Goal: Task Accomplishment & Management: Use online tool/utility

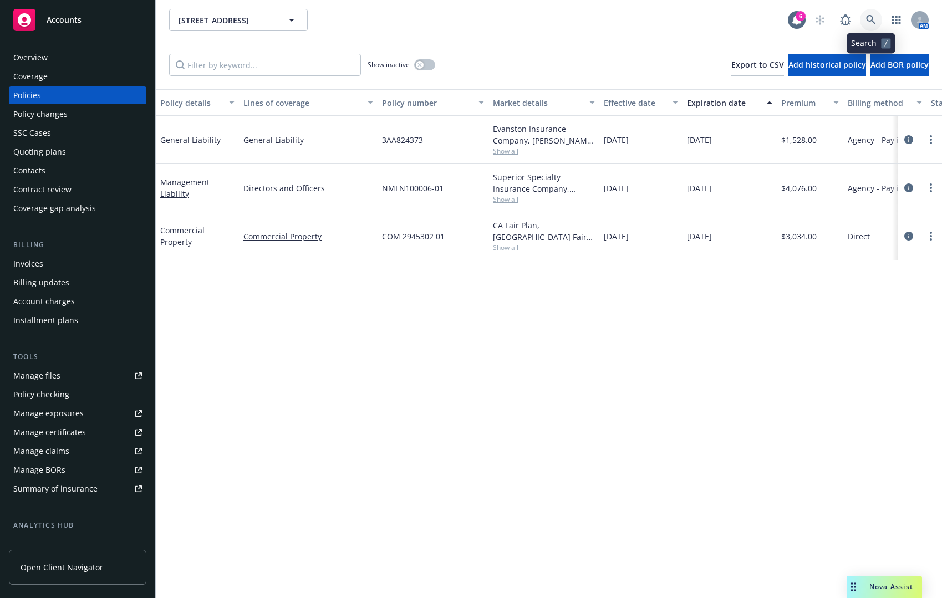
click at [870, 25] on link at bounding box center [871, 20] width 22 height 22
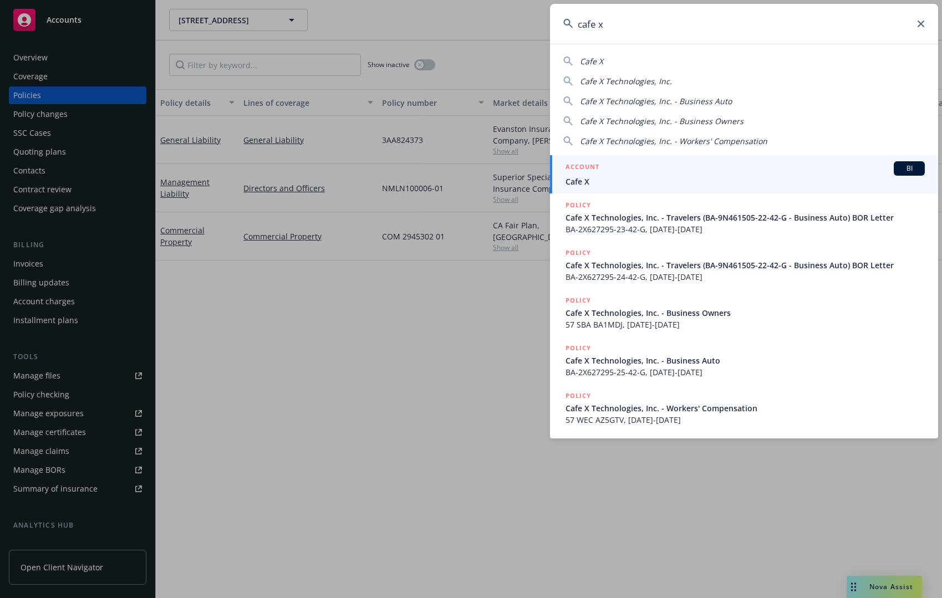
type input "cafe x"
click at [640, 171] on div "ACCOUNT BI" at bounding box center [744, 168] width 359 height 14
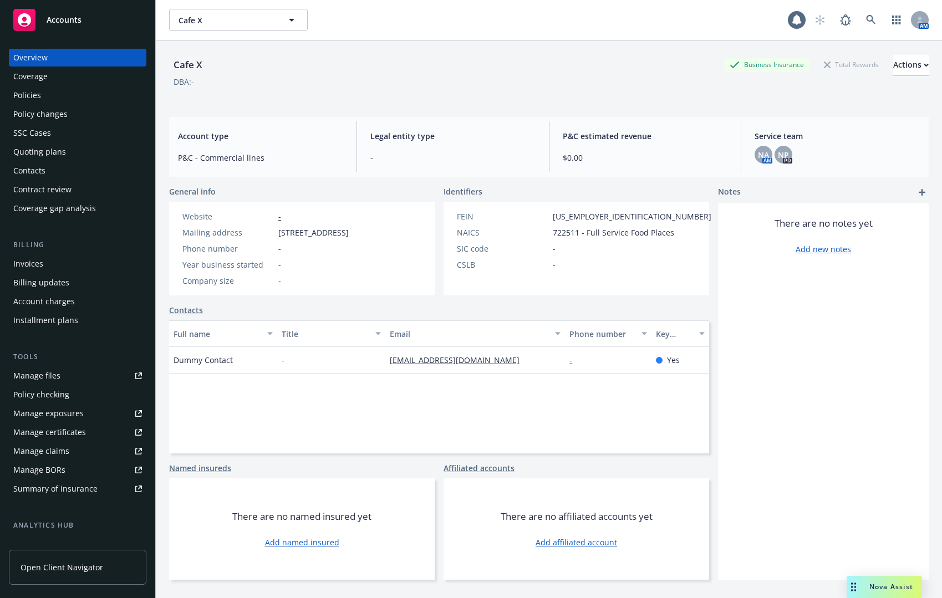
click at [83, 98] on div "Policies" at bounding box center [77, 95] width 129 height 18
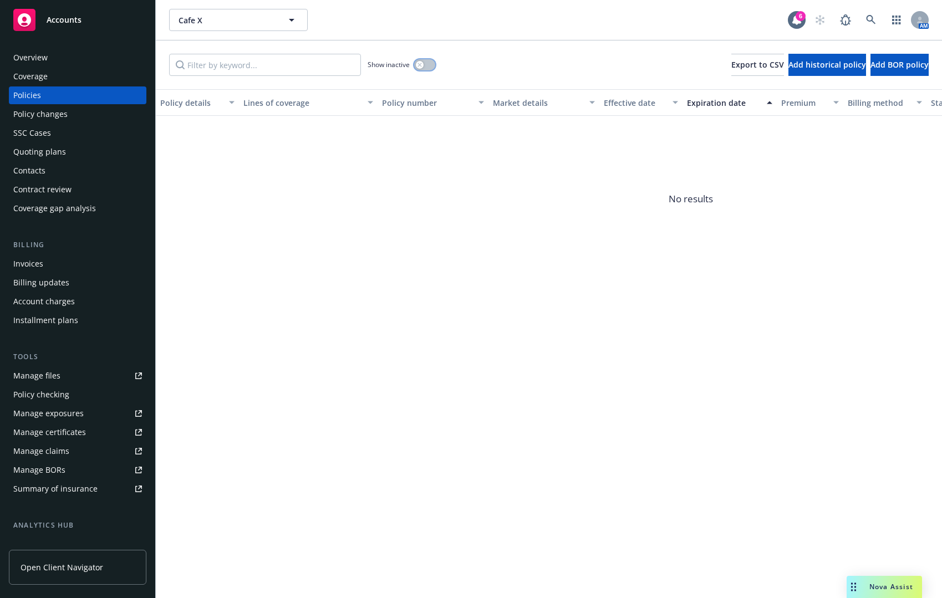
click at [423, 60] on button "button" at bounding box center [424, 64] width 21 height 11
click at [728, 101] on div "Expiration date" at bounding box center [723, 103] width 73 height 12
click at [864, 15] on link at bounding box center [871, 20] width 22 height 22
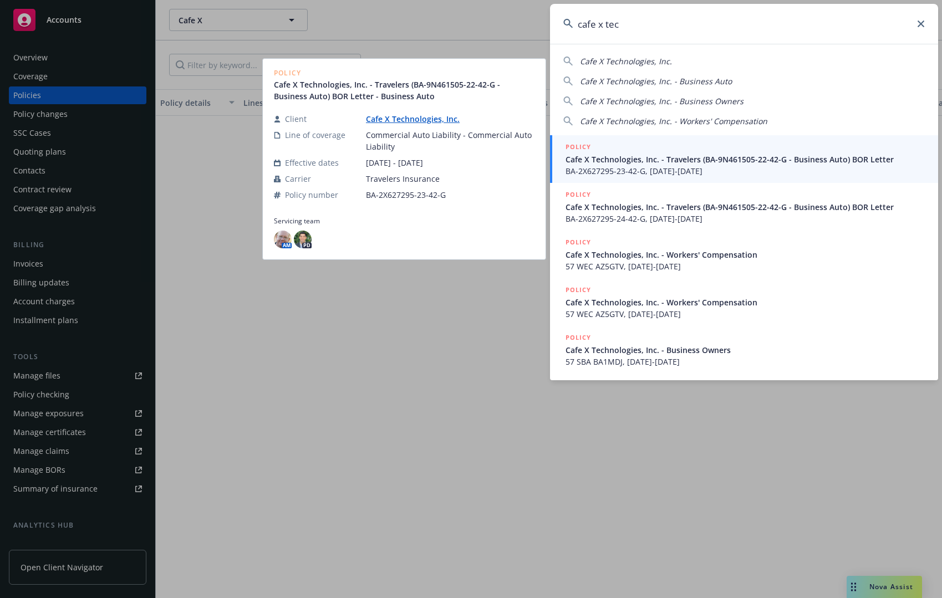
type input "cafe x tec"
click at [413, 118] on link "Cafe X Technologies, Inc." at bounding box center [417, 119] width 103 height 11
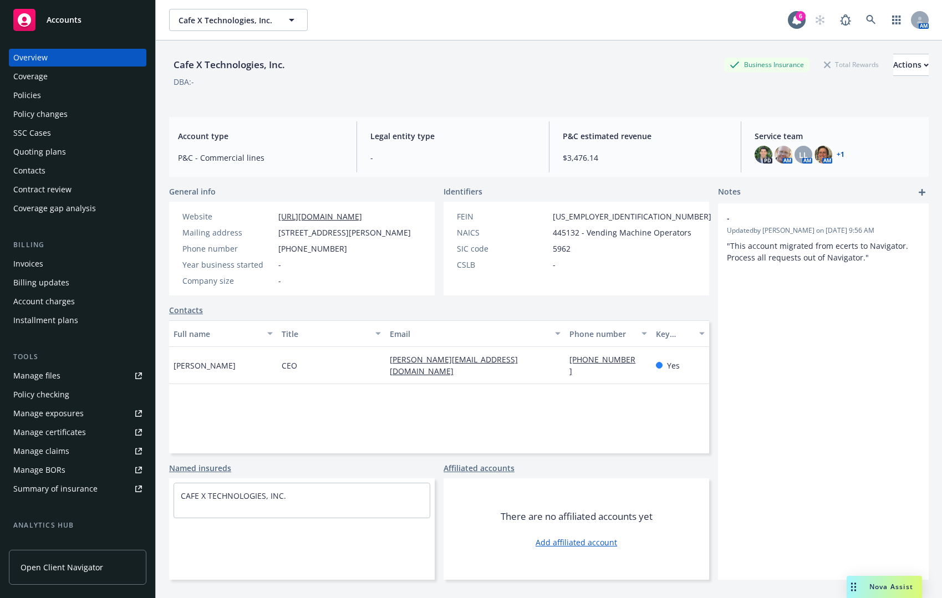
click at [52, 97] on div "Policies" at bounding box center [77, 95] width 129 height 18
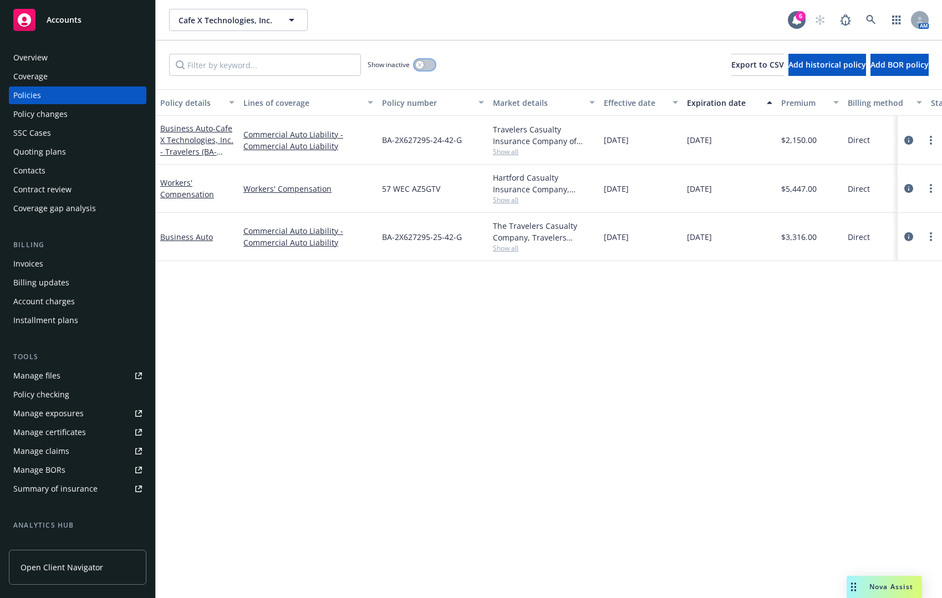
click at [426, 60] on button "button" at bounding box center [424, 64] width 21 height 11
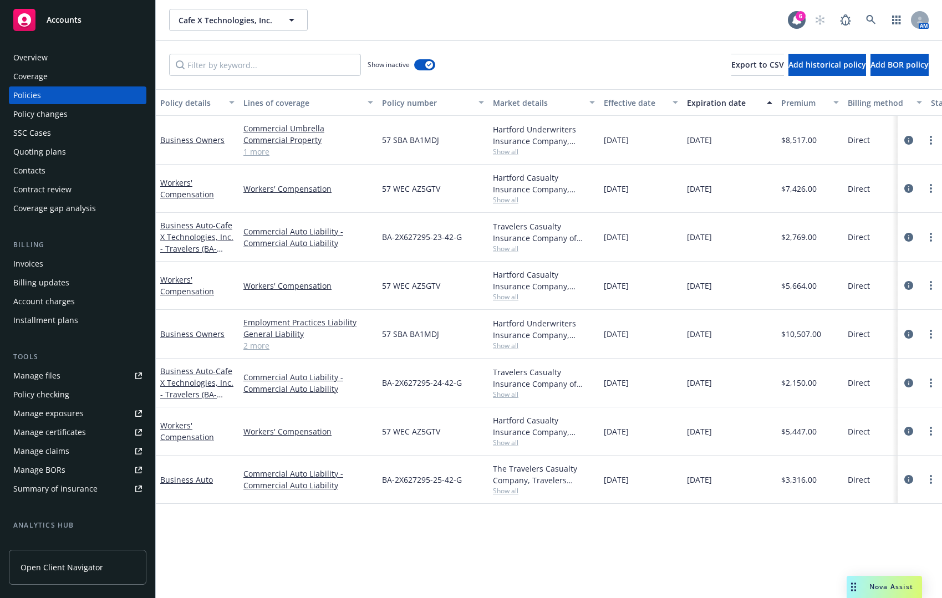
click at [723, 104] on div "Expiration date" at bounding box center [723, 103] width 73 height 12
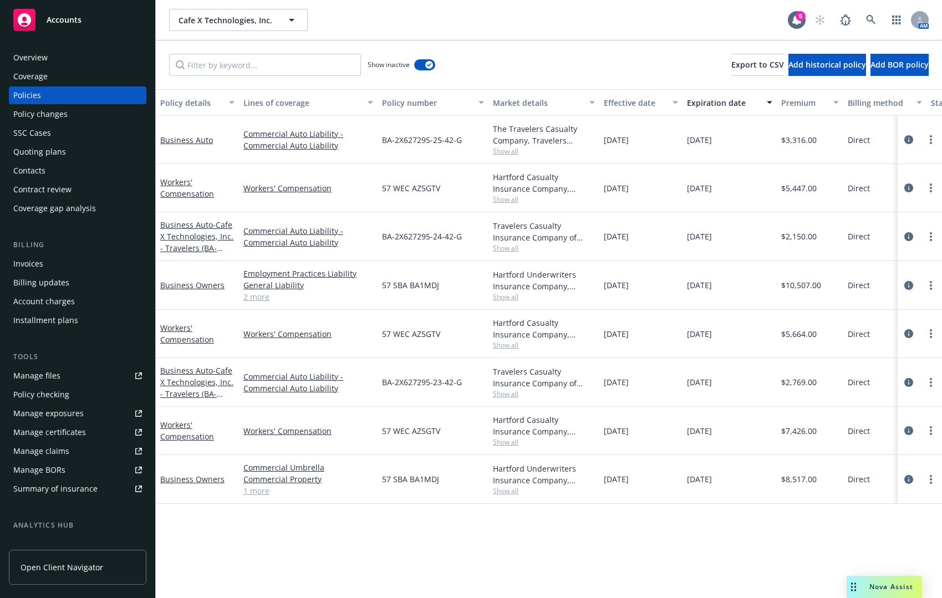
click at [907, 284] on icon "circleInformation" at bounding box center [908, 285] width 9 height 9
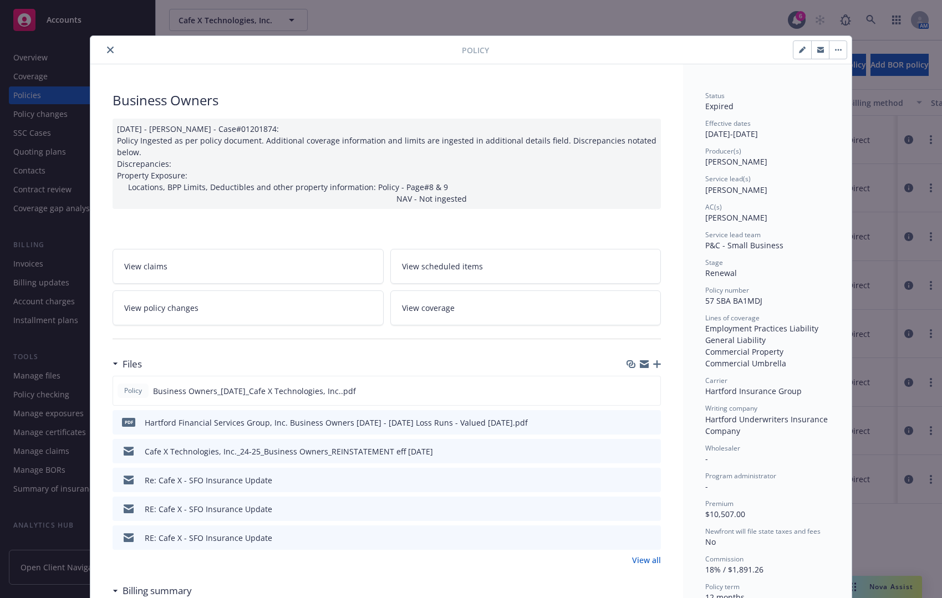
click at [109, 47] on icon "close" at bounding box center [110, 50] width 7 height 7
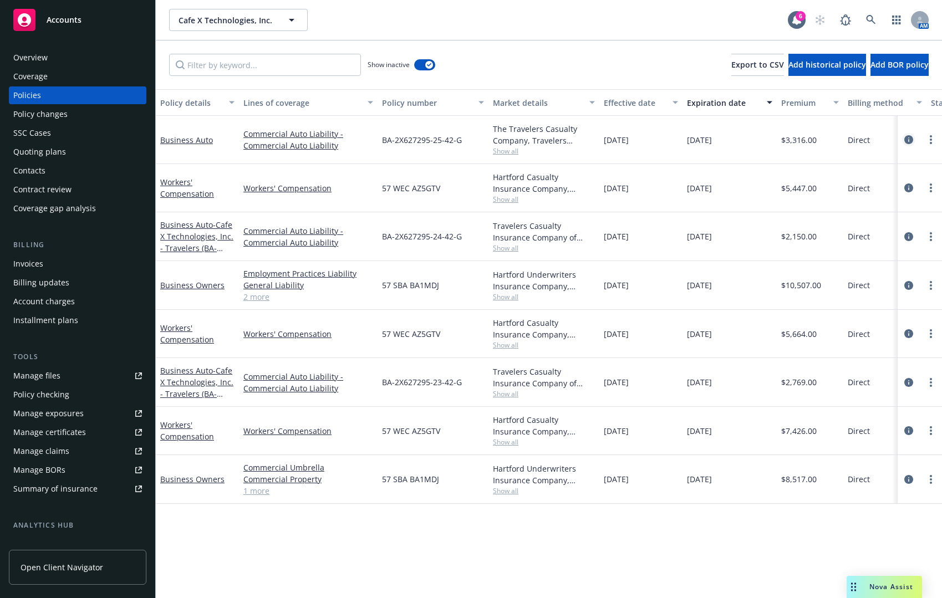
click at [909, 142] on icon "circleInformation" at bounding box center [908, 139] width 9 height 9
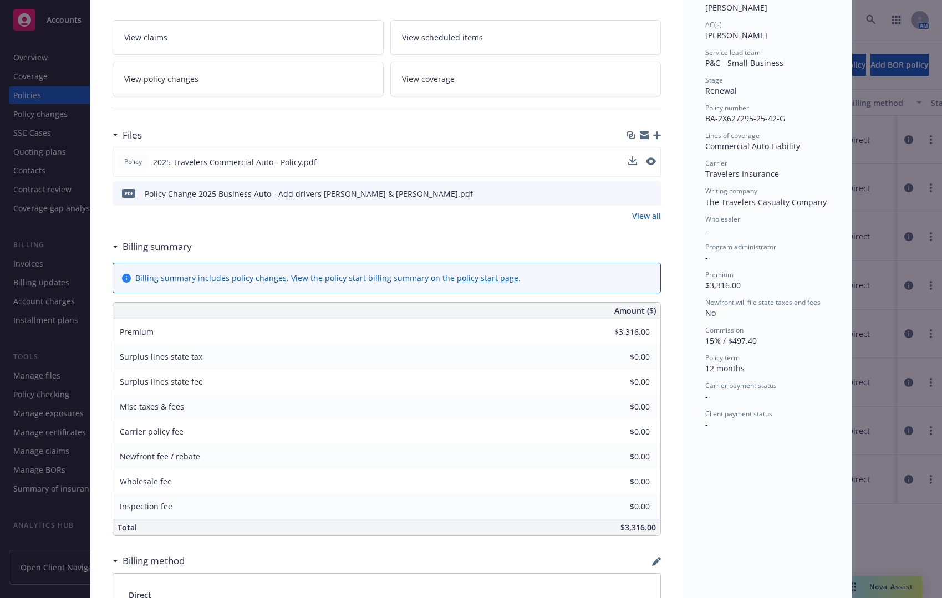
scroll to position [222, 0]
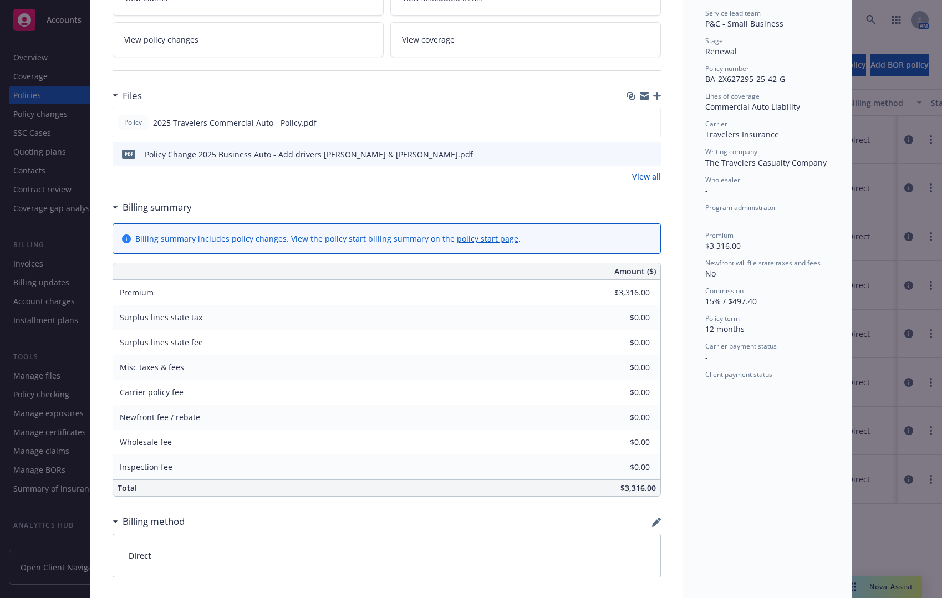
click at [896, 529] on div "Policy Business Auto 08/11/2025 - Srilakshmi Netela - Case #01723201: Policy li…" at bounding box center [471, 299] width 942 height 598
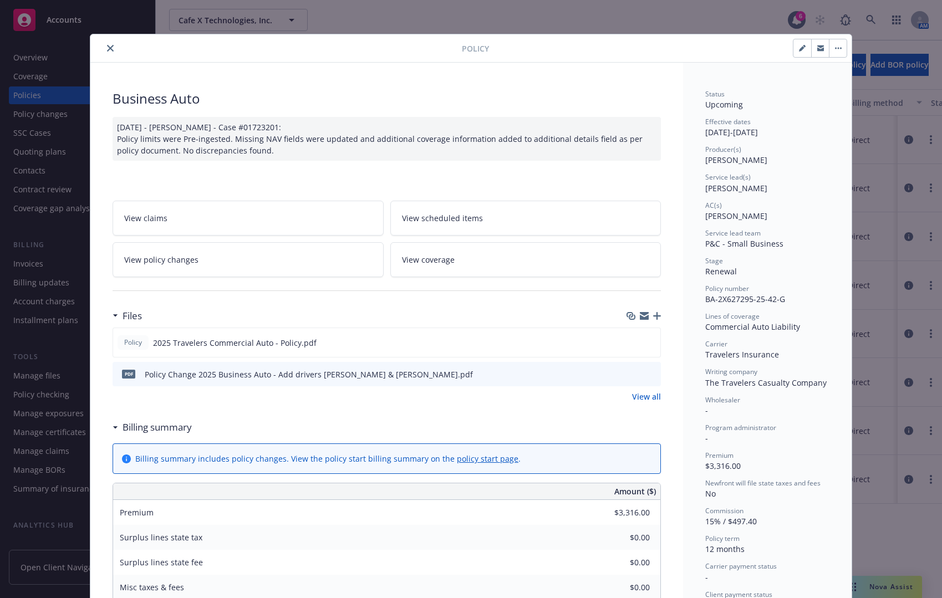
scroll to position [0, 0]
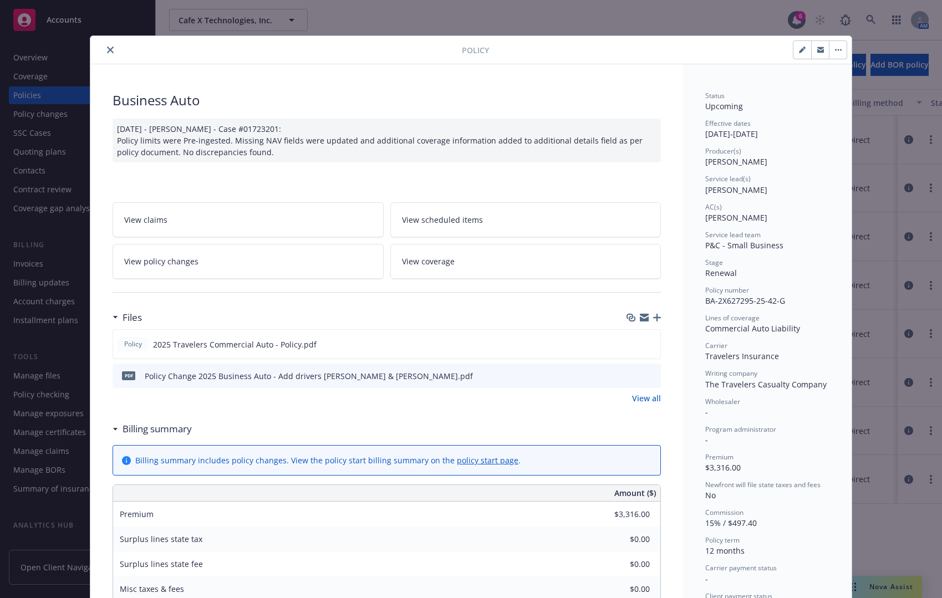
click at [108, 52] on icon "close" at bounding box center [110, 50] width 7 height 7
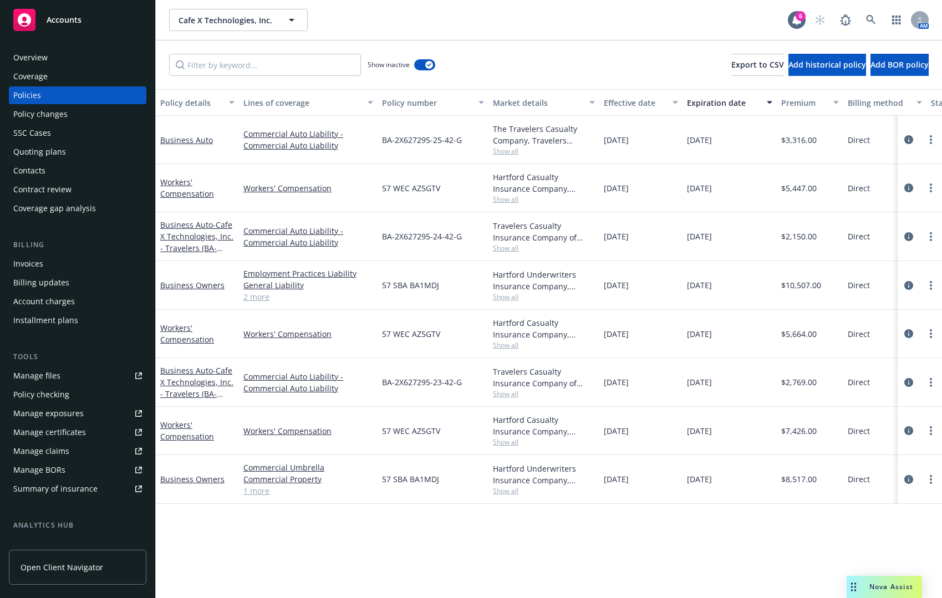
click at [736, 521] on div "Policy details Lines of coverage Policy number Market details Effective date Ex…" at bounding box center [549, 343] width 786 height 509
click at [79, 254] on div "Billing Invoices Billing updates Account charges Installment plans" at bounding box center [77, 284] width 137 height 90
click at [80, 257] on div "Invoices" at bounding box center [77, 264] width 129 height 18
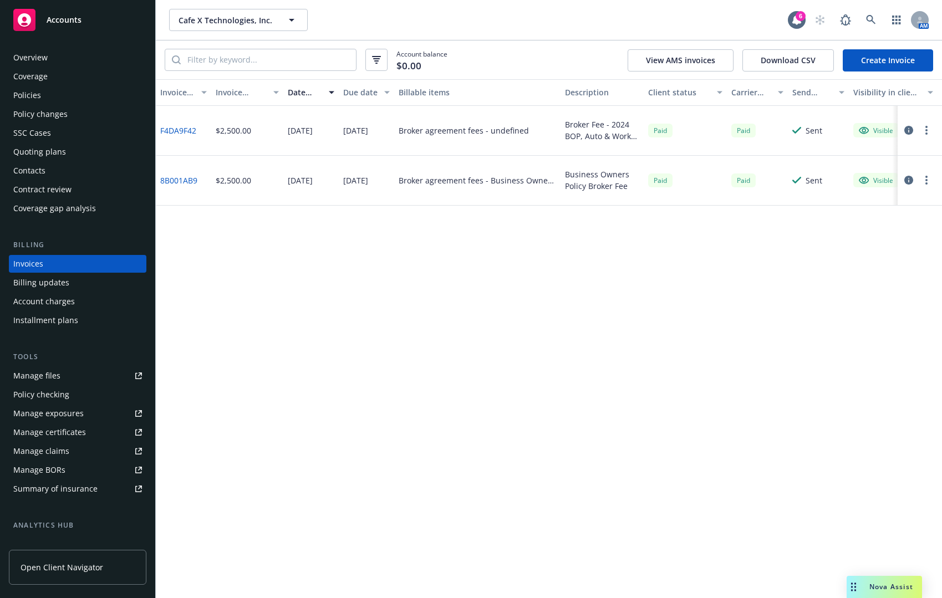
click at [118, 103] on div "Policies" at bounding box center [77, 95] width 129 height 18
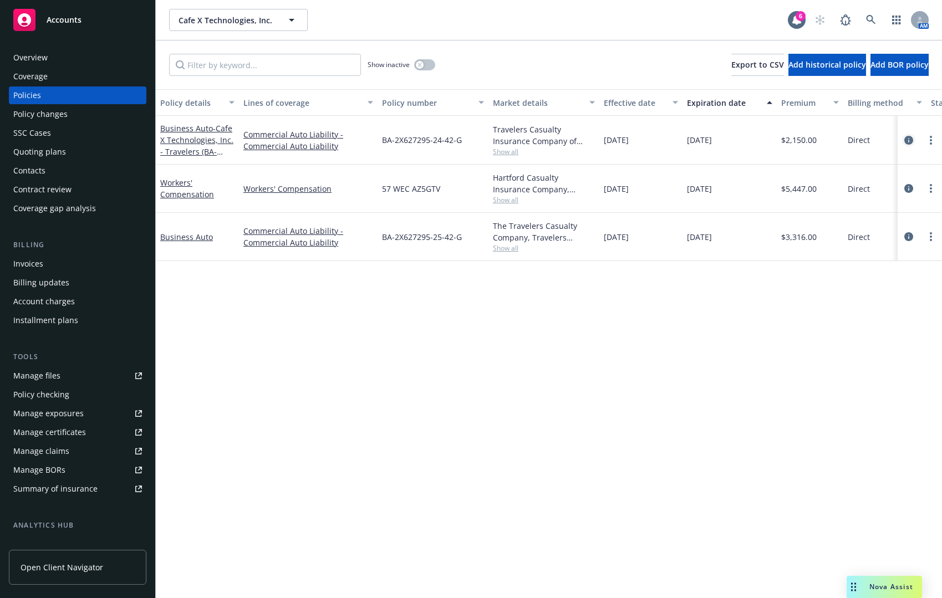
click at [912, 139] on icon "circleInformation" at bounding box center [908, 140] width 9 height 9
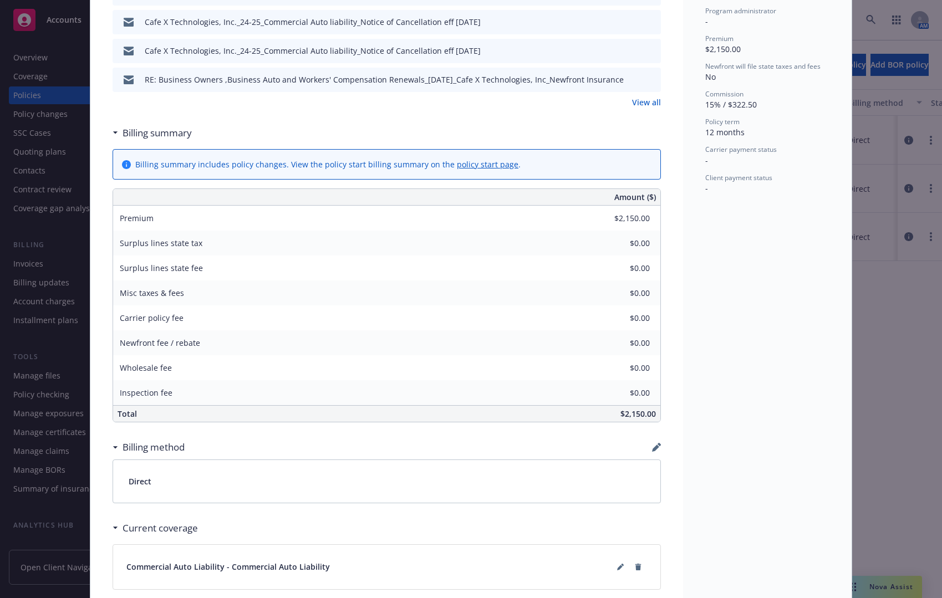
scroll to position [443, 0]
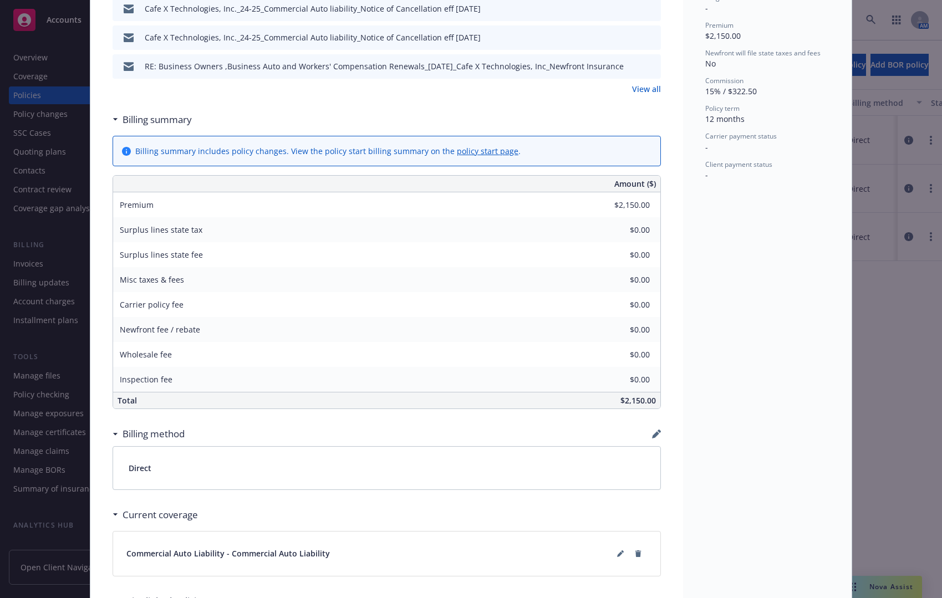
click at [871, 324] on div "Policy Business Auto - Cafe X Technologies, Inc. - Travelers (BA-9N461505-22-42…" at bounding box center [471, 299] width 942 height 598
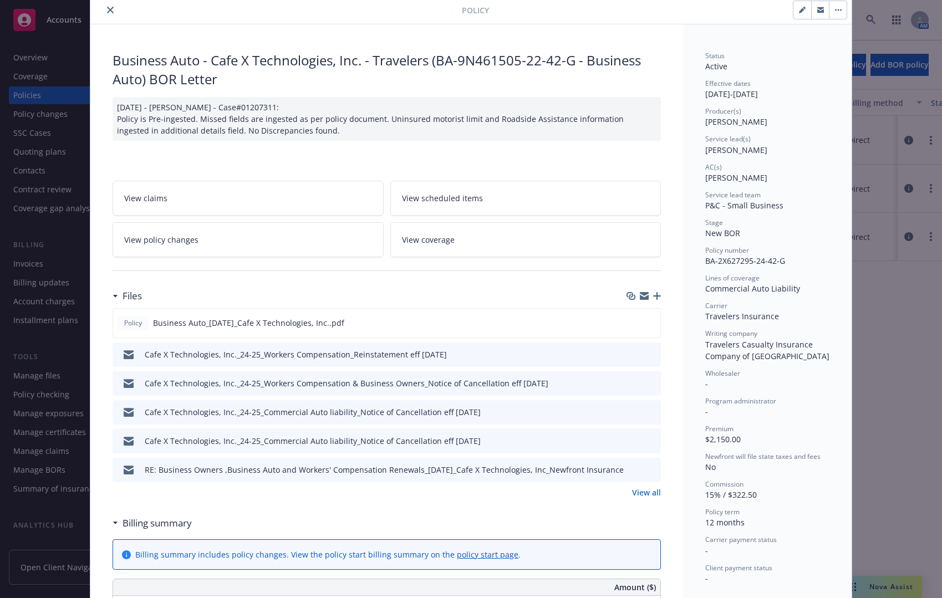
scroll to position [0, 0]
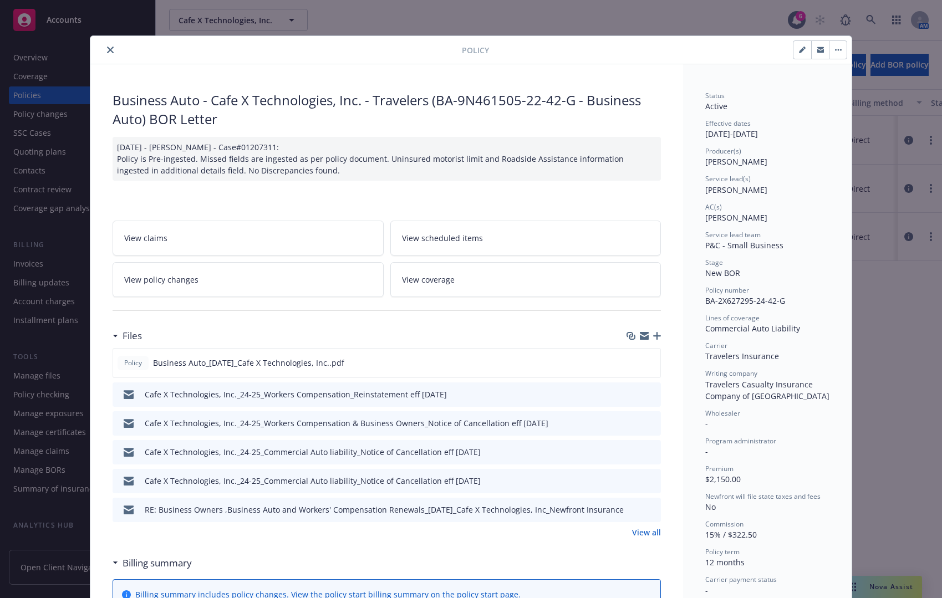
click at [107, 48] on icon "close" at bounding box center [110, 50] width 7 height 7
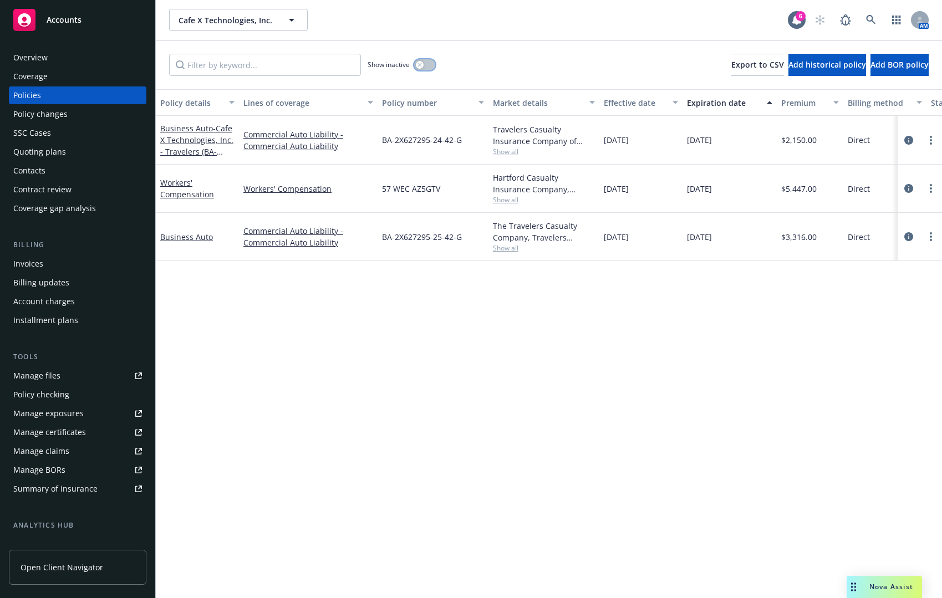
click at [425, 63] on button "button" at bounding box center [424, 64] width 21 height 11
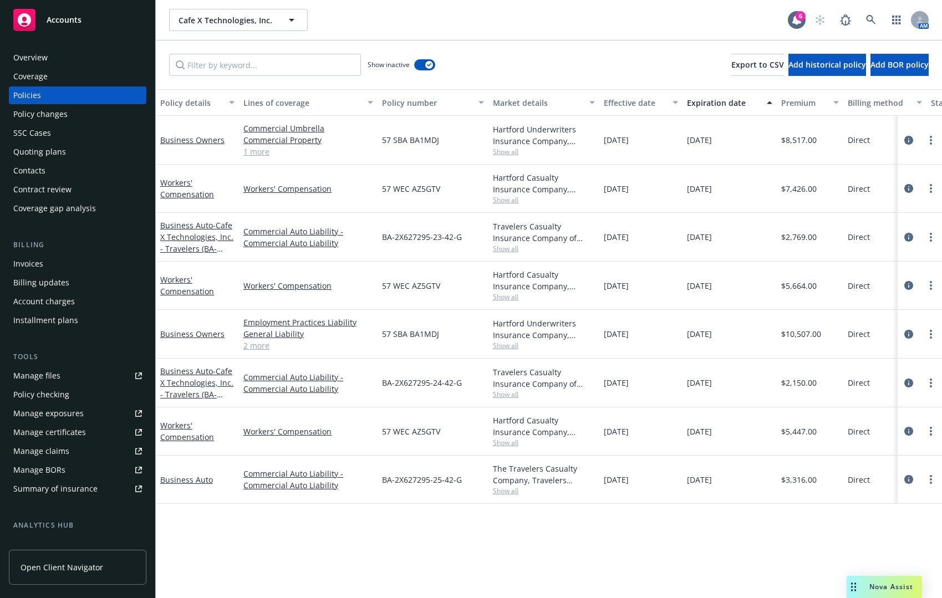
click at [741, 104] on div "Expiration date" at bounding box center [723, 103] width 73 height 12
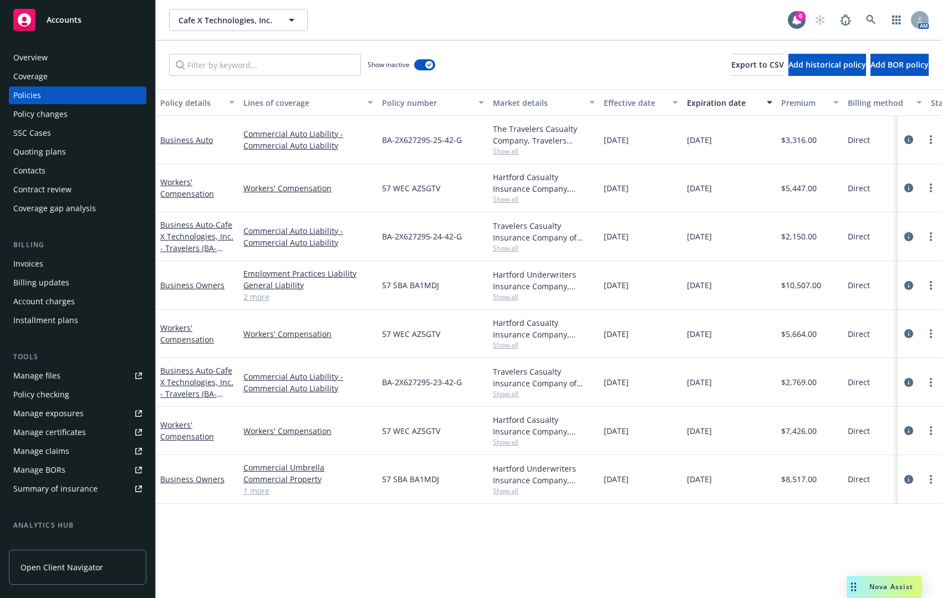
click at [906, 233] on icon "circleInformation" at bounding box center [908, 236] width 9 height 9
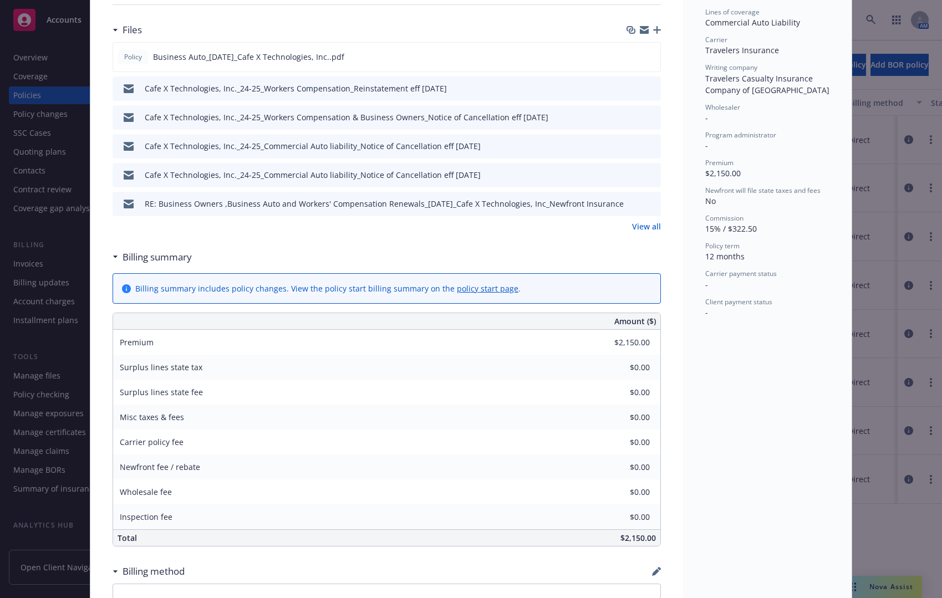
scroll to position [366, 0]
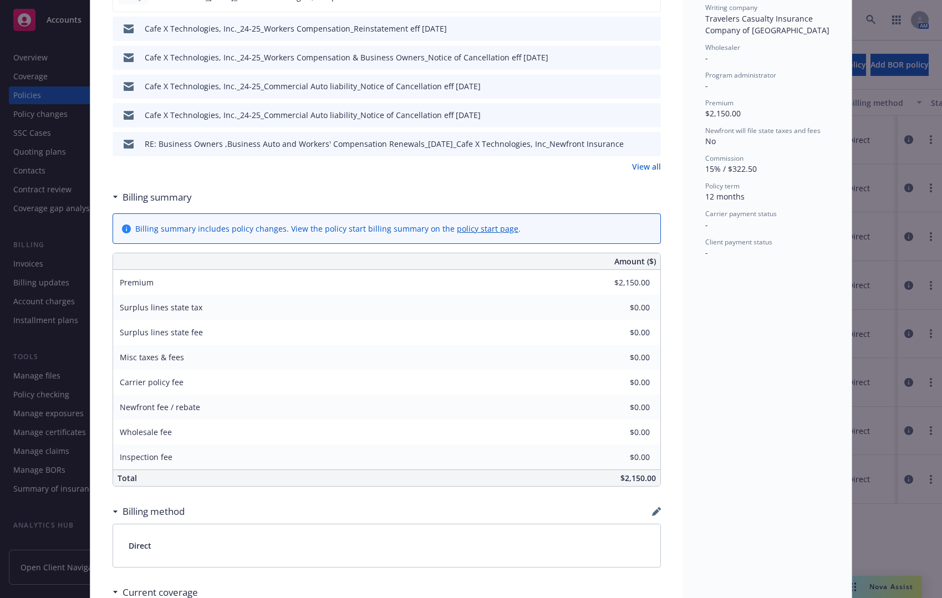
click at [869, 521] on div "Policy Business Auto - Cafe X Technologies, Inc. - Travelers (BA-9N461505-22-42…" at bounding box center [471, 299] width 942 height 598
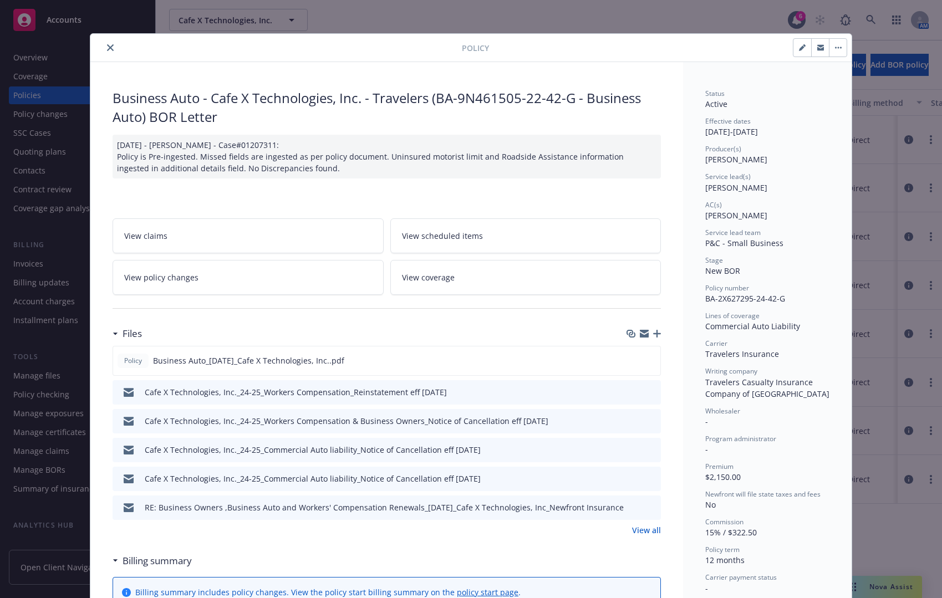
scroll to position [0, 0]
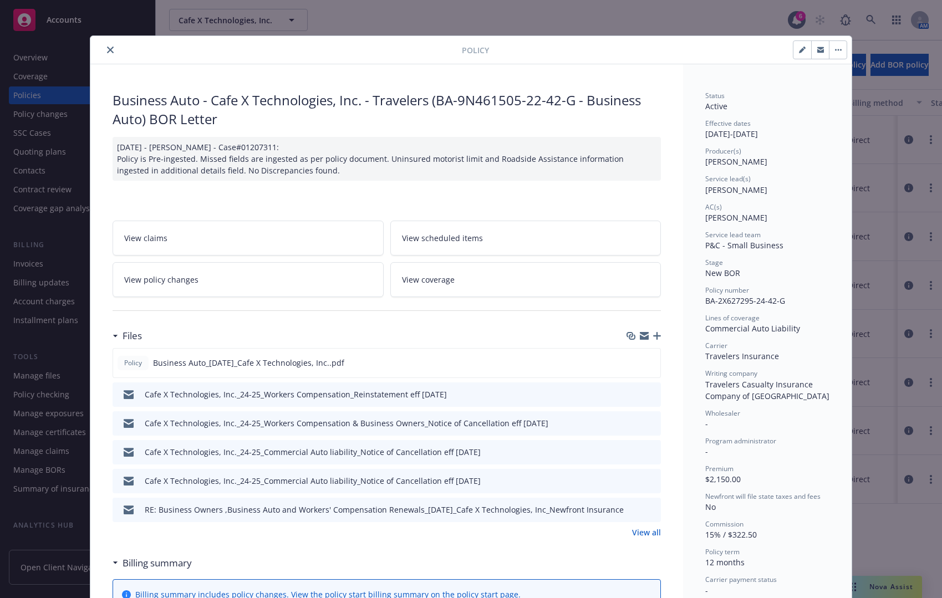
click at [107, 50] on icon "close" at bounding box center [110, 50] width 7 height 7
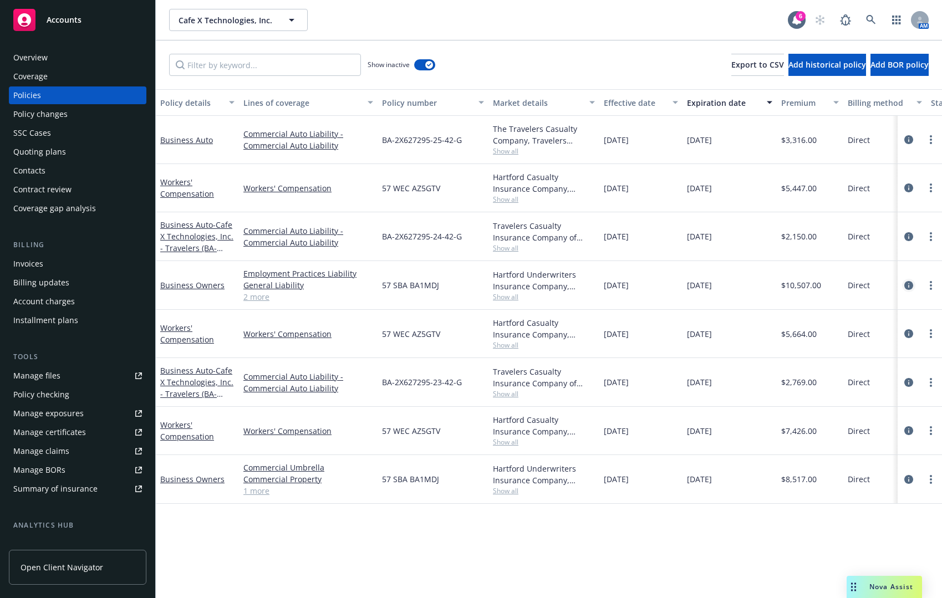
click at [911, 284] on icon "circleInformation" at bounding box center [908, 285] width 9 height 9
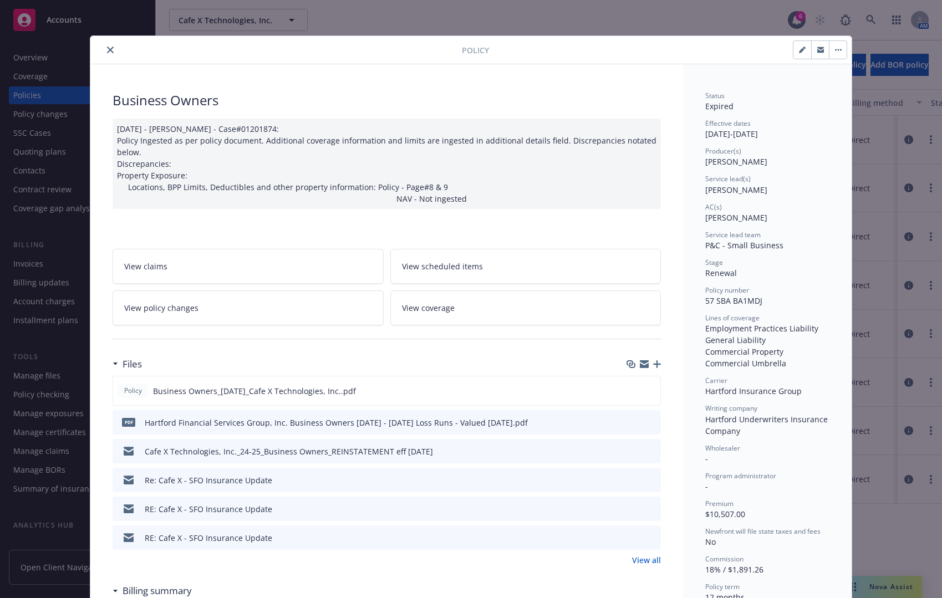
click at [104, 46] on button "close" at bounding box center [110, 49] width 13 height 13
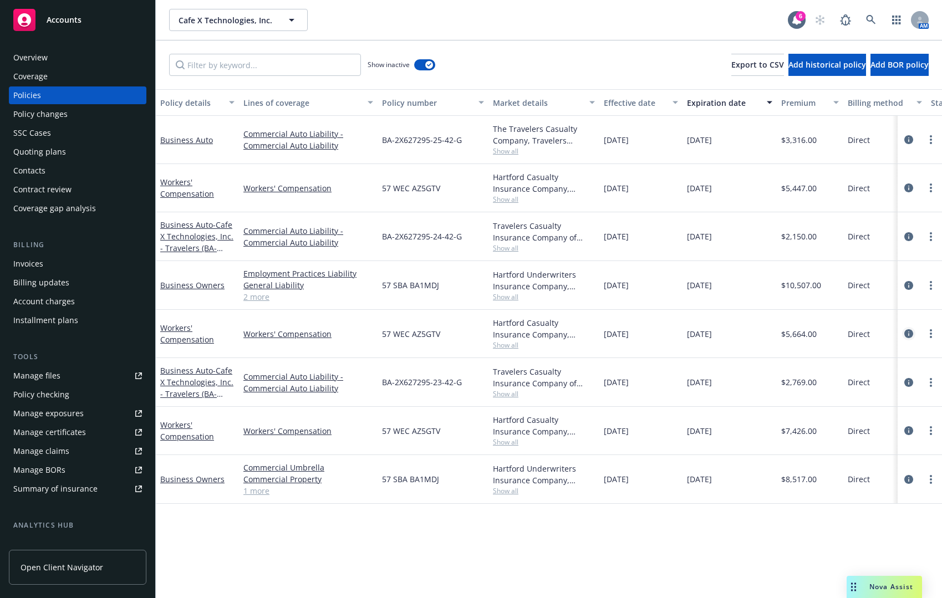
click at [912, 332] on icon "circleInformation" at bounding box center [908, 333] width 9 height 9
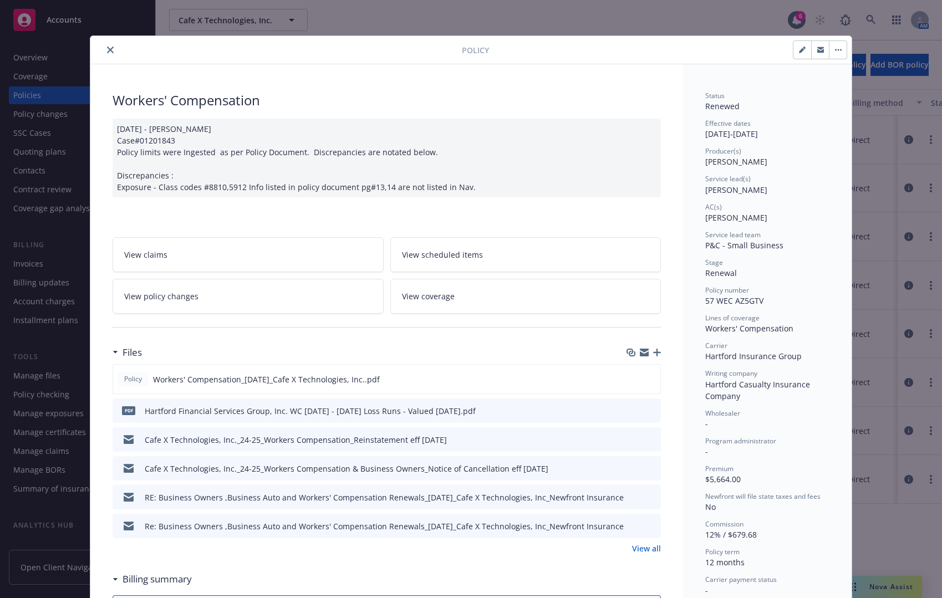
click at [107, 49] on icon "close" at bounding box center [110, 50] width 7 height 7
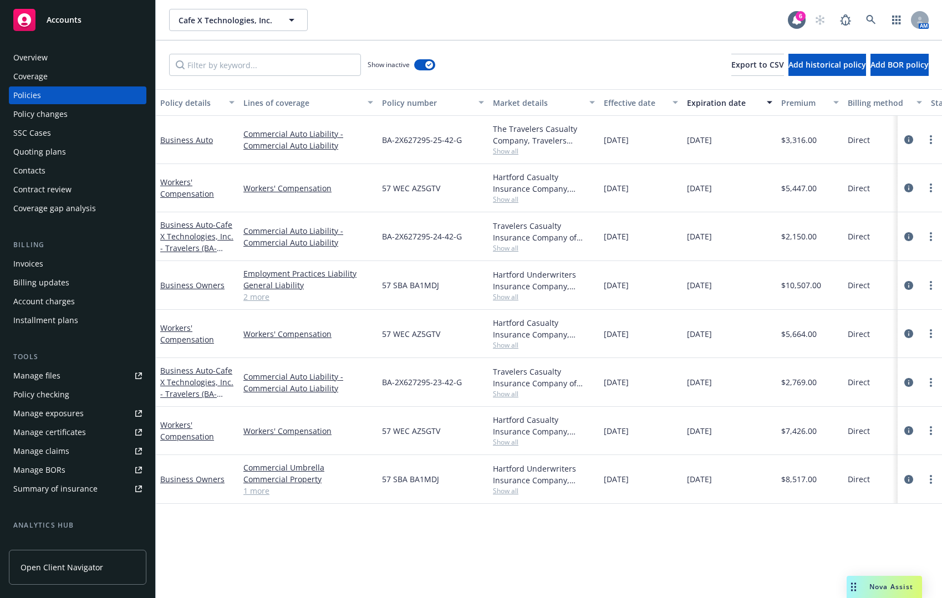
click at [104, 151] on div "Quoting plans" at bounding box center [77, 152] width 129 height 18
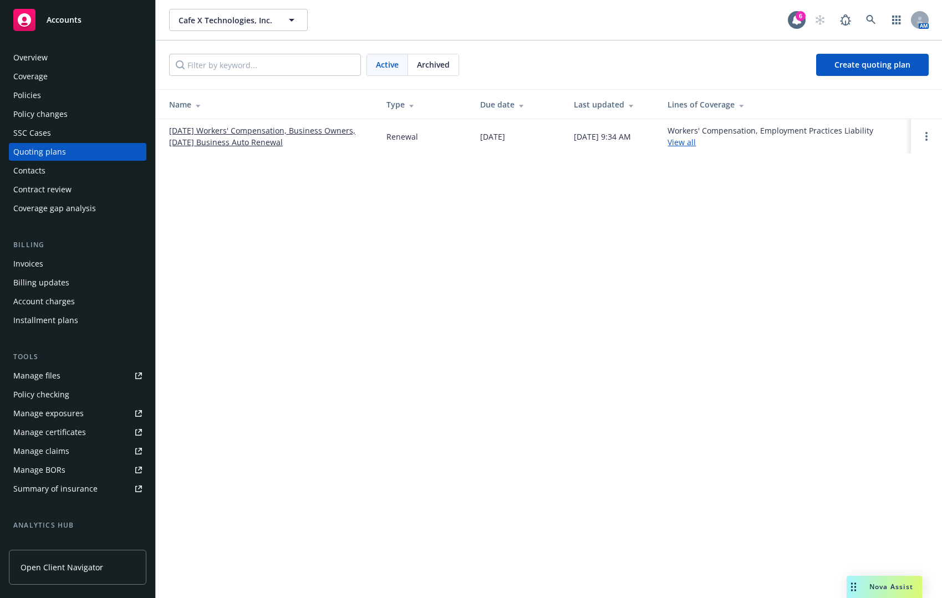
click at [223, 144] on link "[DATE] Workers' Compensation, Business Owners, [DATE] Business Auto Renewal" at bounding box center [269, 136] width 200 height 23
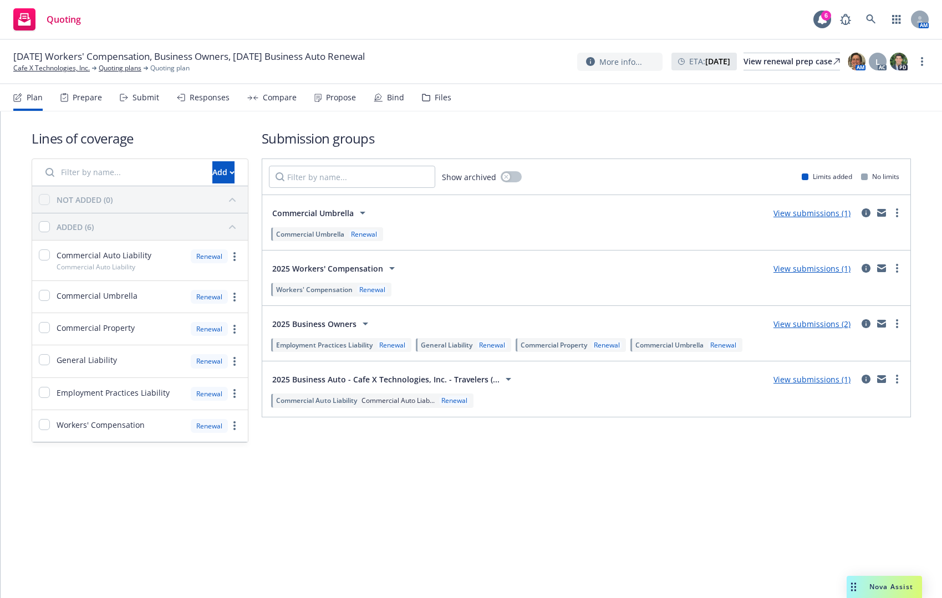
click at [126, 99] on icon at bounding box center [124, 98] width 8 height 8
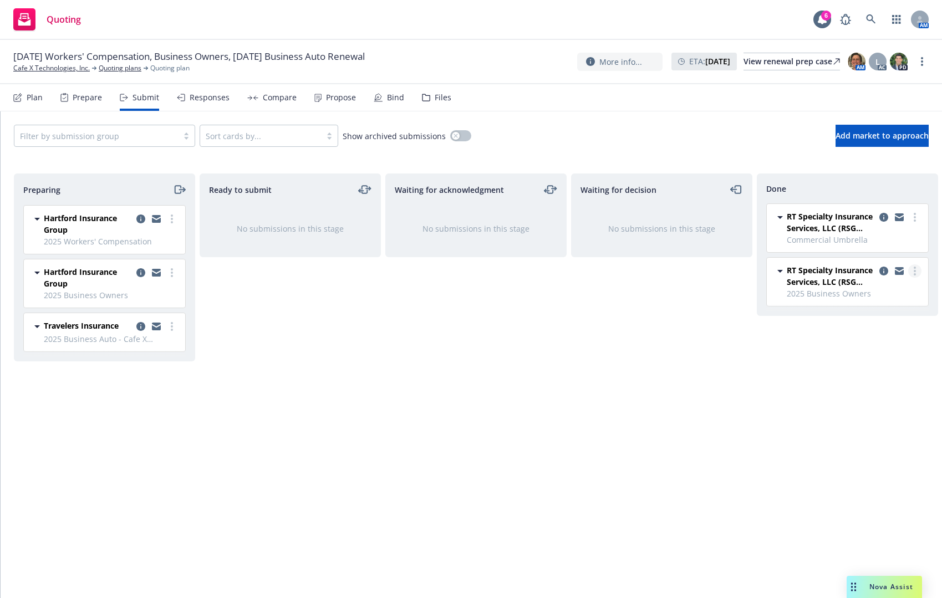
click at [917, 270] on link "more" at bounding box center [914, 270] width 13 height 13
click at [886, 311] on span "Add accepted decision" at bounding box center [865, 315] width 111 height 11
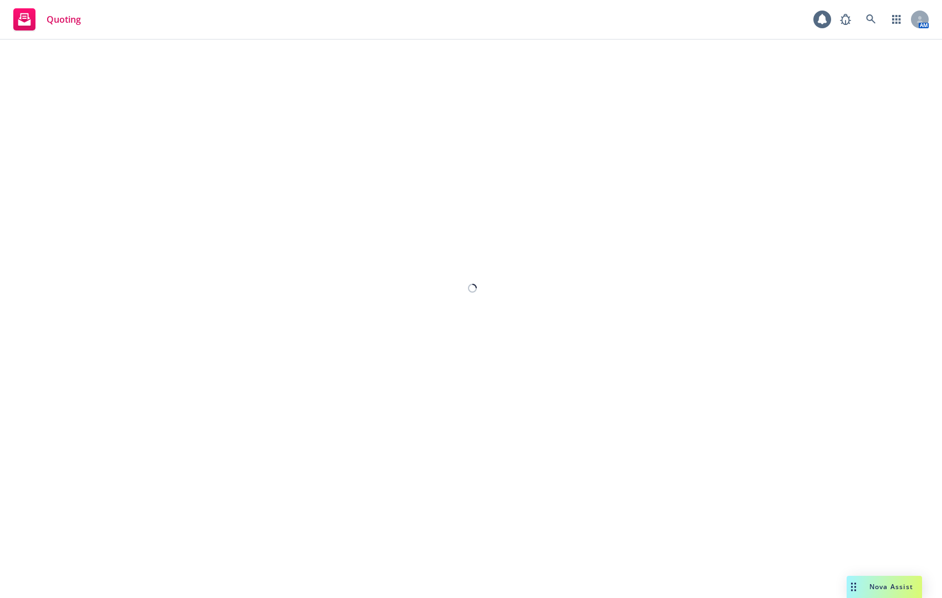
select select "12"
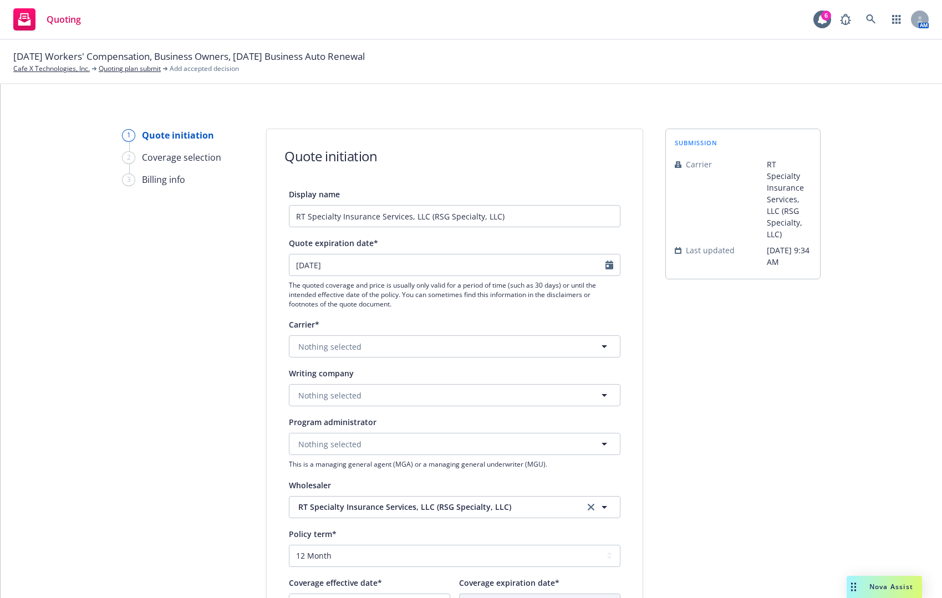
click at [688, 344] on div "submission Carrier RT Specialty Insurance Services, LLC (RSG Specialty, LLC) La…" at bounding box center [742, 500] width 155 height 743
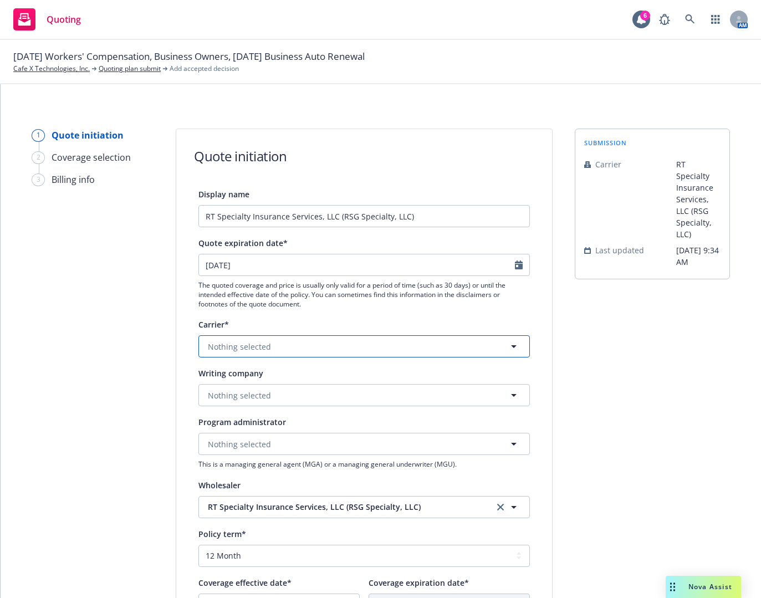
click at [293, 341] on button "Nothing selected" at bounding box center [363, 346] width 331 height 22
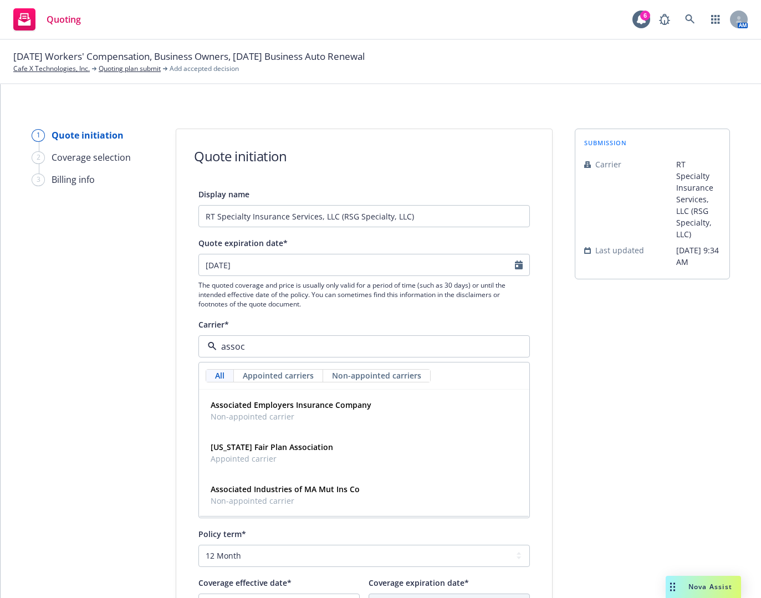
type input "assoc"
click at [129, 371] on div "1 Quote initiation 2 Coverage selection 3 Billing info" at bounding box center [93, 500] width 122 height 743
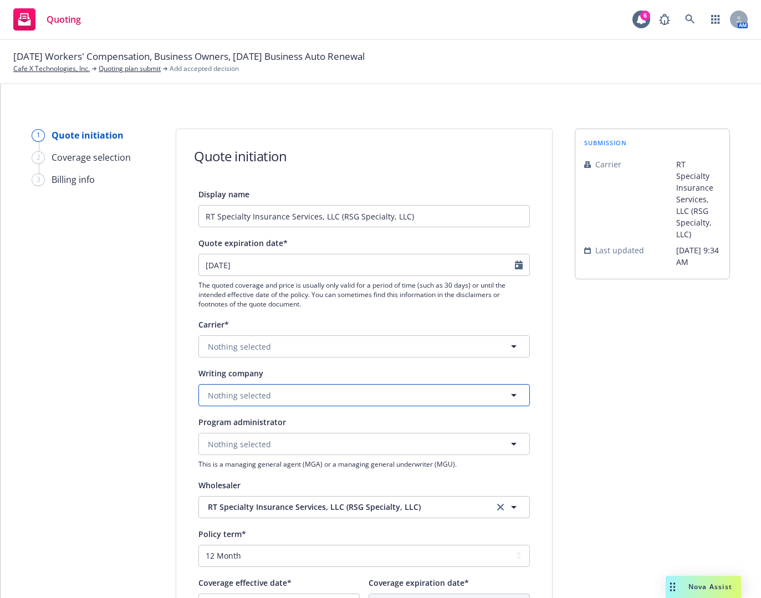
click at [252, 396] on span "Nothing selected" at bounding box center [239, 396] width 63 height 12
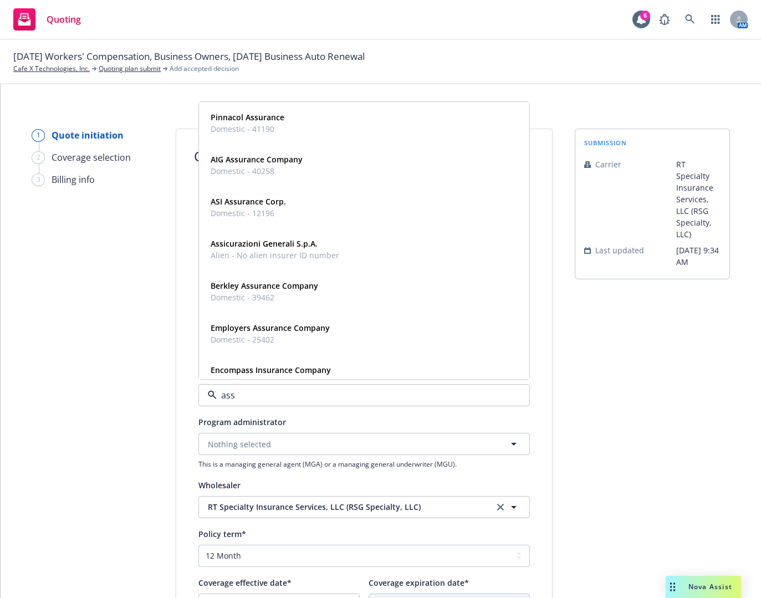
type input "asso"
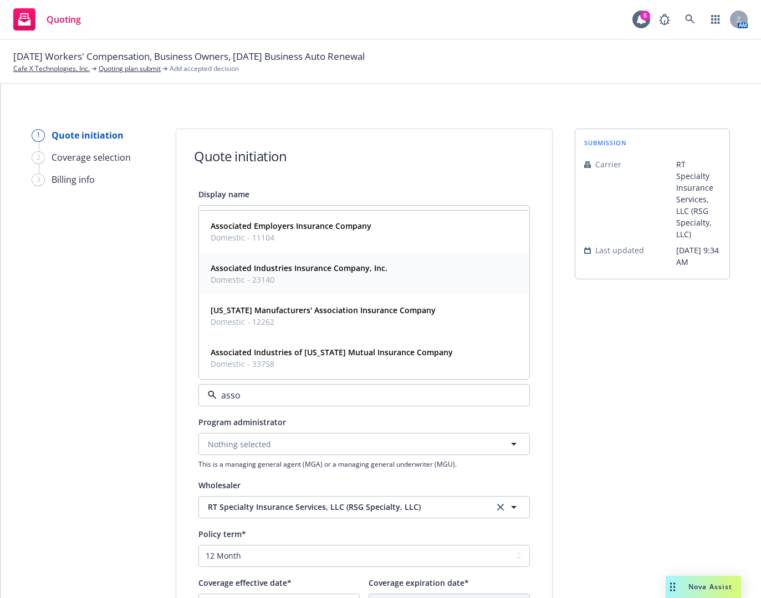
click at [276, 278] on span "Domestic - 23140" at bounding box center [299, 280] width 177 height 12
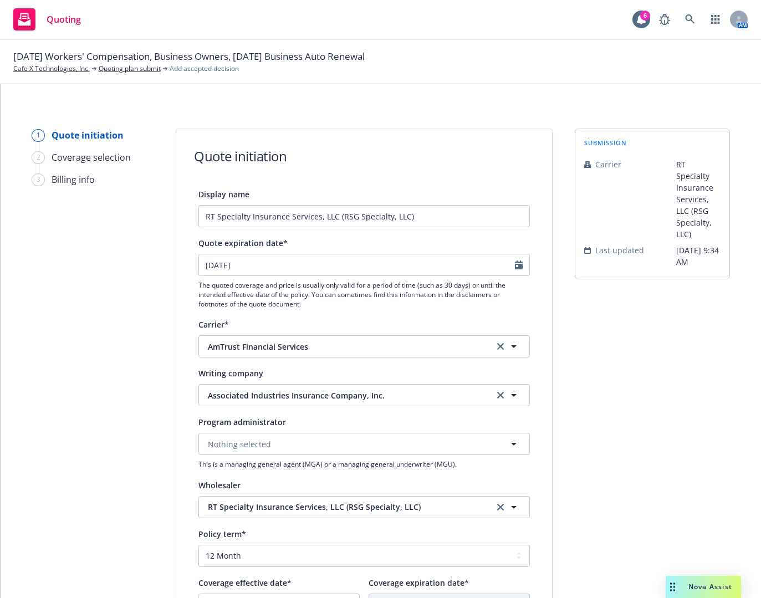
click at [85, 406] on div "1 Quote initiation 2 Coverage selection 3 Billing info" at bounding box center [93, 500] width 122 height 743
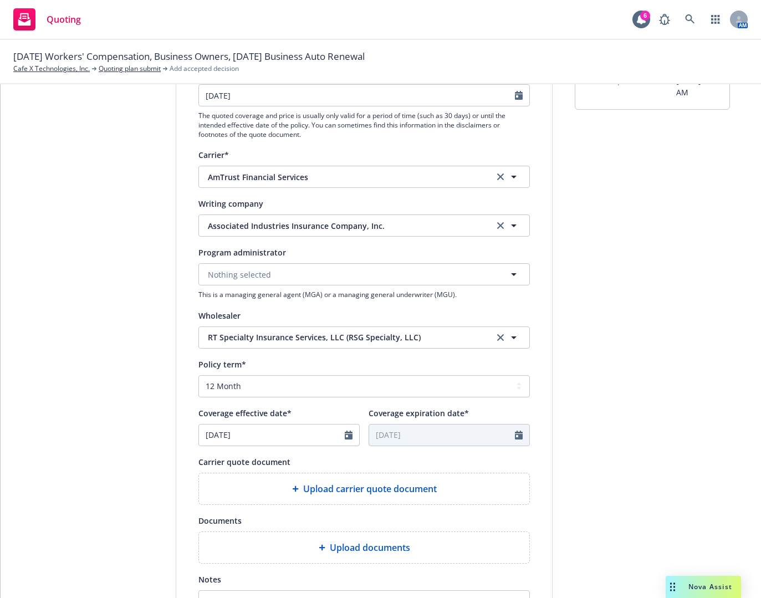
scroll to position [222, 0]
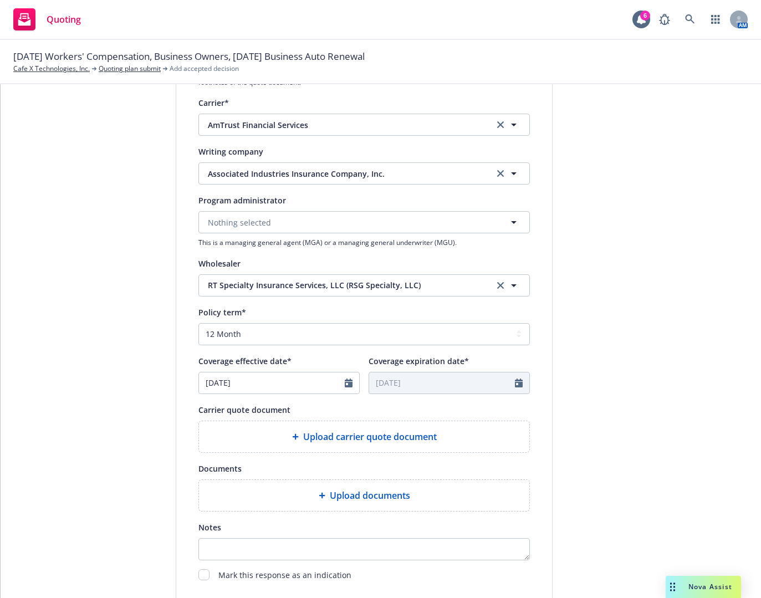
click at [321, 443] on div "Upload carrier quote document" at bounding box center [364, 436] width 330 height 31
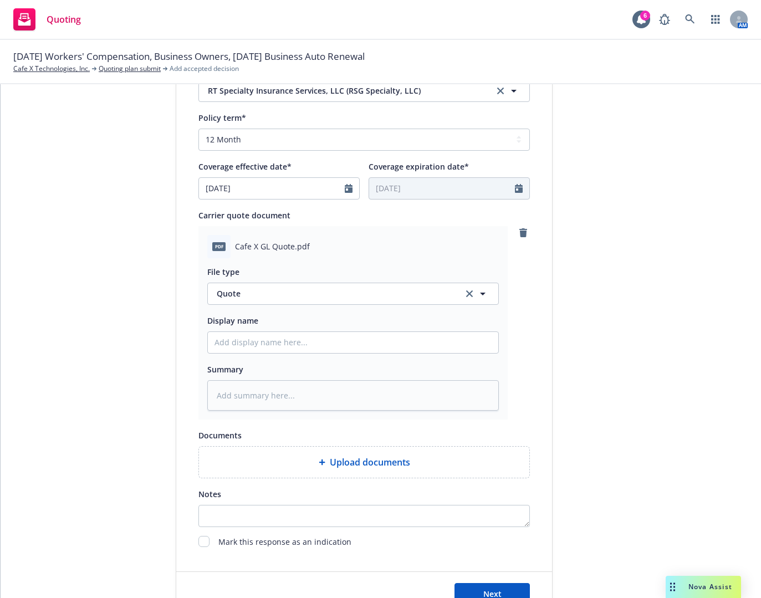
scroll to position [443, 0]
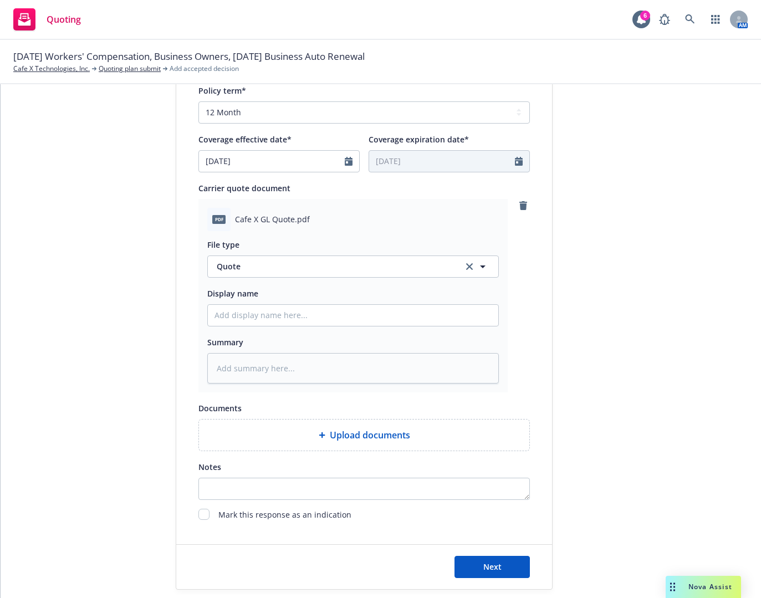
click at [544, 421] on div "Display name RT Specialty Insurance Services, LLC (RSG Specialty, LLC) Quote ex…" at bounding box center [364, 133] width 376 height 778
click at [502, 566] on button "Next" at bounding box center [492, 567] width 75 height 22
type textarea "x"
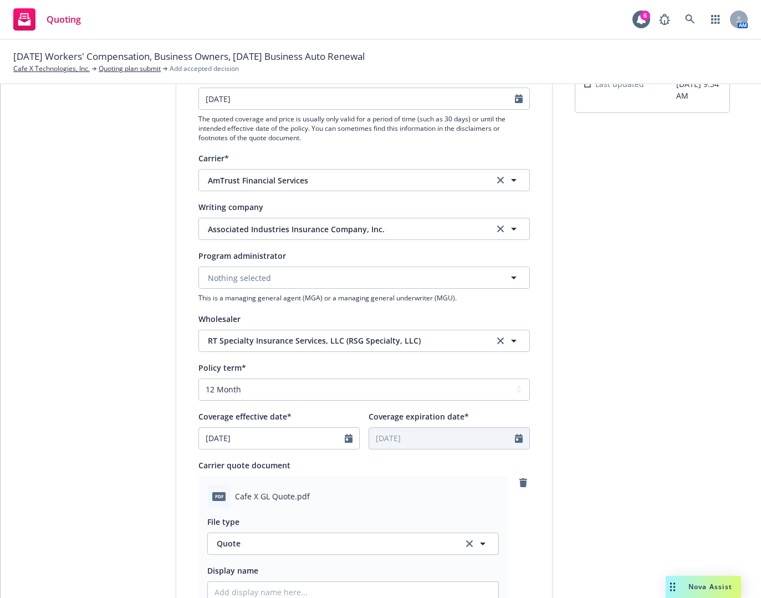
scroll to position [0, 0]
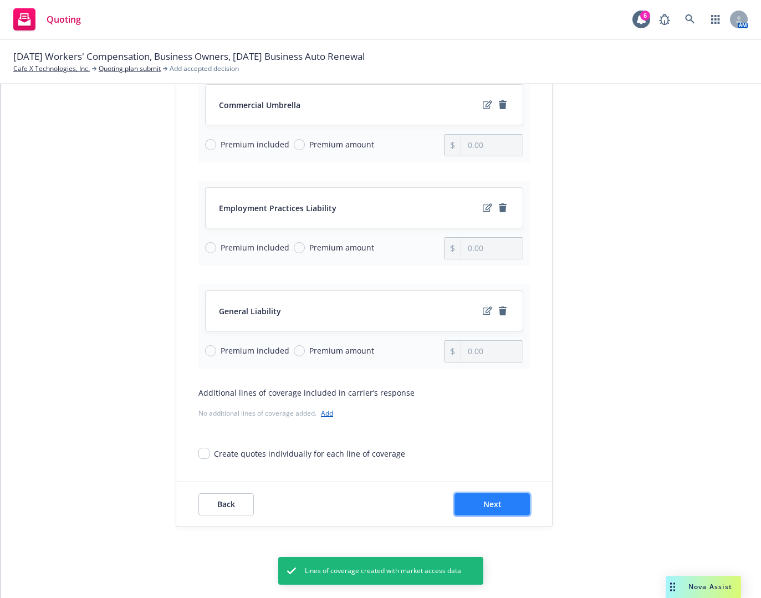
click at [457, 506] on button "Next" at bounding box center [492, 504] width 75 height 22
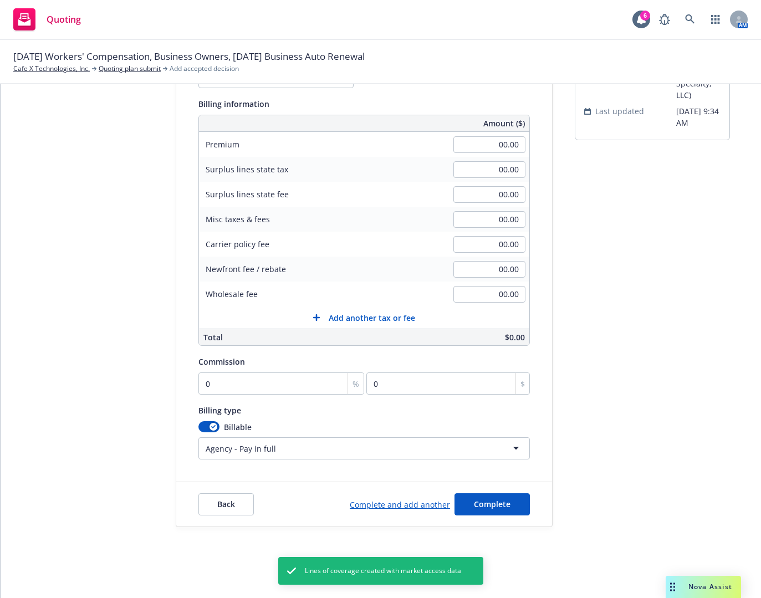
scroll to position [139, 0]
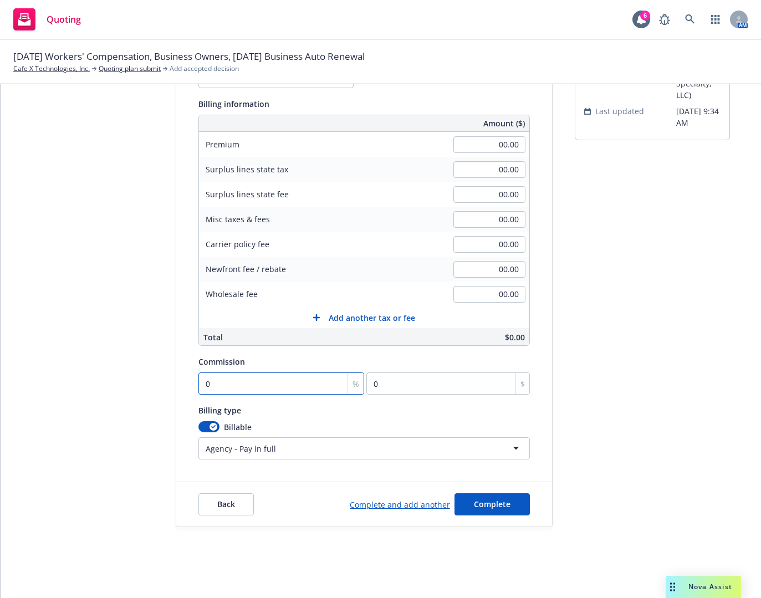
click at [233, 388] on input "0" at bounding box center [281, 383] width 166 height 22
type input "0"
click at [455, 145] on input "00.00" at bounding box center [489, 144] width 72 height 17
click at [476, 175] on input "00.00" at bounding box center [489, 169] width 72 height 17
click at [476, 149] on input "13,673.00" at bounding box center [489, 144] width 72 height 17
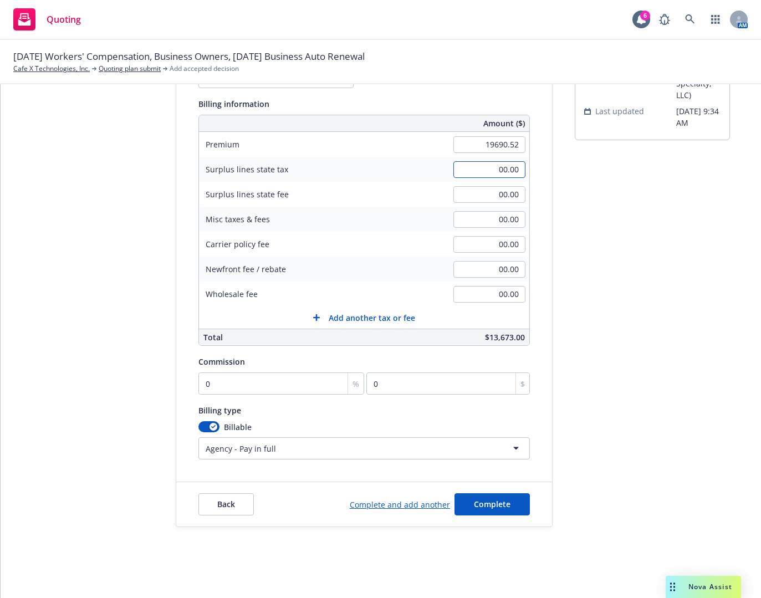
type input "19,690.52"
click at [476, 166] on input "00.00" at bounding box center [489, 169] width 72 height 17
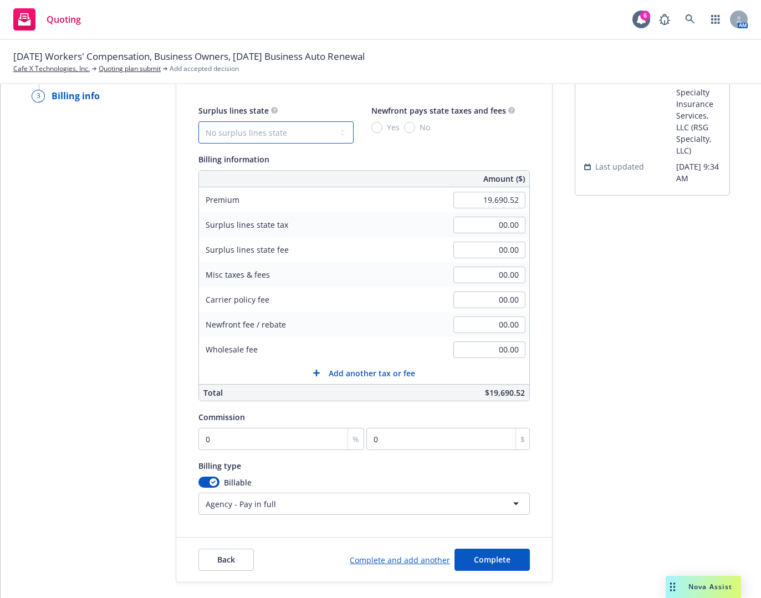
click at [324, 135] on select "No surplus lines state [US_STATE] [US_STATE] [US_STATE] [US_STATE] [US_STATE] […" at bounding box center [275, 132] width 155 height 22
select select "CA"
click at [198, 121] on select "No surplus lines state [US_STATE] [US_STATE] [US_STATE] [US_STATE] [US_STATE] […" at bounding box center [275, 132] width 155 height 22
type input "590.72"
type input "35.44"
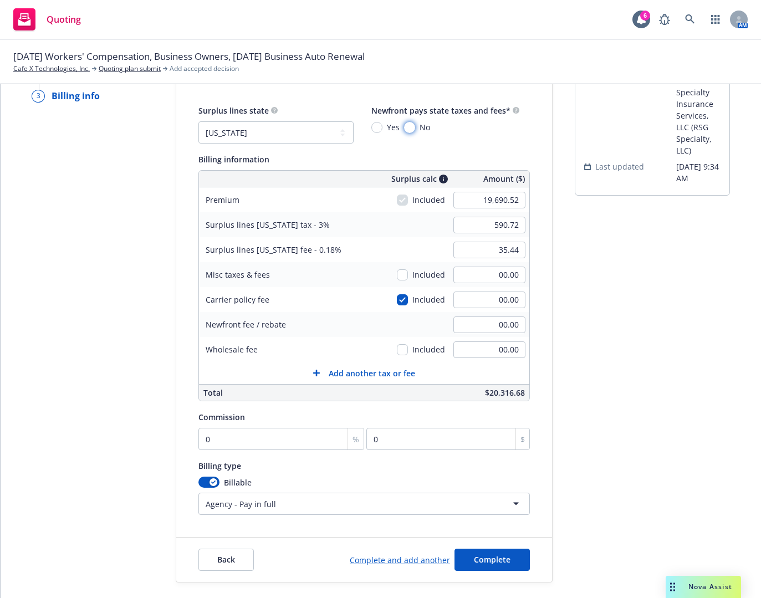
click at [404, 125] on input "No" at bounding box center [409, 127] width 11 height 11
radio input "true"
click at [489, 201] on input "19,690.52" at bounding box center [489, 200] width 72 height 17
type input "13,673.00"
type input "410.19"
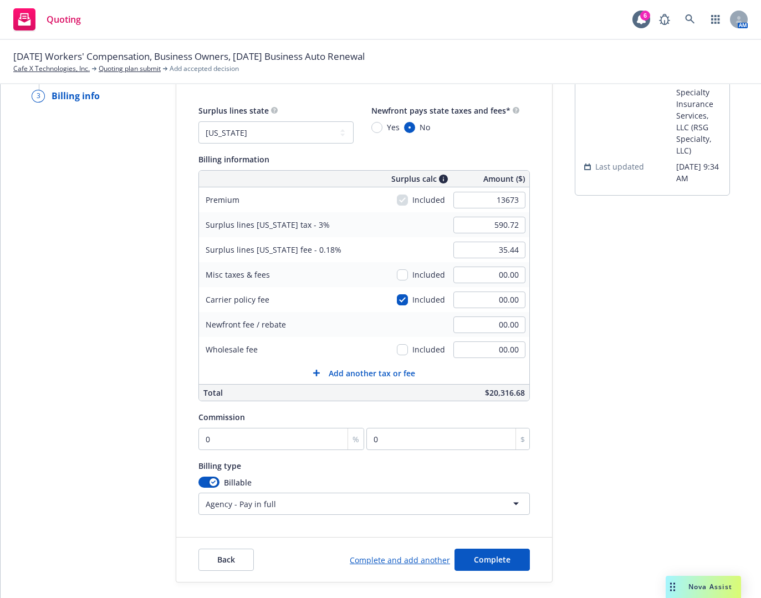
type input "24.61"
click at [566, 300] on div "Quote initiation Coverage selection 3 Billing info Add billing information Surp…" at bounding box center [381, 314] width 734 height 538
click at [513, 200] on input "13,673.00" at bounding box center [489, 200] width 72 height 17
click at [520, 207] on input "13,673.00" at bounding box center [489, 200] width 72 height 17
type input "18,312.00"
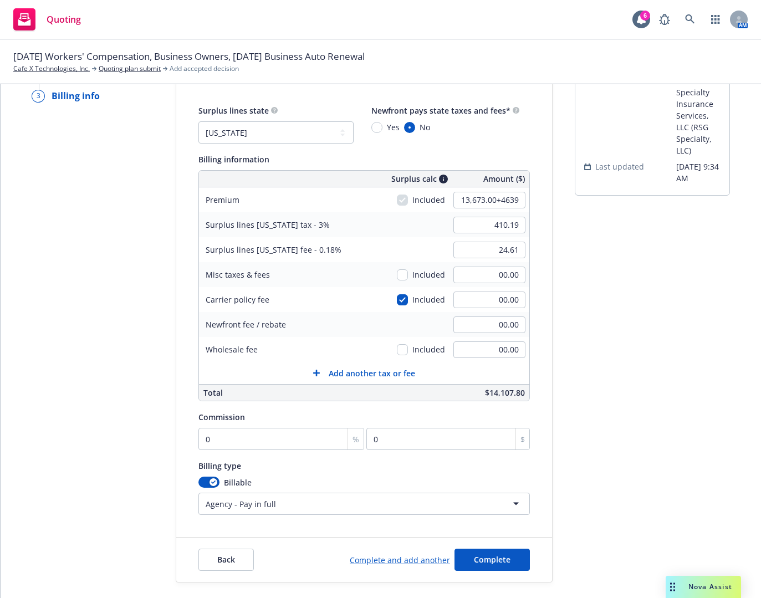
type input "549.36"
type input "32.96"
click at [535, 233] on div "Surplus lines state No surplus lines state [US_STATE] [US_STATE] [US_STATE] [US…" at bounding box center [364, 309] width 376 height 411
click at [477, 331] on input "00.00" at bounding box center [489, 325] width 72 height 17
click at [481, 356] on input "00.00" at bounding box center [489, 349] width 72 height 17
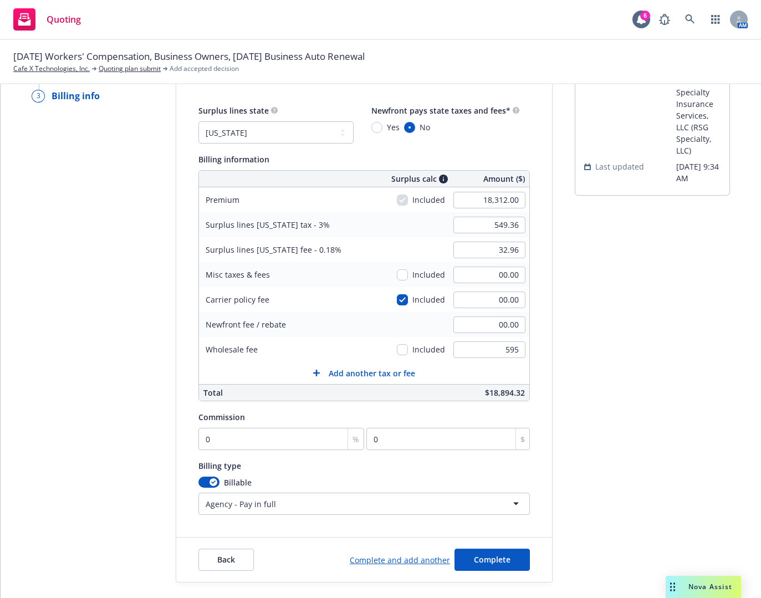
type input "595.00"
click at [705, 432] on div "submission Carrier RT Specialty Insurance Services, LLC (RSG Specialty, LLC) La…" at bounding box center [652, 314] width 155 height 538
click at [649, 394] on div "submission Carrier RT Specialty Insurance Services, LLC (RSG Specialty, LLC) La…" at bounding box center [652, 314] width 155 height 538
click at [468, 274] on input "00.00" at bounding box center [489, 275] width 72 height 17
type input "195.00"
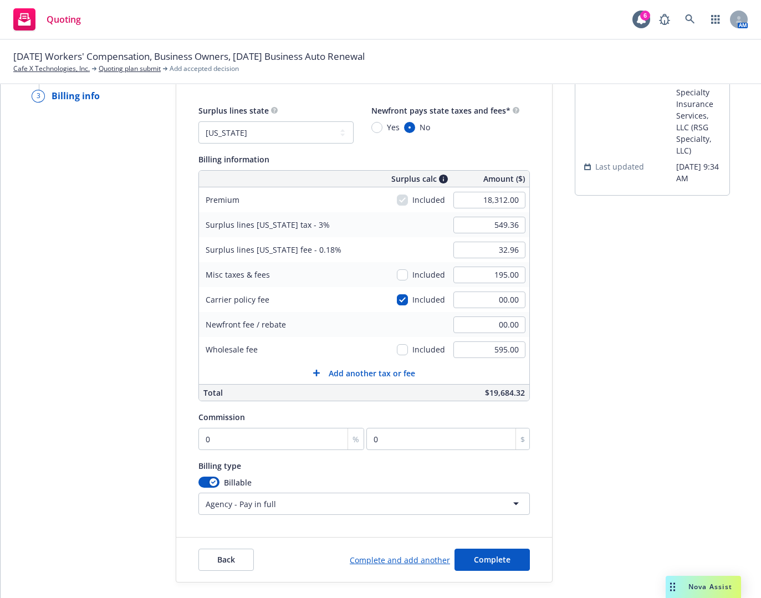
click at [742, 405] on div "Quote initiation Coverage selection 3 Billing info Add billing information Surp…" at bounding box center [381, 341] width 761 height 514
click at [398, 273] on input "checkbox" at bounding box center [402, 274] width 11 height 11
checkbox input "true"
type input "555.21"
type input "33.31"
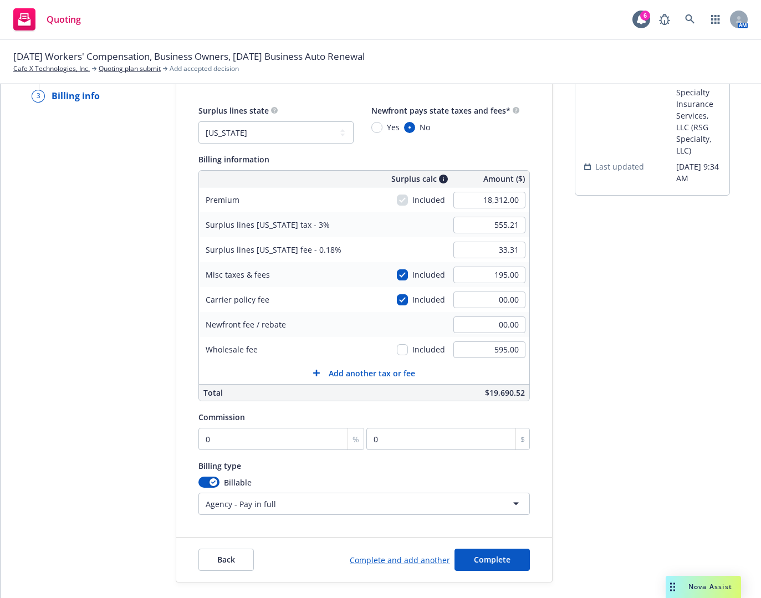
click at [625, 379] on div "submission Carrier RT Specialty Insurance Services, LLC (RSG Specialty, LLC) La…" at bounding box center [652, 314] width 155 height 538
click at [397, 295] on input "checkbox" at bounding box center [402, 299] width 11 height 11
checkbox input "false"
click at [481, 334] on div "00.00" at bounding box center [490, 325] width 80 height 24
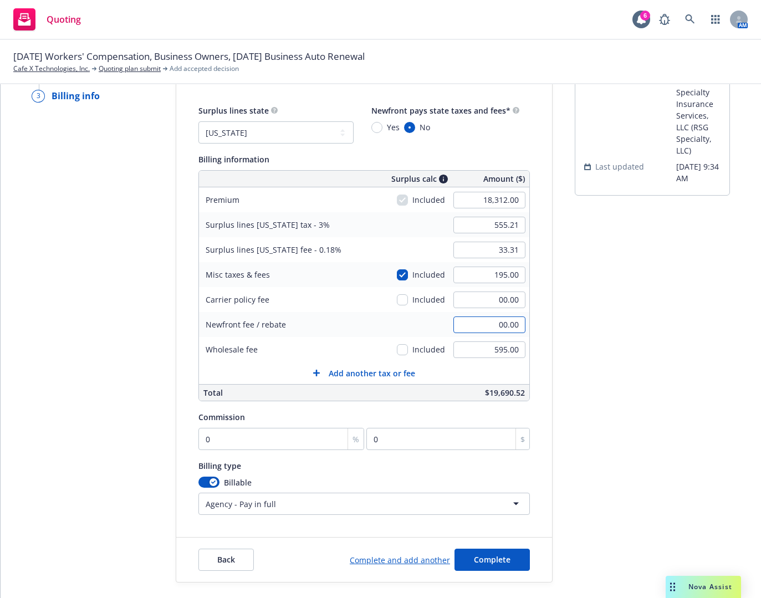
click at [484, 329] on input "00.00" at bounding box center [489, 325] width 72 height 17
type input "2,500.00"
click at [601, 366] on div "submission Carrier RT Specialty Insurance Services, LLC (RSG Specialty, LLC) La…" at bounding box center [652, 314] width 155 height 538
click at [254, 440] on input "0" at bounding box center [281, 439] width 166 height 22
type input "1"
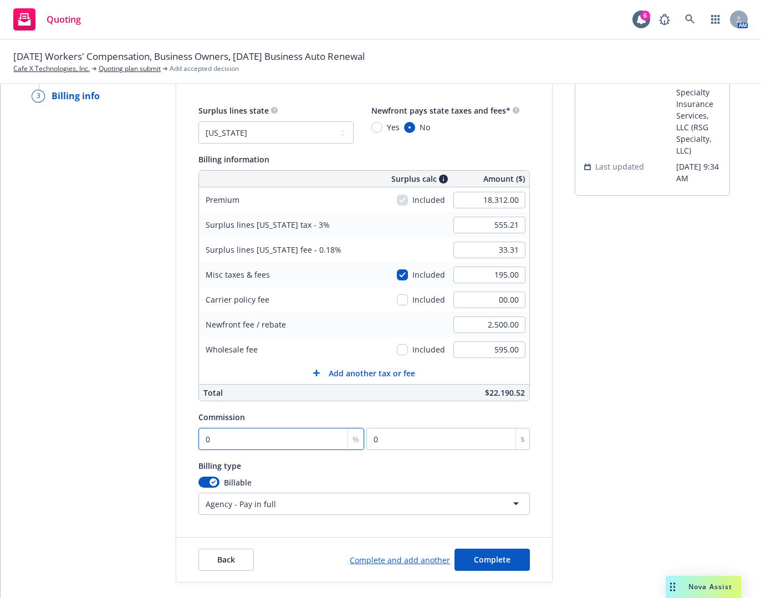
type input "183.12"
type input "13"
type input "2380.56"
type input "13"
click at [115, 465] on div "Quote initiation Coverage selection 3 Billing info" at bounding box center [93, 314] width 122 height 538
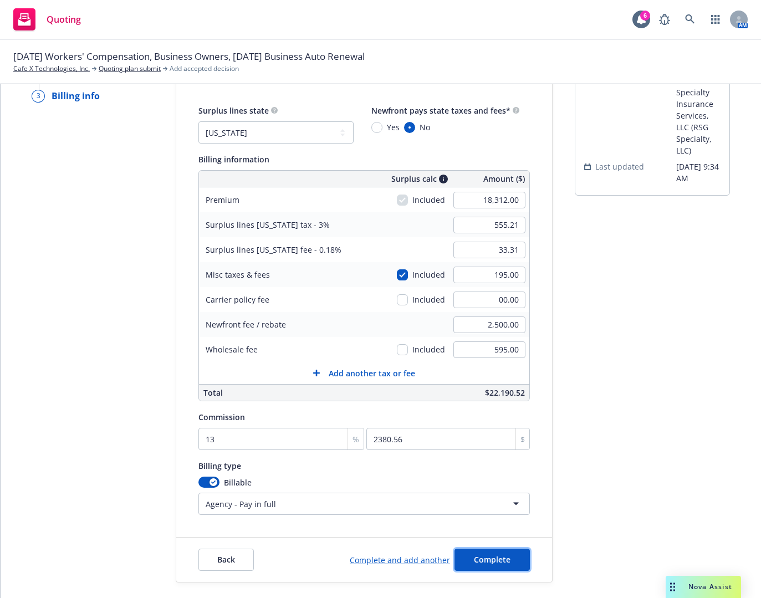
click at [495, 565] on button "Complete" at bounding box center [492, 560] width 75 height 22
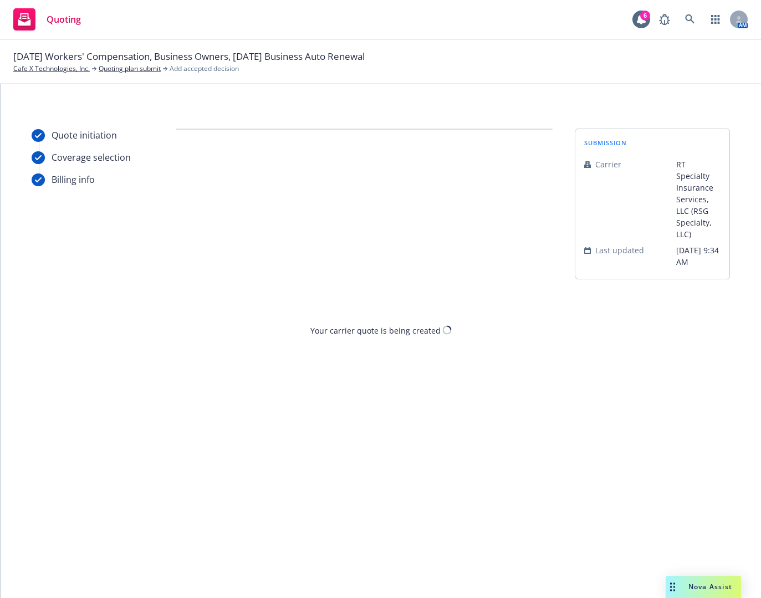
scroll to position [0, 0]
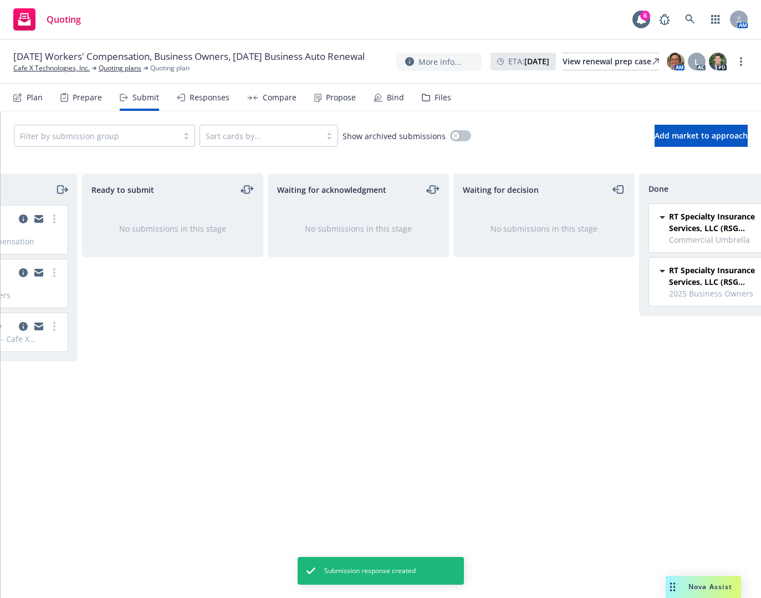
scroll to position [0, 190]
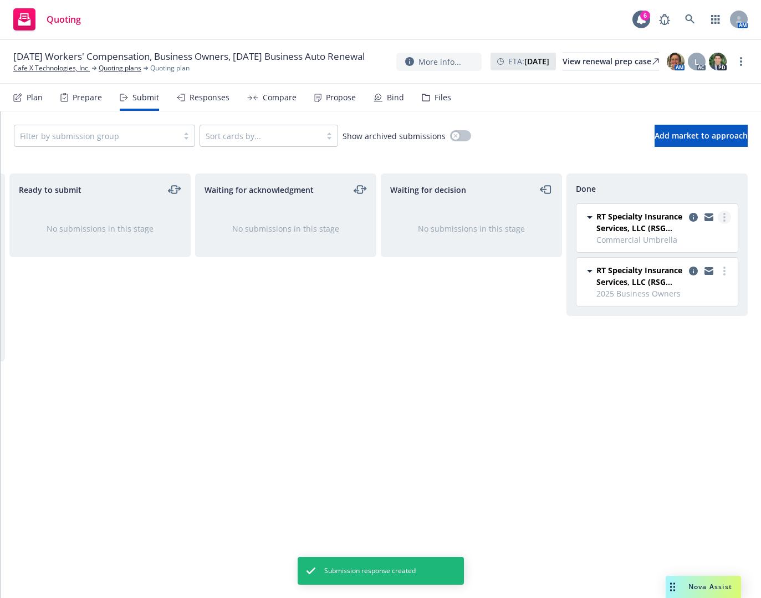
click at [724, 218] on icon "more" at bounding box center [724, 217] width 2 height 9
click at [685, 272] on link "Add accepted decision" at bounding box center [675, 262] width 111 height 22
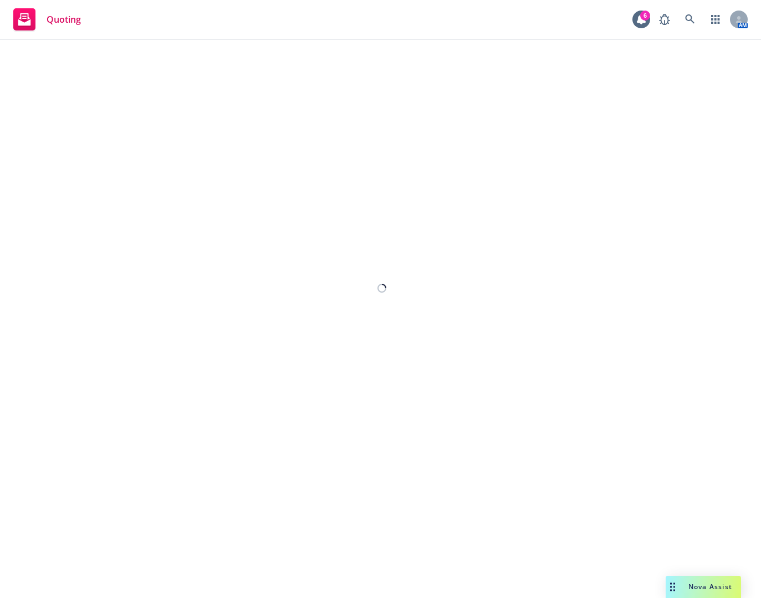
select select "12"
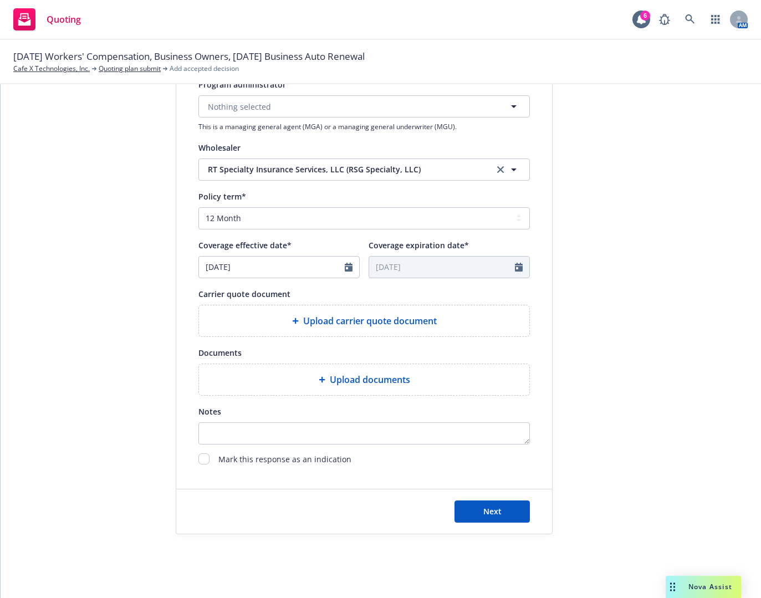
scroll to position [345, 0]
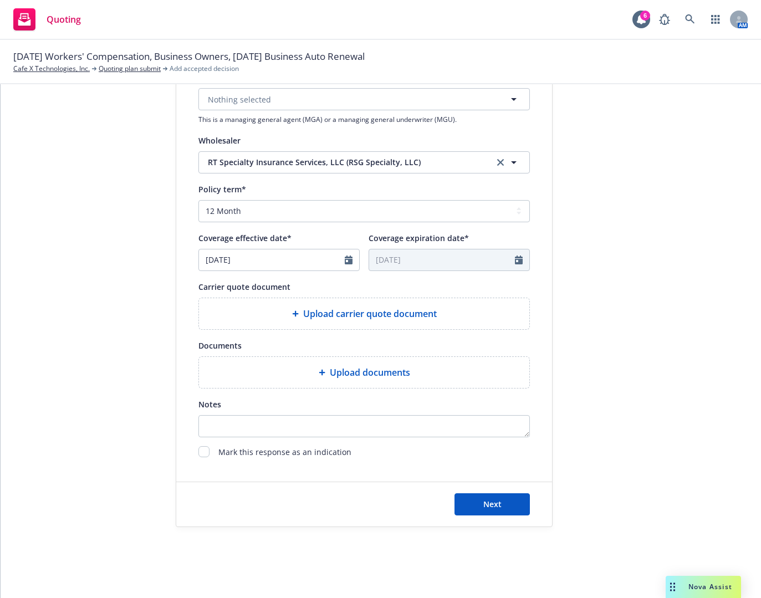
click at [303, 321] on div "Upload carrier quote document" at bounding box center [364, 313] width 330 height 31
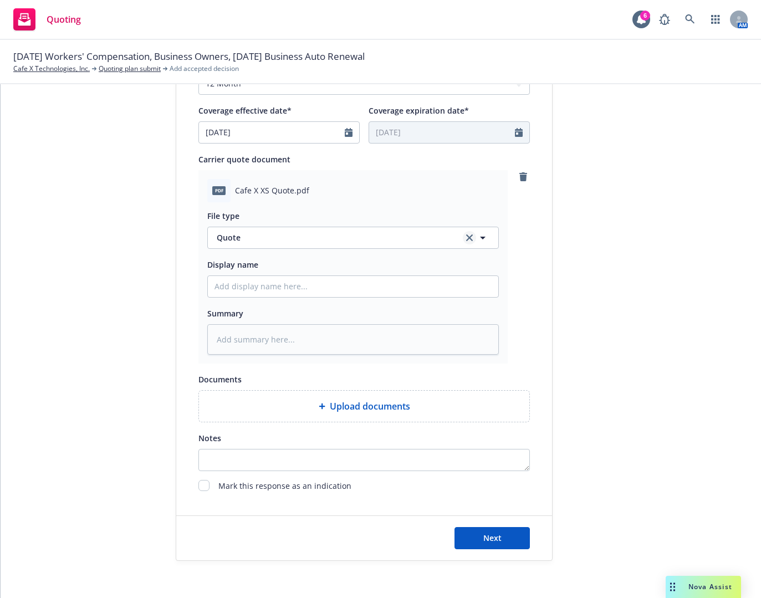
scroll to position [506, 0]
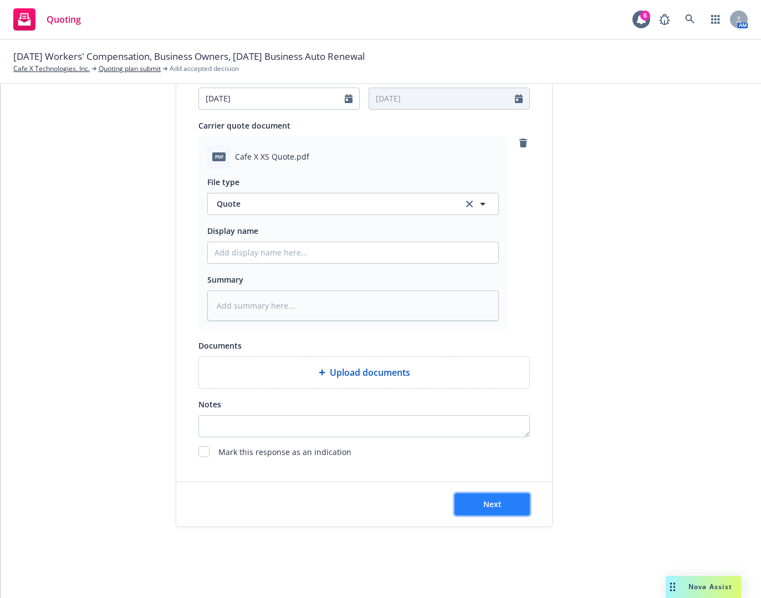
click at [517, 510] on button "Next" at bounding box center [492, 504] width 75 height 22
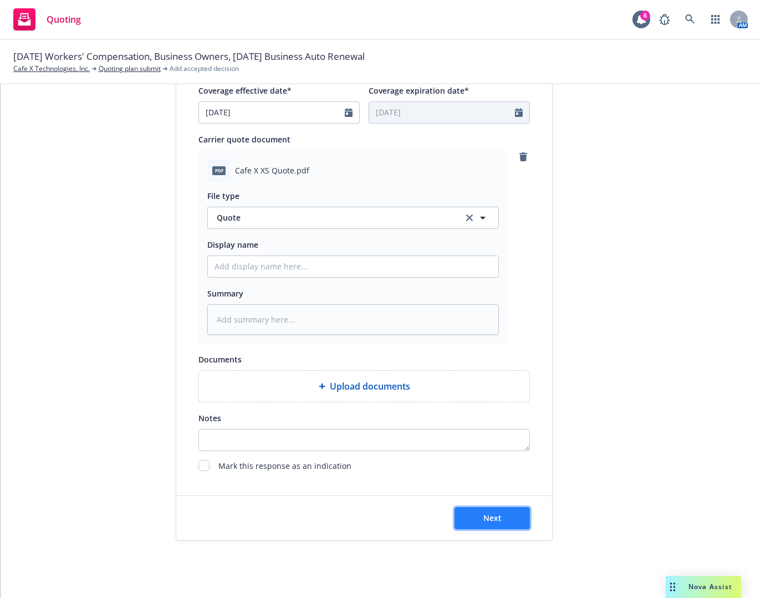
click at [483, 524] on button "Next" at bounding box center [492, 518] width 75 height 22
type textarea "x"
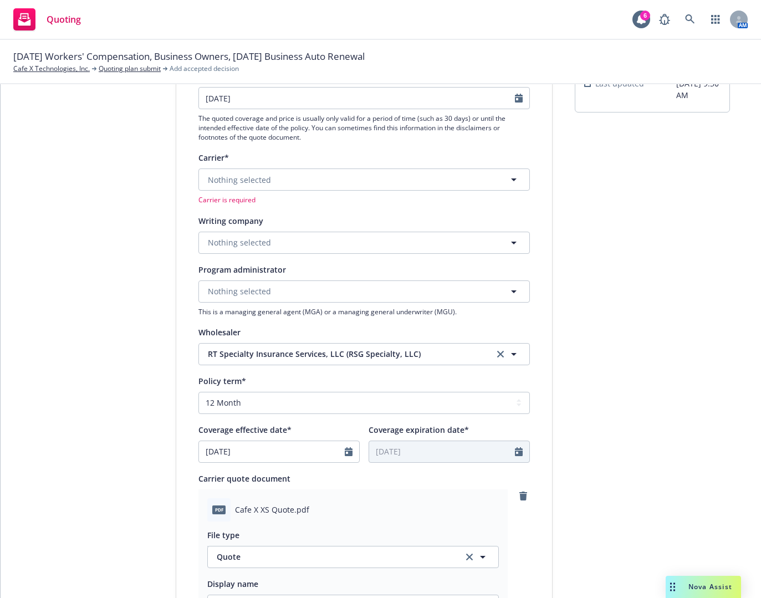
scroll to position [118, 0]
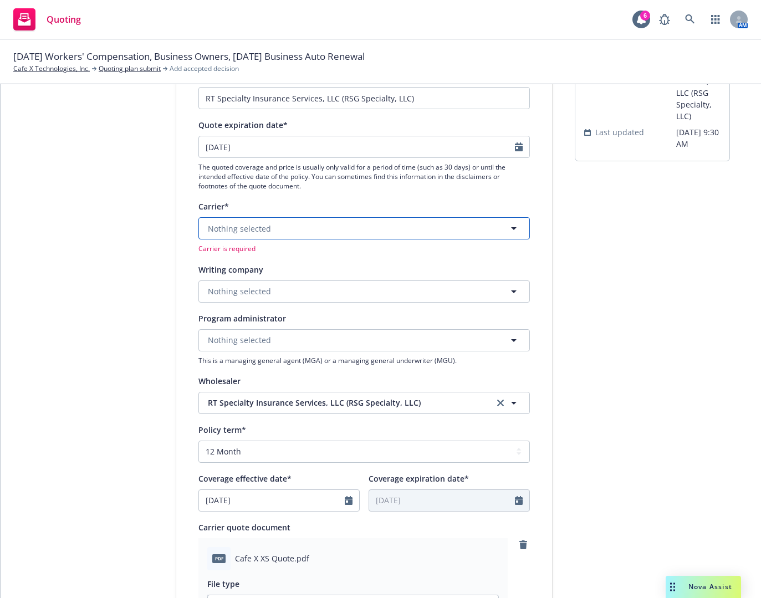
click at [264, 231] on span "Nothing selected" at bounding box center [239, 229] width 63 height 12
click at [245, 223] on span "Nothing selected" at bounding box center [239, 229] width 63 height 12
click at [150, 297] on div "1 Quote initiation 2 Coverage selection 3 Billing info Quote initiation Display…" at bounding box center [381, 470] width 734 height 918
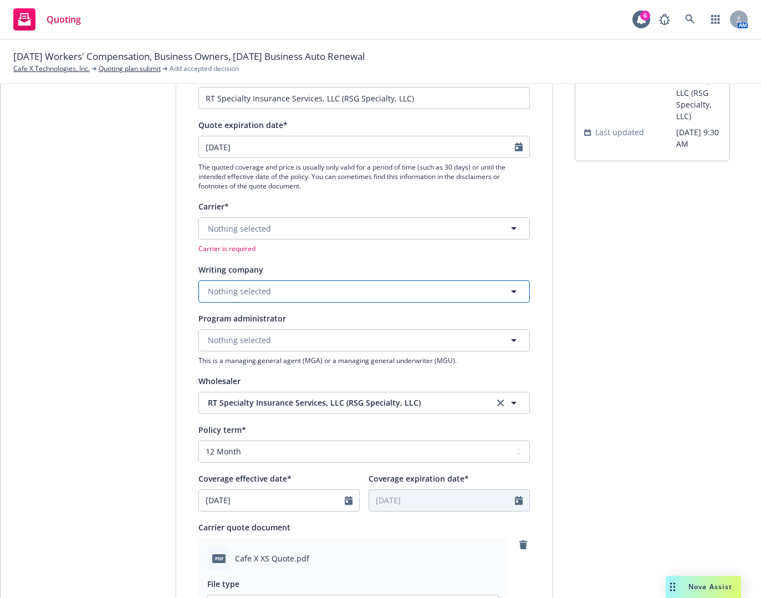
click at [283, 297] on button "Nothing selected" at bounding box center [363, 291] width 331 height 22
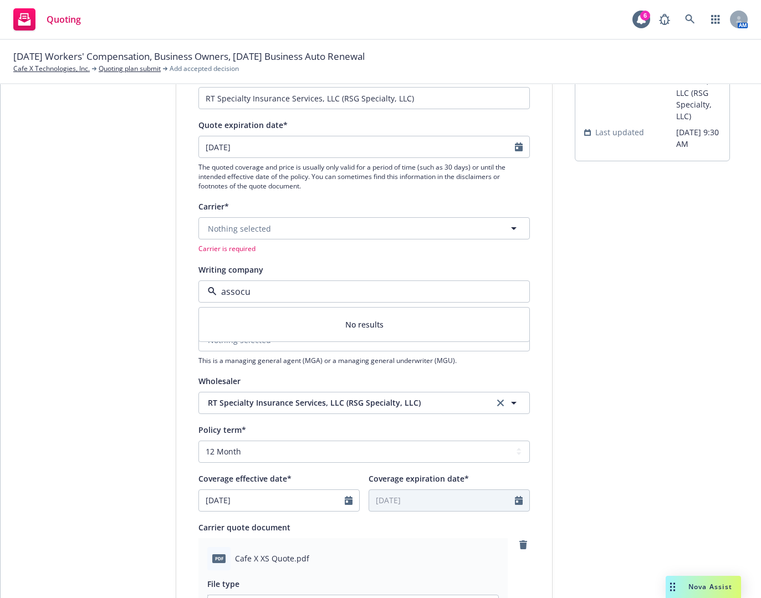
type input "assoc"
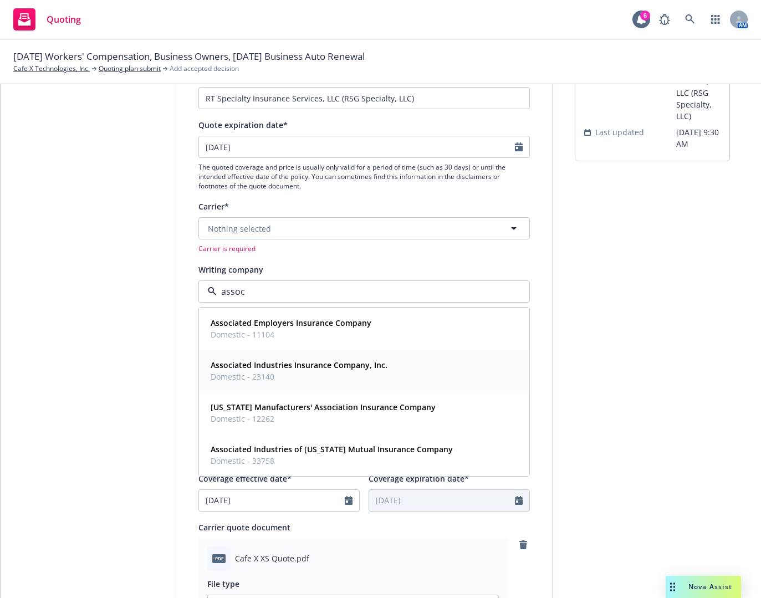
click at [288, 370] on strong "Associated Industries Insurance Company, Inc." at bounding box center [299, 365] width 177 height 11
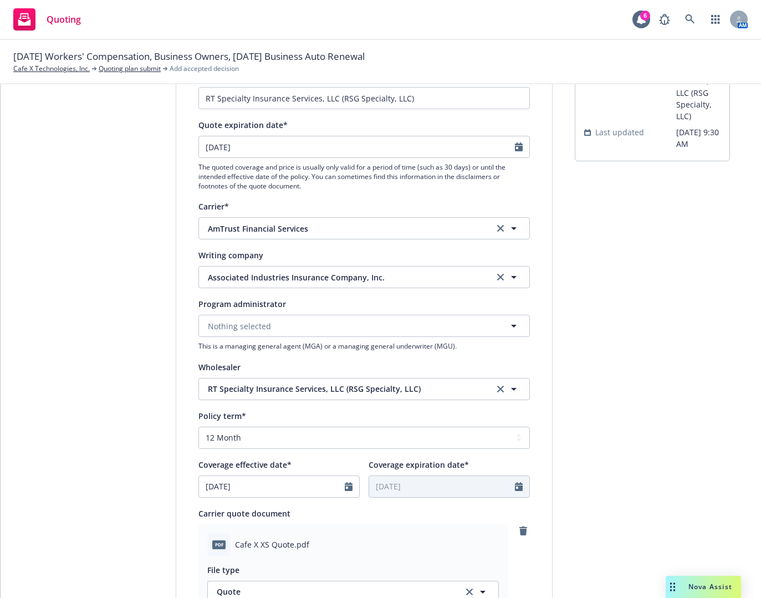
click at [535, 430] on div "Display name RT Specialty Insurance Services, LLC (RSG Specialty, LLC) Quote ex…" at bounding box center [364, 458] width 376 height 778
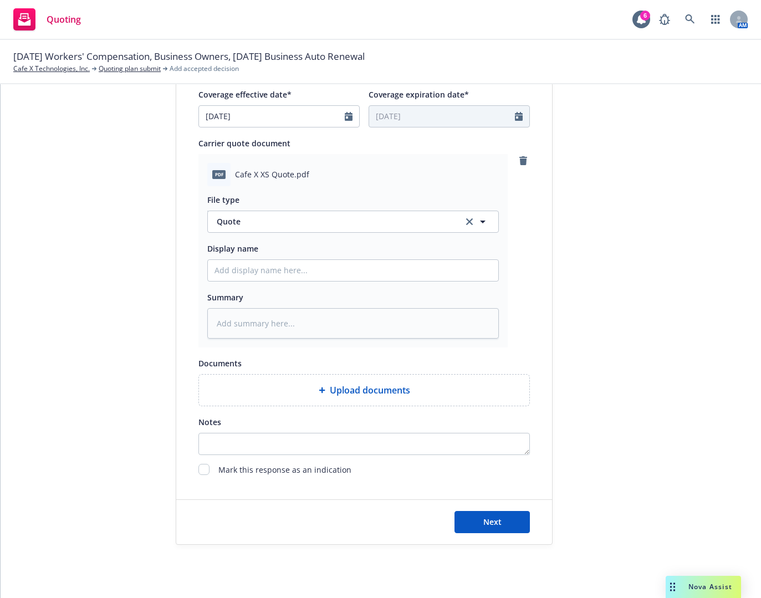
scroll to position [506, 0]
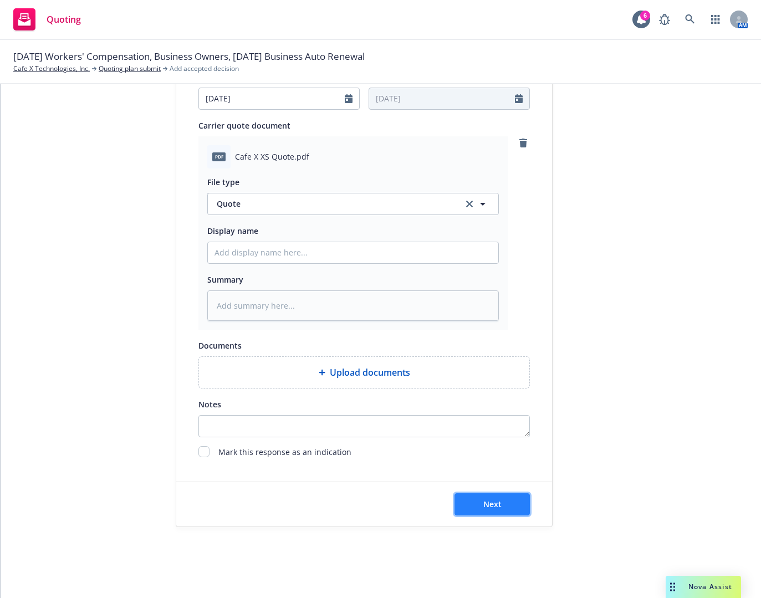
click at [512, 497] on button "Next" at bounding box center [492, 504] width 75 height 22
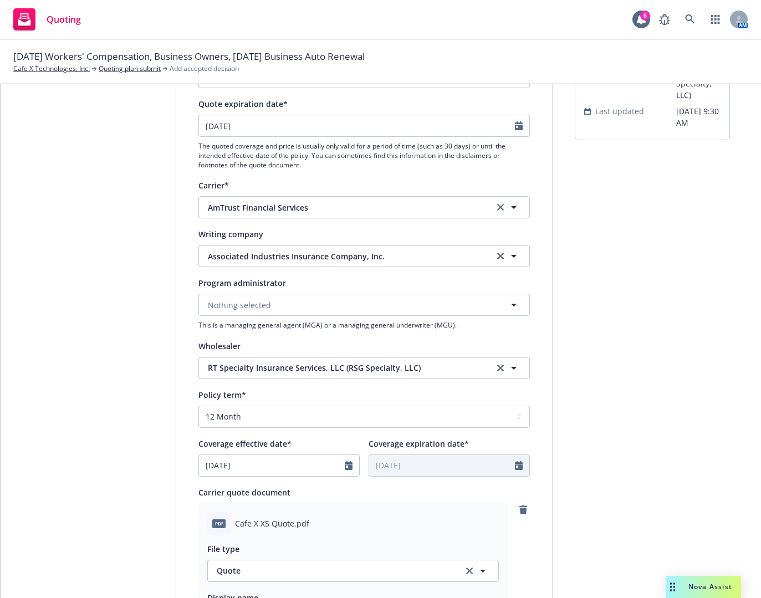
scroll to position [63, 0]
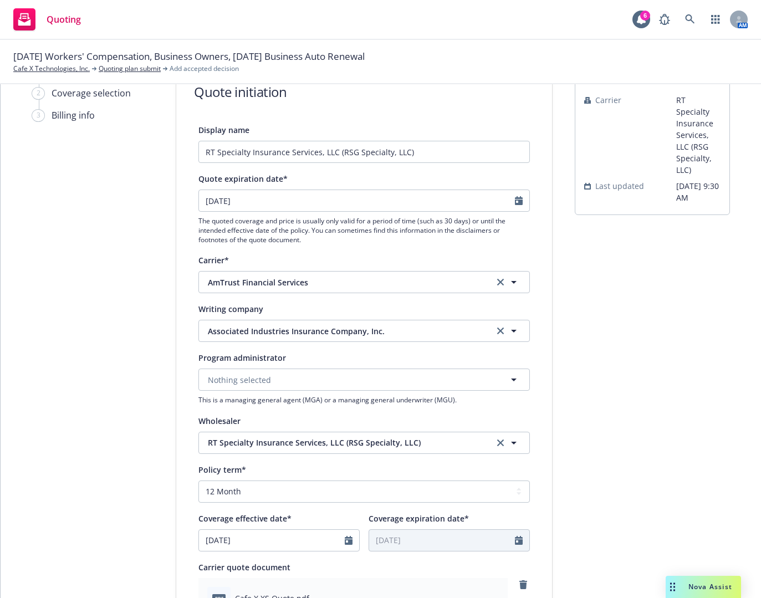
type textarea "x"
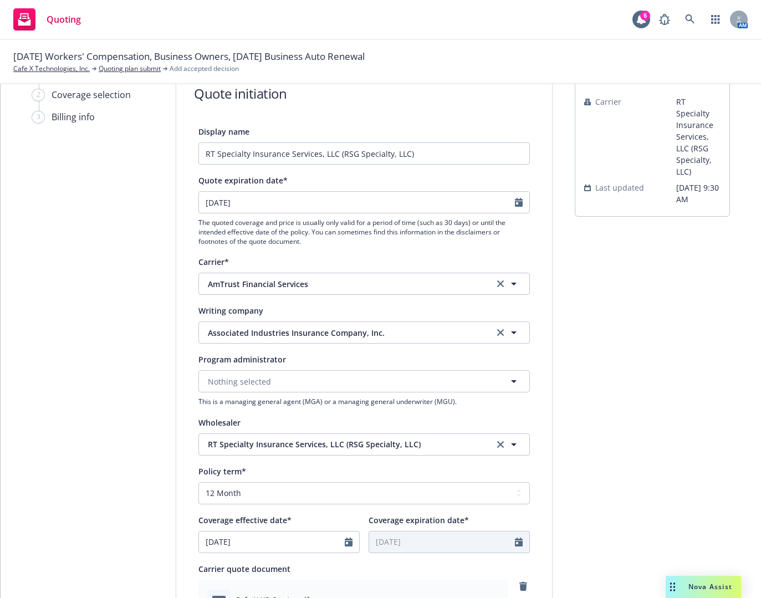
scroll to position [0, 0]
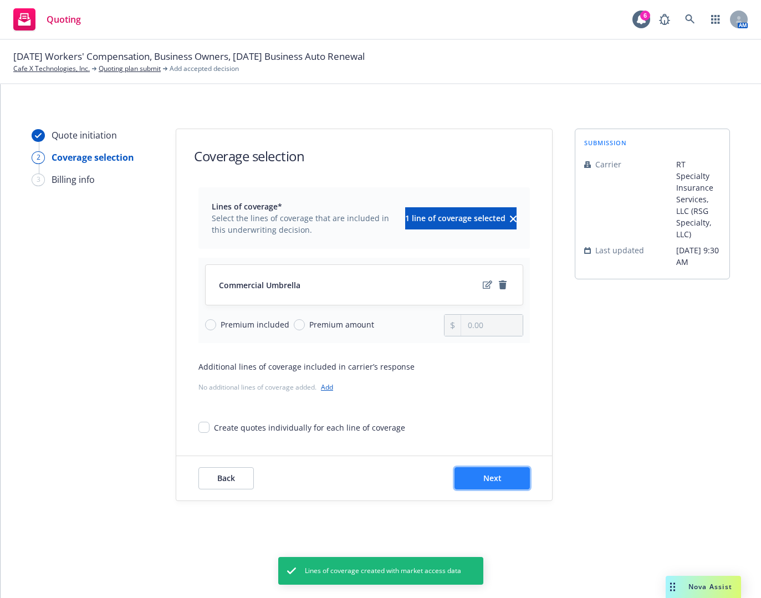
click at [487, 476] on span "Next" at bounding box center [492, 478] width 18 height 11
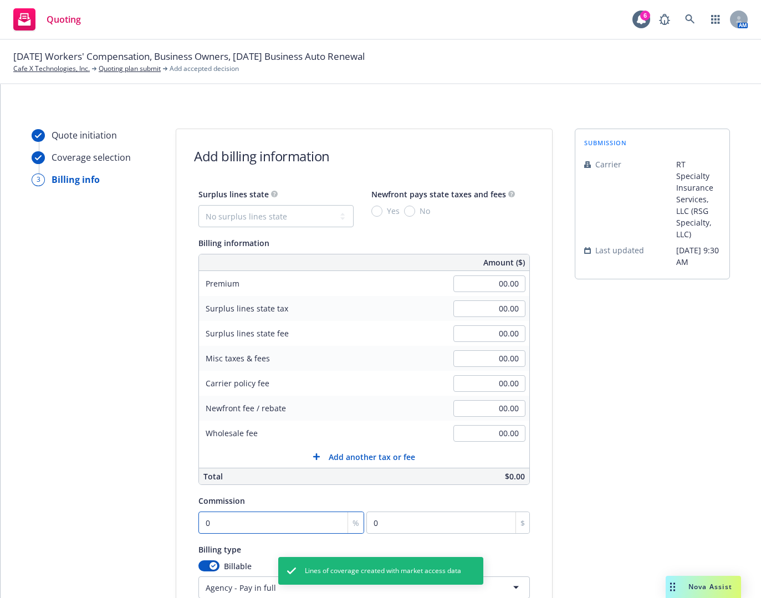
click at [257, 520] on input "0" at bounding box center [281, 523] width 166 height 22
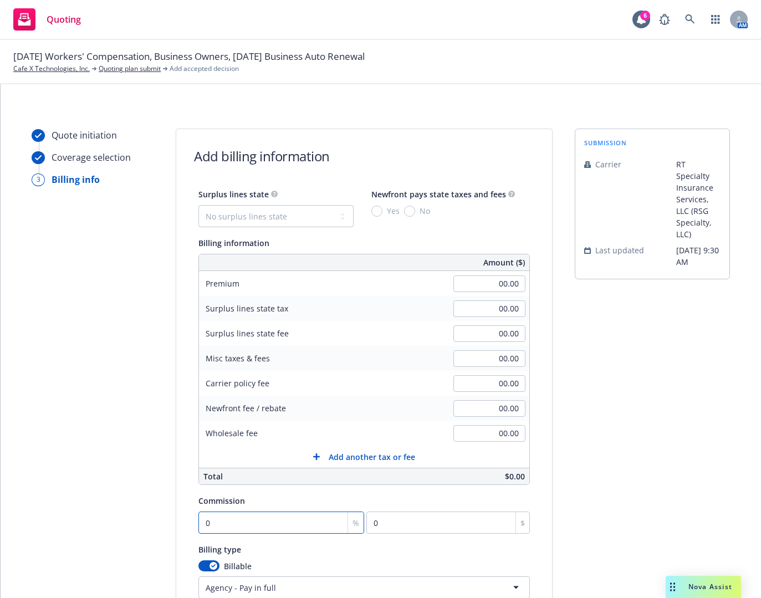
click at [219, 526] on input "0" at bounding box center [281, 523] width 166 height 22
drag, startPoint x: 204, startPoint y: 522, endPoint x: 193, endPoint y: 522, distance: 11.1
click at [193, 522] on div "Surplus lines state No surplus lines state [US_STATE] [US_STATE] [US_STATE] [US…" at bounding box center [364, 392] width 376 height 411
click at [187, 501] on div "Surplus lines state No surplus lines state [US_STATE] [US_STATE] [US_STATE] [US…" at bounding box center [364, 392] width 376 height 411
click at [239, 541] on div "Surplus lines state No surplus lines state [US_STATE] [US_STATE] [US_STATE] [US…" at bounding box center [363, 392] width 331 height 411
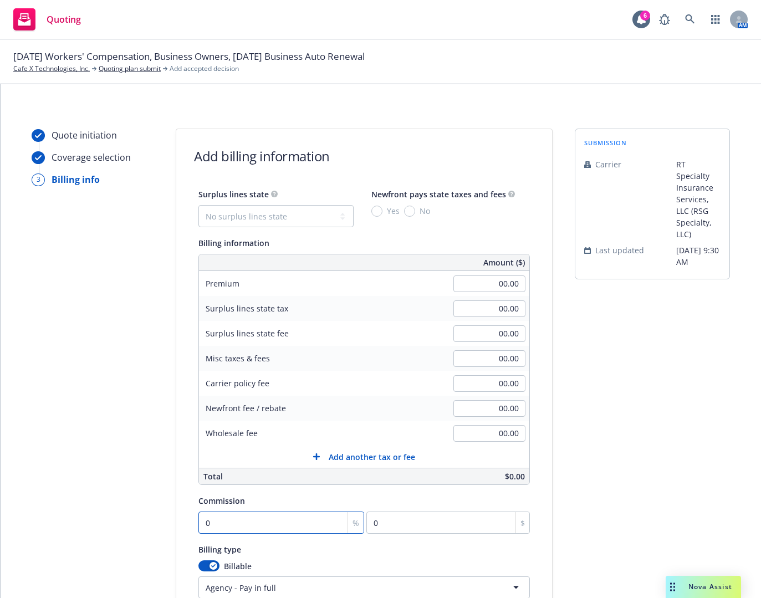
click at [227, 518] on input "0" at bounding box center [281, 523] width 166 height 22
type input "0"
click at [176, 500] on div "Surplus lines state No surplus lines state [US_STATE] [US_STATE] [US_STATE] [US…" at bounding box center [364, 392] width 376 height 411
click at [261, 213] on select "No surplus lines state [US_STATE] [US_STATE] [US_STATE] [US_STATE] [US_STATE] […" at bounding box center [275, 216] width 155 height 22
select select "CA"
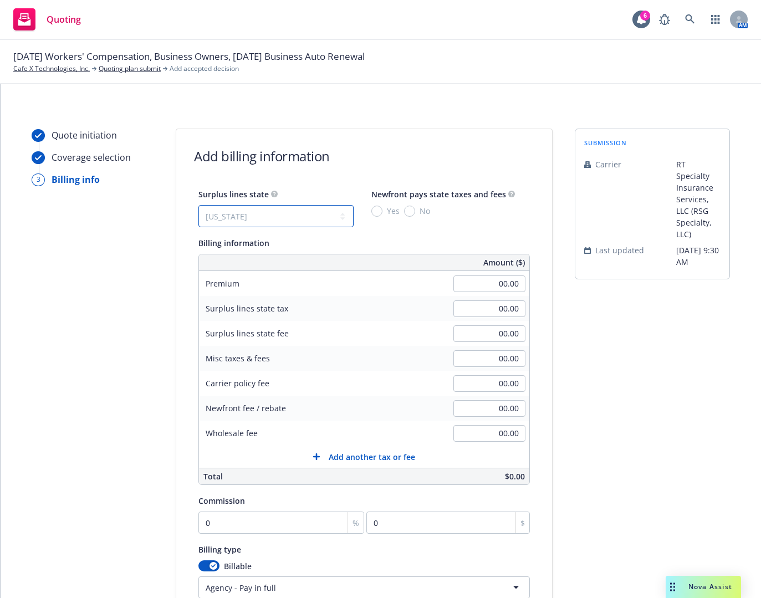
click at [198, 205] on select "No surplus lines state [US_STATE] [US_STATE] [US_STATE] [US_STATE] [US_STATE] […" at bounding box center [275, 216] width 155 height 22
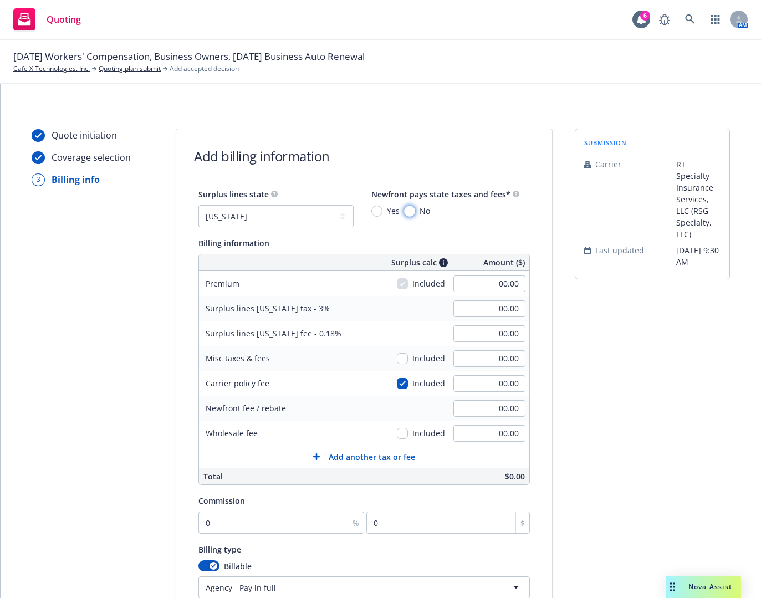
click at [404, 212] on input "No" at bounding box center [409, 211] width 11 height 11
radio input "true"
click at [467, 288] on input "00.00" at bounding box center [489, 283] width 72 height 17
type input "3"
type input "237.00"
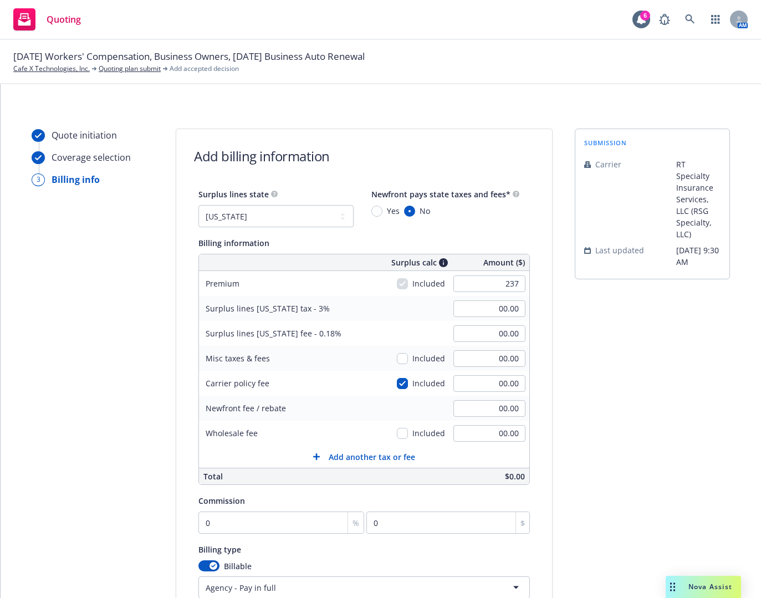
type input "7.11"
type input "0.43"
click at [622, 362] on div "submission Carrier RT Specialty Insurance Services, LLC (RSG Specialty, LLC) La…" at bounding box center [652, 398] width 155 height 538
click at [498, 280] on input "237.00" at bounding box center [489, 283] width 72 height 17
click at [499, 284] on input "237.00" at bounding box center [489, 283] width 72 height 17
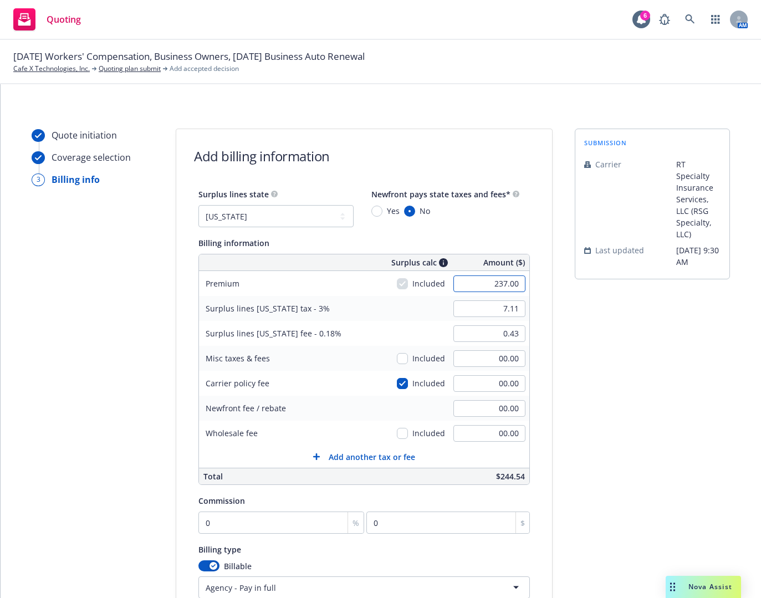
click at [502, 286] on input "237.00" at bounding box center [489, 283] width 72 height 17
type input "2,370.00"
type input "71.10"
type input "4.27"
click at [520, 298] on div "71.10" at bounding box center [490, 309] width 80 height 24
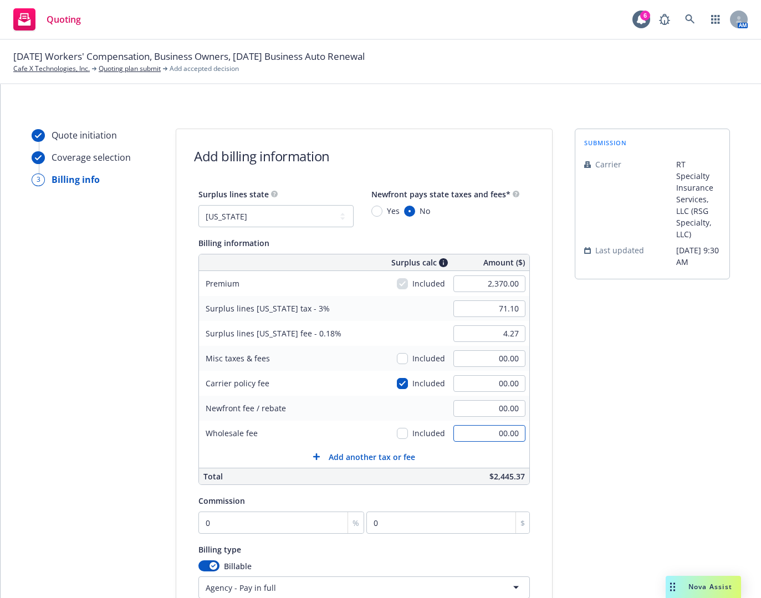
click at [481, 435] on input "00.00" at bounding box center [489, 433] width 72 height 17
type input "300.00"
click at [676, 488] on div "submission Carrier RT Specialty Insurance Services, LLC (RSG Specialty, LLC) La…" at bounding box center [652, 398] width 155 height 538
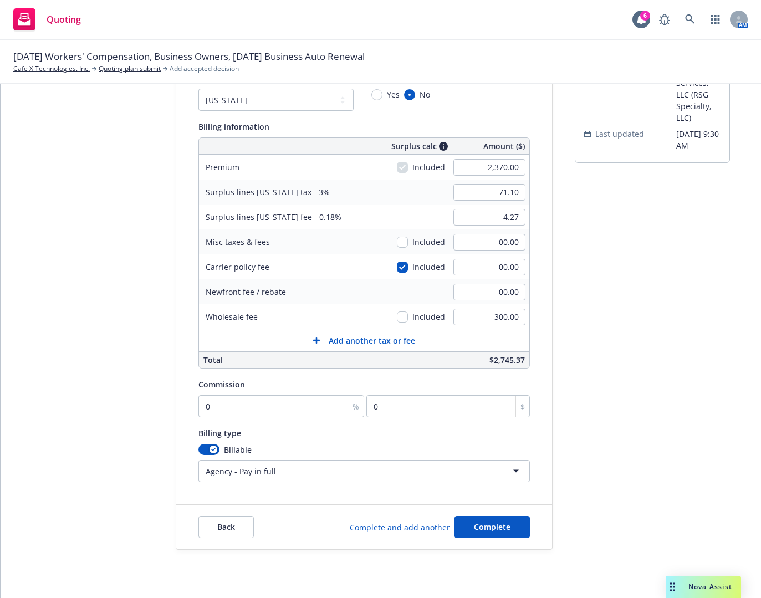
scroll to position [139, 0]
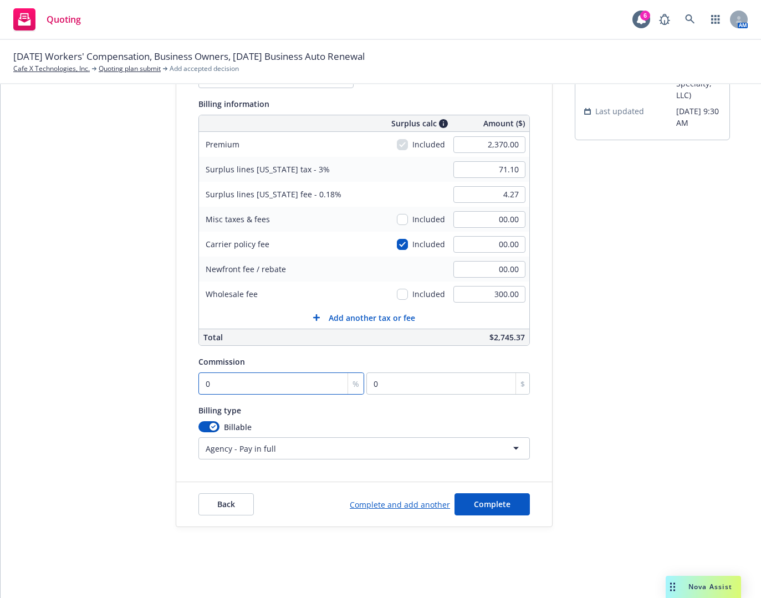
click at [221, 377] on input "0" at bounding box center [281, 383] width 166 height 22
type input "1"
type input "23.7"
type input "12"
type input "284.4"
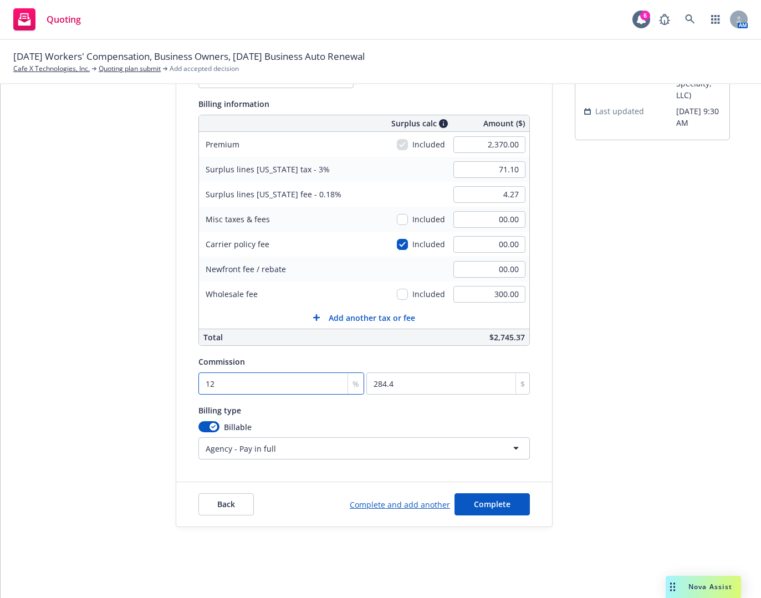
type input "12"
click at [144, 396] on div "Quote initiation Coverage selection 3 Billing info" at bounding box center [93, 258] width 122 height 538
click at [478, 512] on button "Complete" at bounding box center [492, 504] width 75 height 22
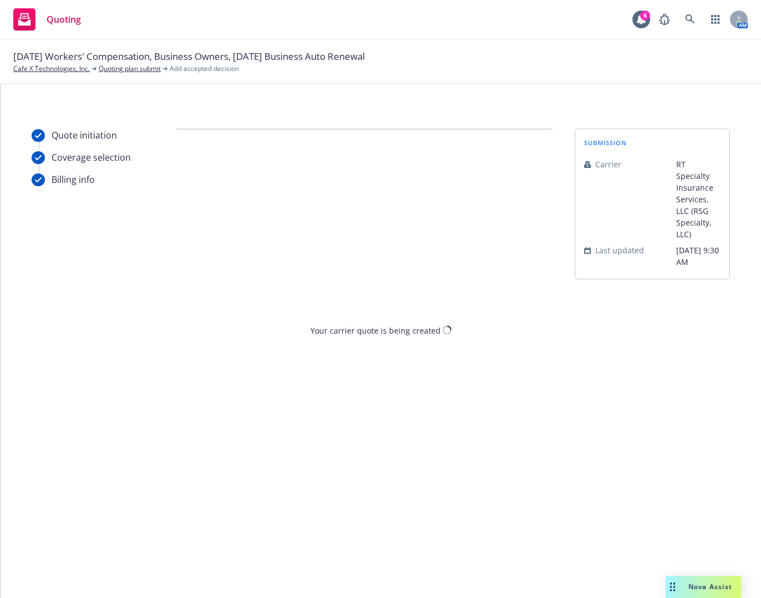
scroll to position [0, 0]
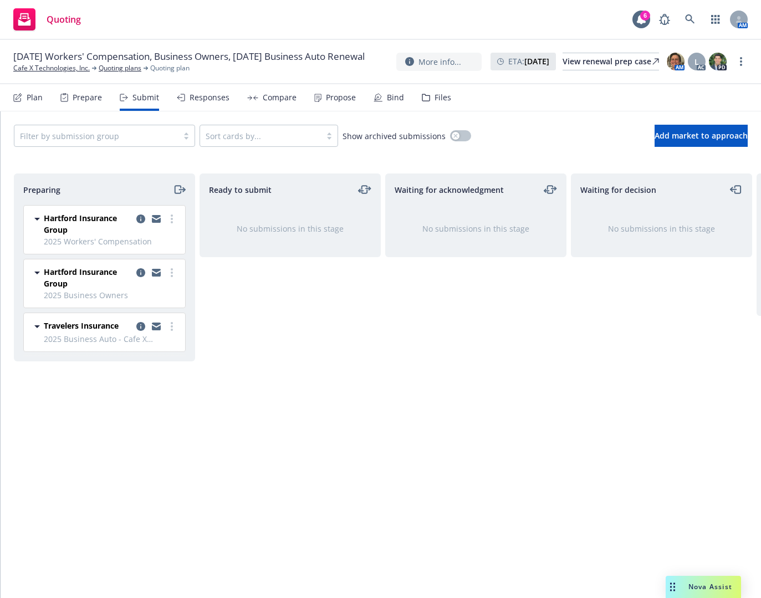
click at [329, 104] on div "Propose" at bounding box center [335, 97] width 42 height 27
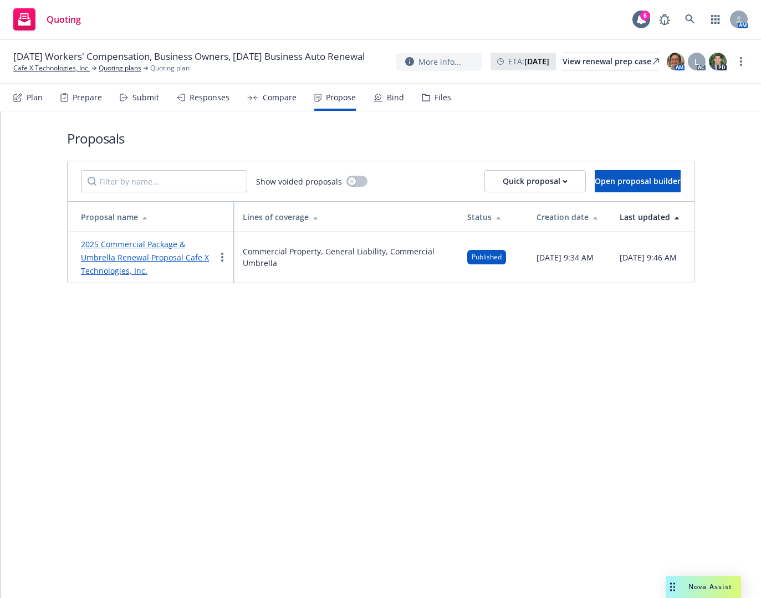
click at [173, 242] on link "2025 Commercial Package & Umbrella Renewal Proposal Cafe X Technologies, Inc." at bounding box center [145, 257] width 128 height 37
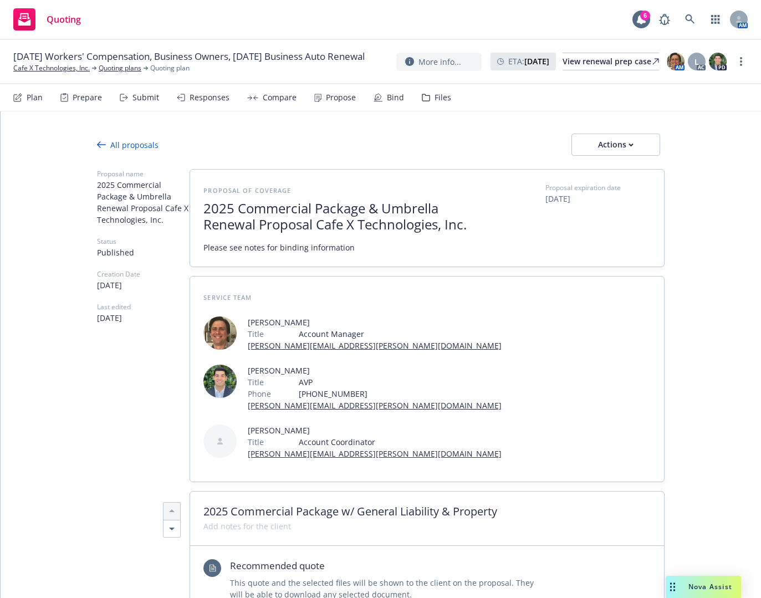
click at [114, 139] on div "All proposals" at bounding box center [128, 145] width 62 height 12
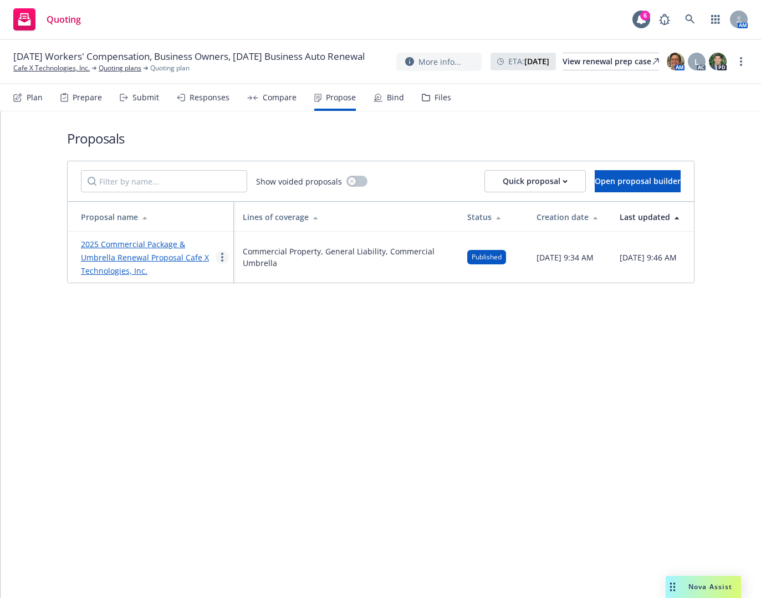
click at [220, 253] on link "more" at bounding box center [222, 257] width 13 height 13
click at [243, 374] on span "See client view" at bounding box center [256, 373] width 81 height 11
click at [595, 185] on span "Open proposal builder" at bounding box center [638, 181] width 86 height 11
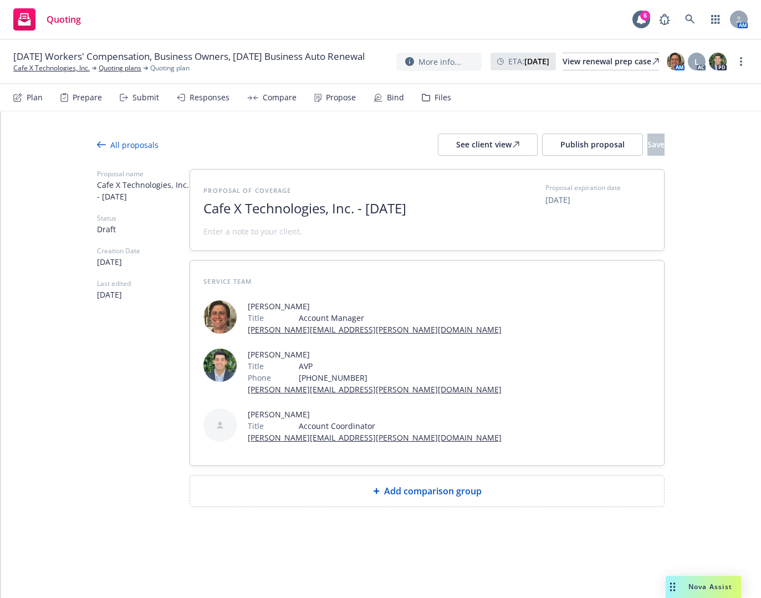
click at [90, 146] on div "All proposals See client view Publish proposal Save Proposal name Cafe X Techno…" at bounding box center [381, 342] width 761 height 462
click at [96, 143] on div "All proposals See client view Publish proposal Save Proposal name Cafe X Techno…" at bounding box center [381, 342] width 761 height 462
click at [104, 143] on icon at bounding box center [101, 144] width 9 height 9
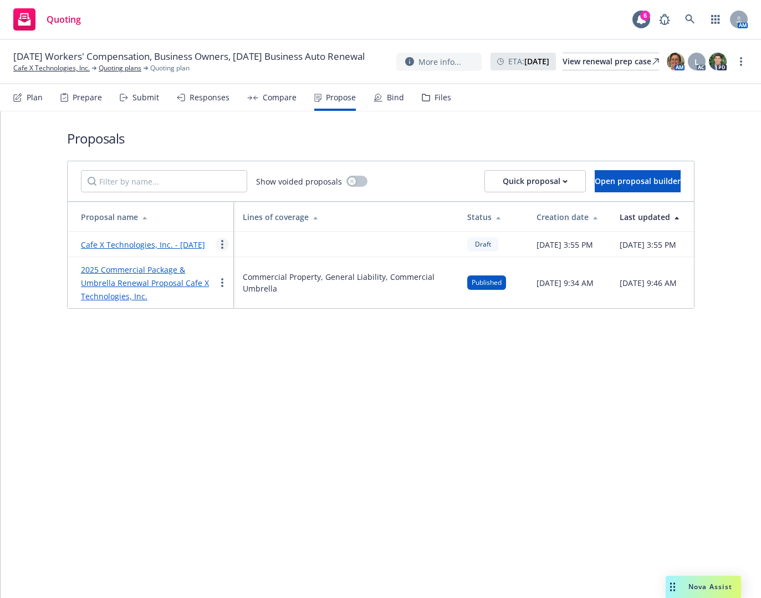
click at [223, 246] on link "more" at bounding box center [222, 244] width 13 height 13
click at [259, 351] on link "Void" at bounding box center [265, 344] width 99 height 22
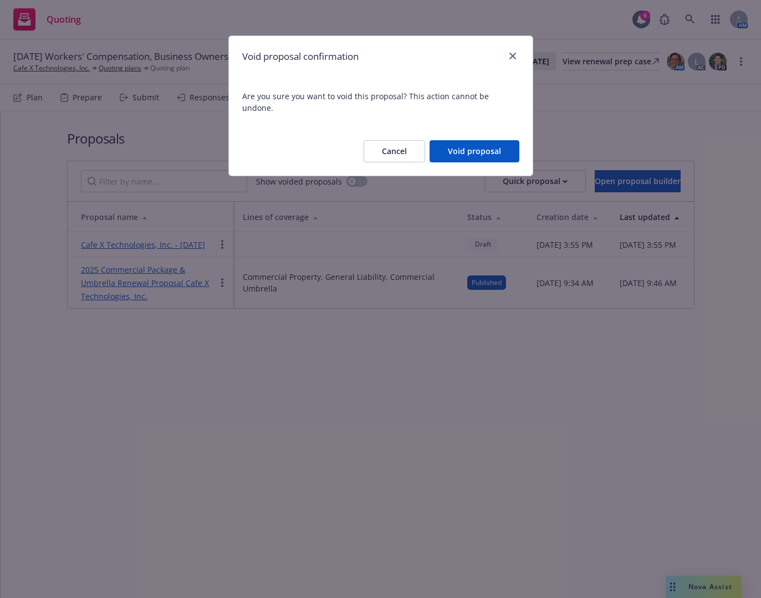
click at [470, 140] on button "Void proposal" at bounding box center [475, 151] width 90 height 22
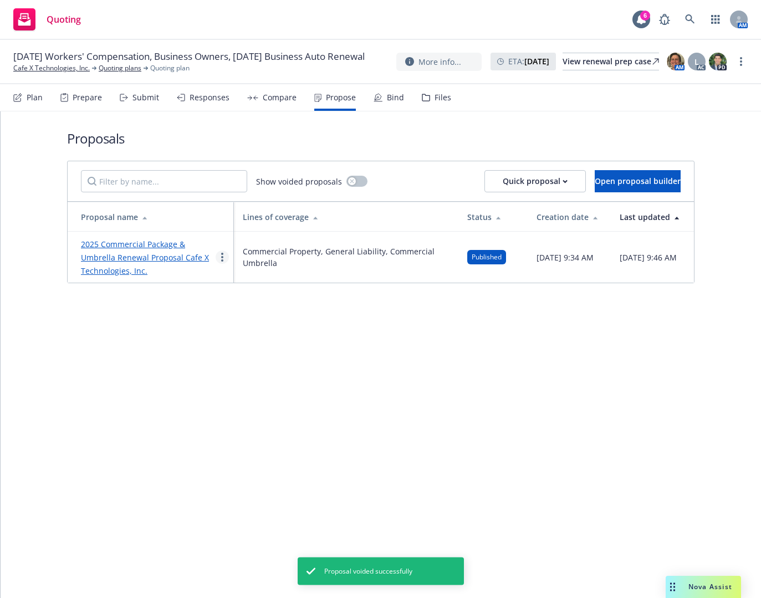
click at [222, 258] on circle "more" at bounding box center [222, 257] width 2 height 2
click at [243, 305] on span "Duplicate" at bounding box center [247, 306] width 62 height 11
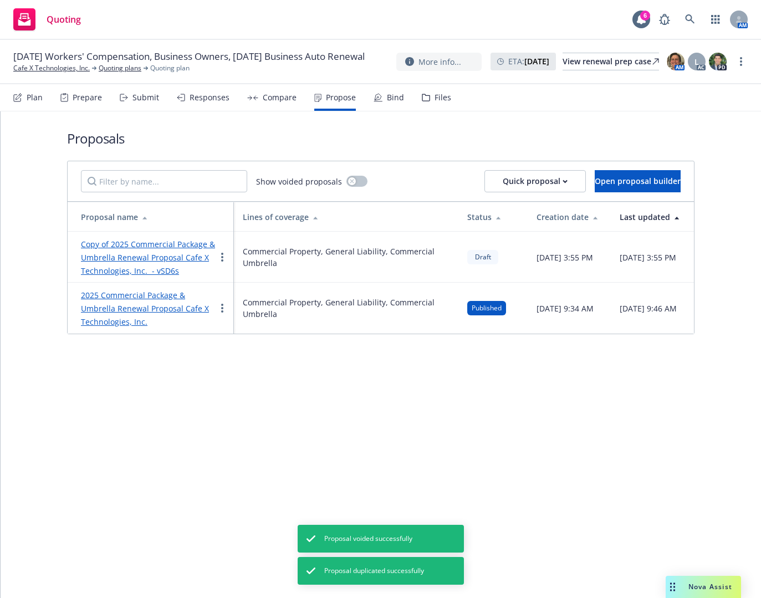
click at [193, 254] on link "Copy of 2025 Commercial Package & Umbrella Renewal Proposal Cafe X Technologies…" at bounding box center [148, 257] width 134 height 37
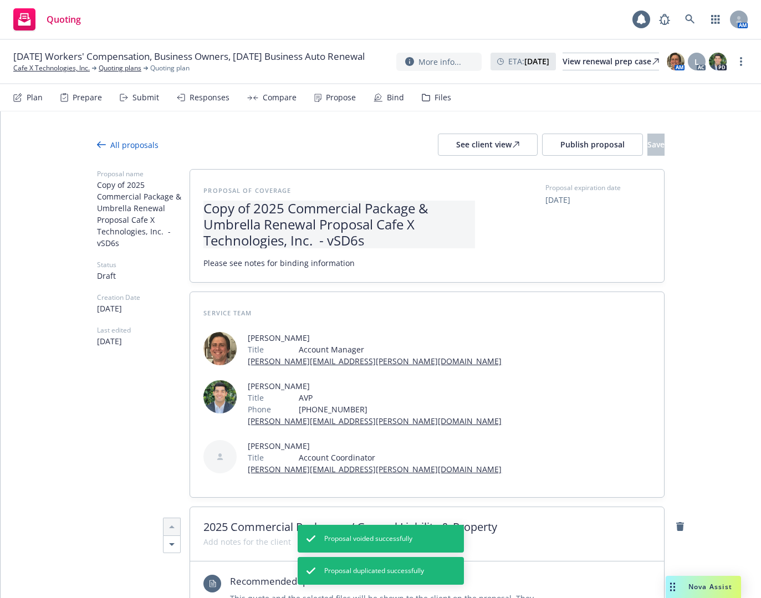
type textarea "x"
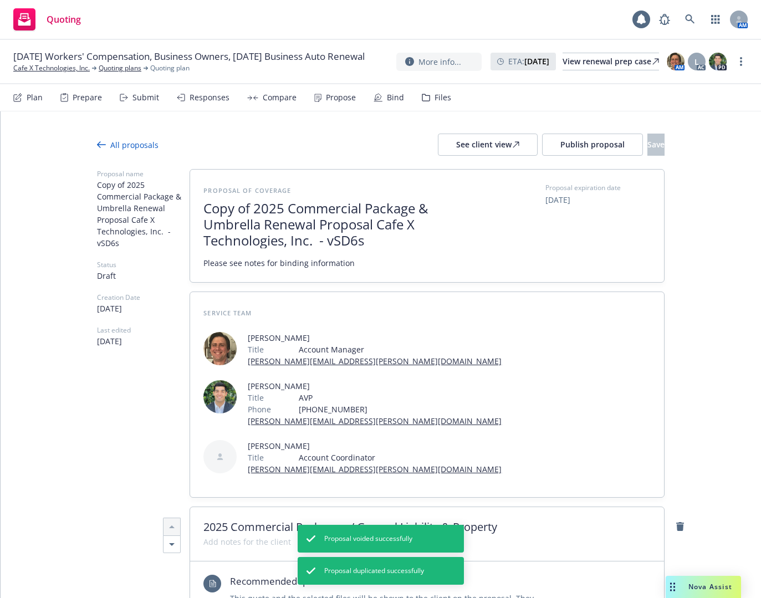
click at [246, 208] on span "Copy of 2025 Commercial Package & Umbrella Renewal Proposal Cafe X Technologies…" at bounding box center [339, 225] width 272 height 48
drag, startPoint x: 249, startPoint y: 205, endPoint x: 147, endPoint y: 207, distance: 102.6
click at [231, 238] on span "2025 Commercial Package & Umbrella Renewal Proposal Cafe X Technologies, Inc. -…" at bounding box center [339, 225] width 272 height 48
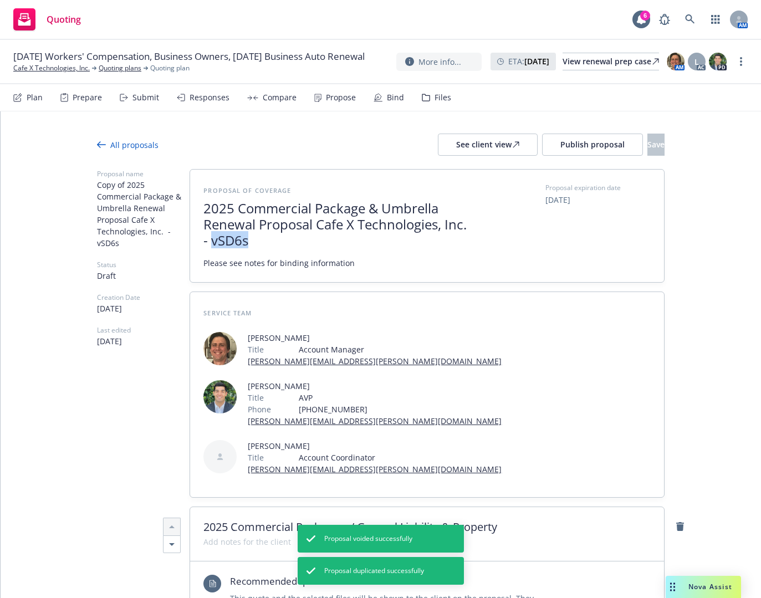
click at [231, 238] on span "2025 Commercial Package & Umbrella Renewal Proposal Cafe X Technologies, Inc. -…" at bounding box center [339, 225] width 272 height 48
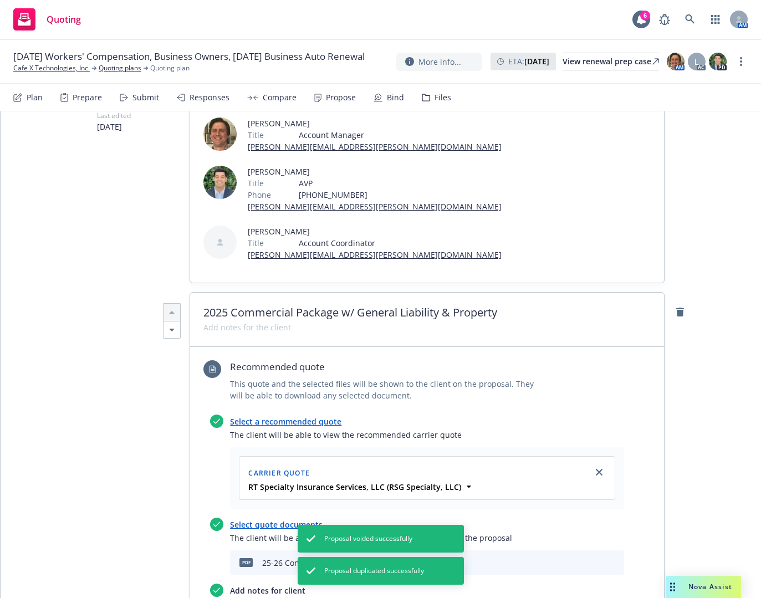
scroll to position [222, 0]
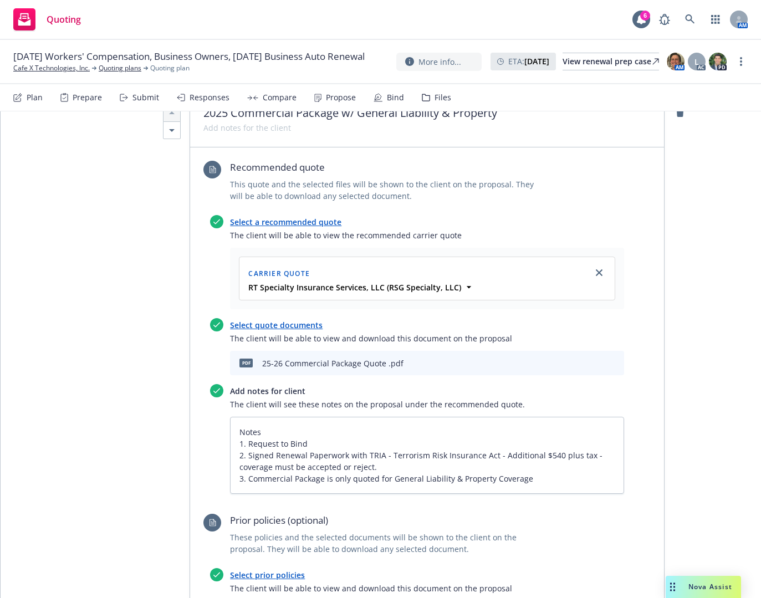
scroll to position [443, 0]
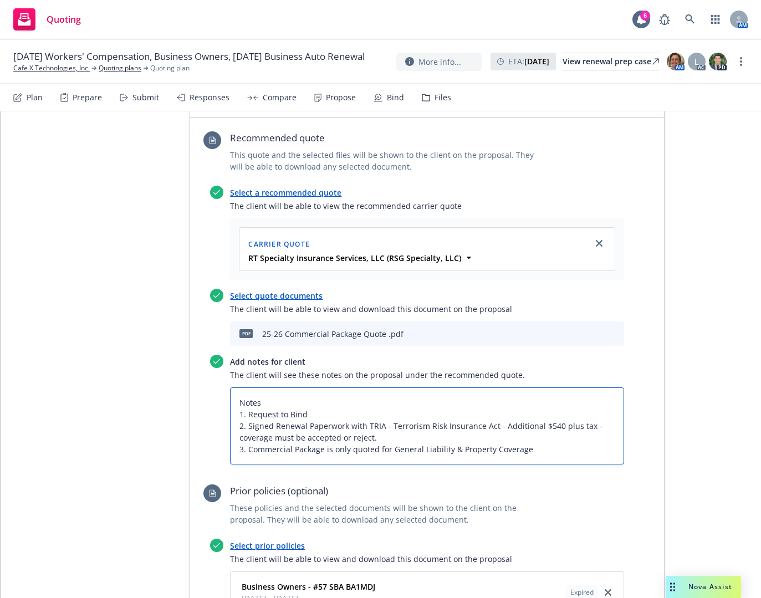
drag, startPoint x: 450, startPoint y: 394, endPoint x: 207, endPoint y: 358, distance: 245.4
click at [210, 358] on div "Add notes for client The client will see these notes on the proposal under the …" at bounding box center [417, 410] width 414 height 110
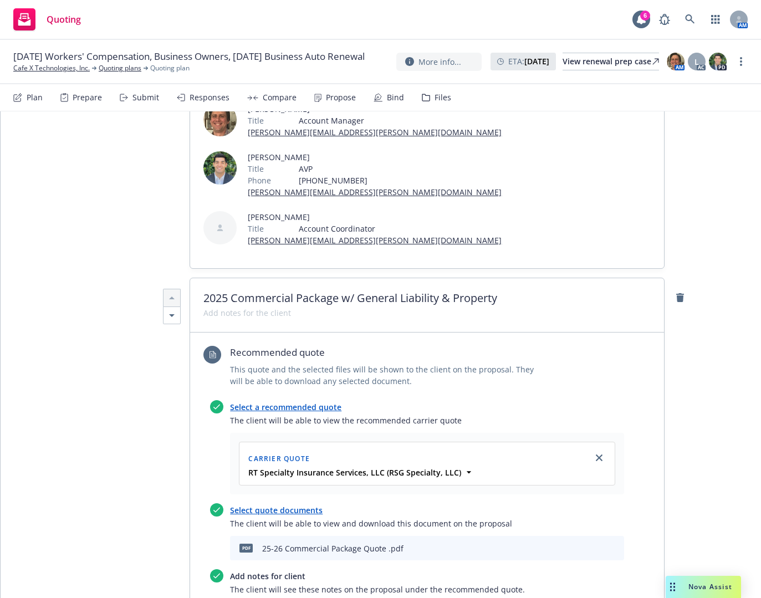
scroll to position [222, 0]
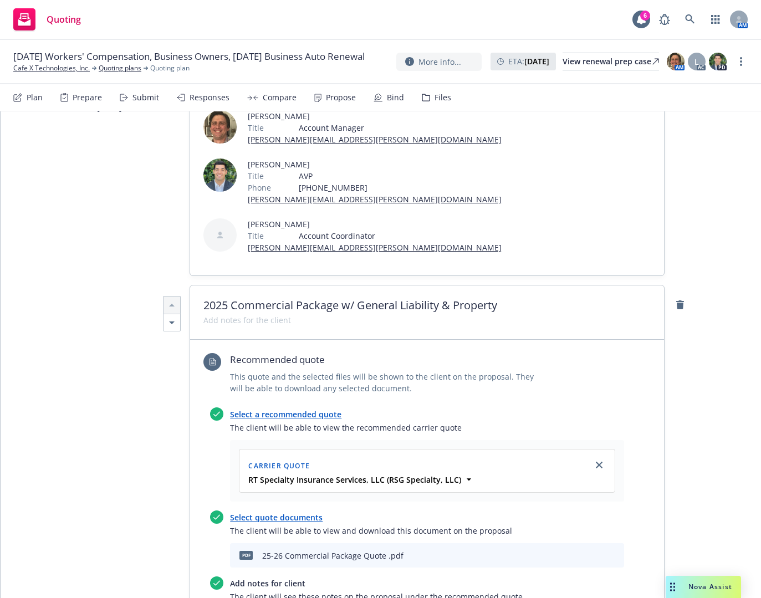
click at [276, 409] on link "Select a recommended quote" at bounding box center [285, 414] width 111 height 11
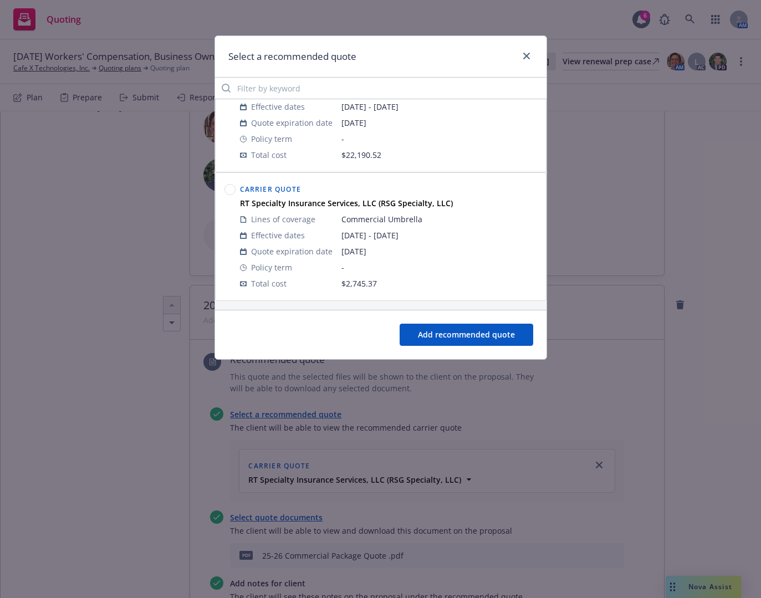
scroll to position [0, 0]
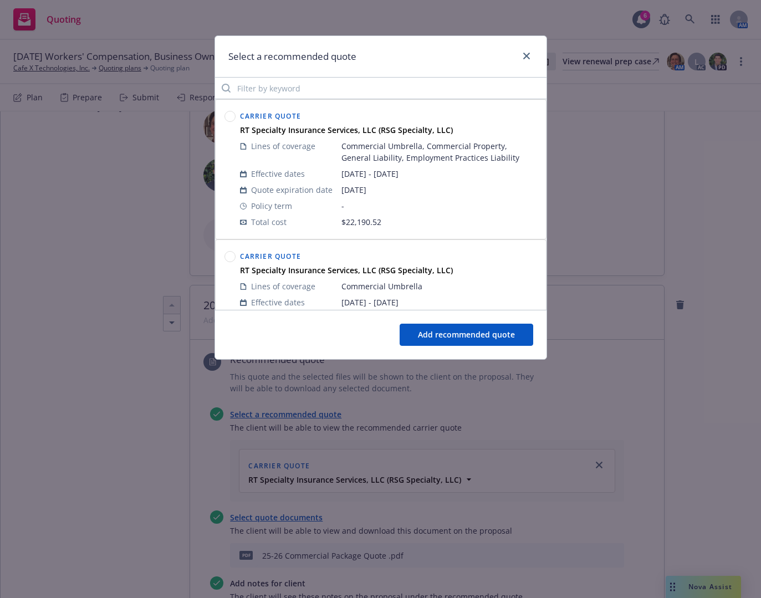
click at [234, 118] on circle at bounding box center [229, 116] width 11 height 11
click at [445, 331] on button "Add recommended quote" at bounding box center [467, 335] width 134 height 22
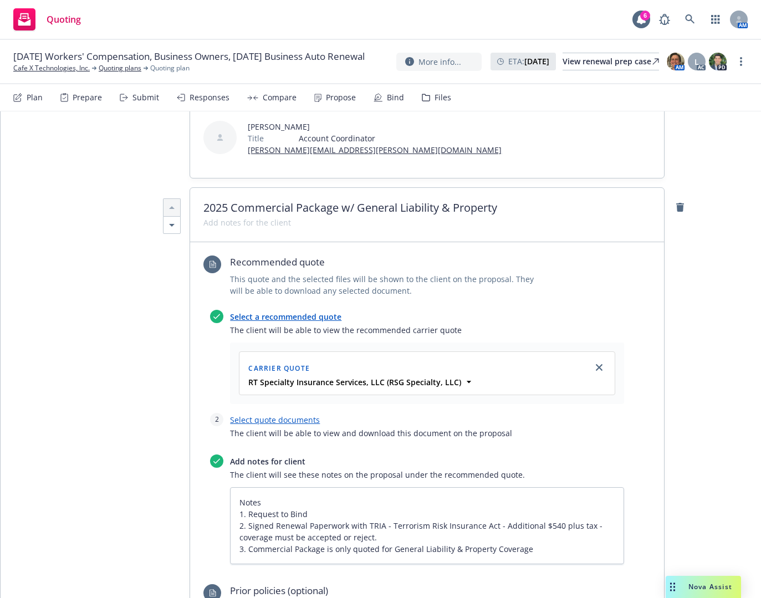
scroll to position [333, 0]
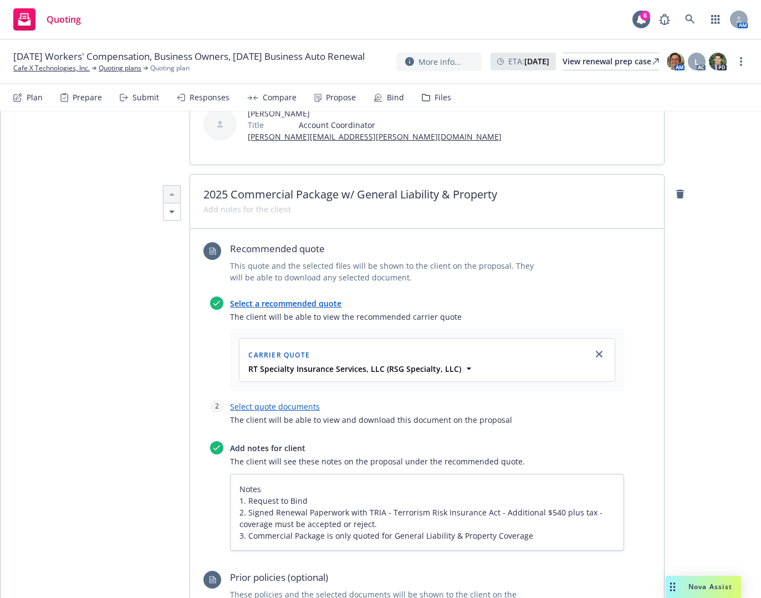
click at [286, 400] on div "Select quote documents The client will be able to view and download this docume…" at bounding box center [427, 416] width 394 height 33
click at [278, 401] on link "Select quote documents" at bounding box center [275, 406] width 90 height 11
type textarea "x"
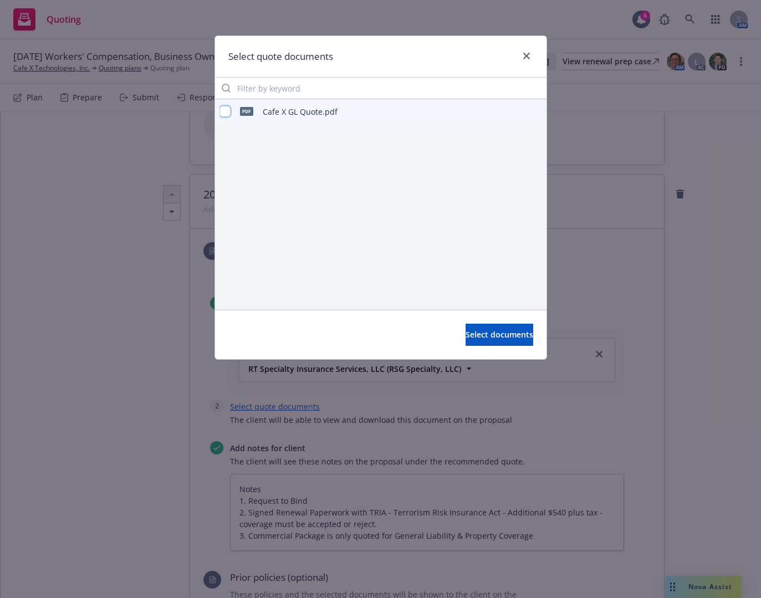
click at [223, 112] on input "checkbox" at bounding box center [225, 111] width 11 height 11
checkbox input "true"
click at [466, 333] on span "Select documents" at bounding box center [500, 334] width 68 height 11
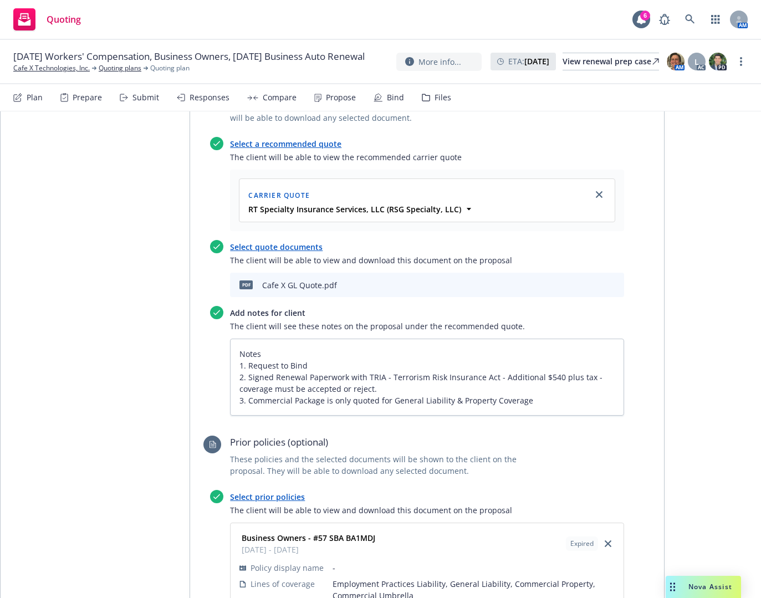
scroll to position [499, 0]
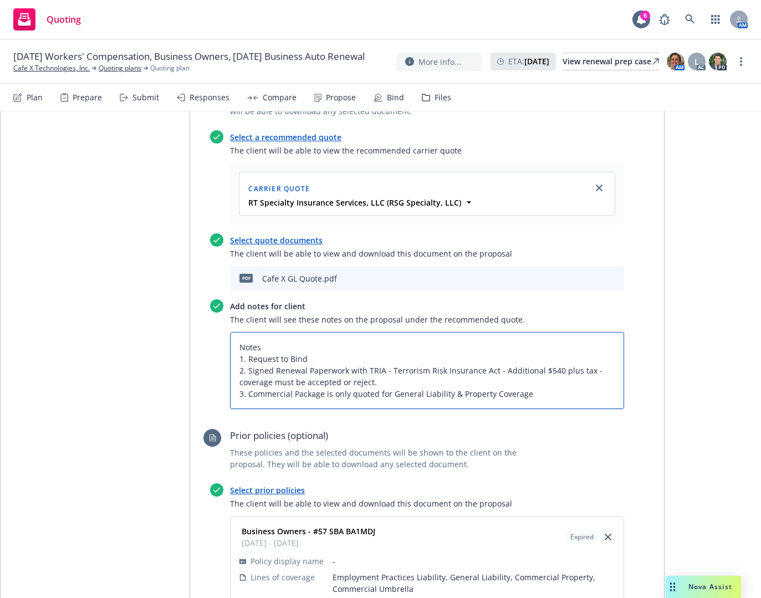
click at [560, 343] on textarea "Notes 1. Request to Bind 2. Signed Renewal Paperwork with TRIA - Terrorism Risk…" at bounding box center [427, 370] width 394 height 77
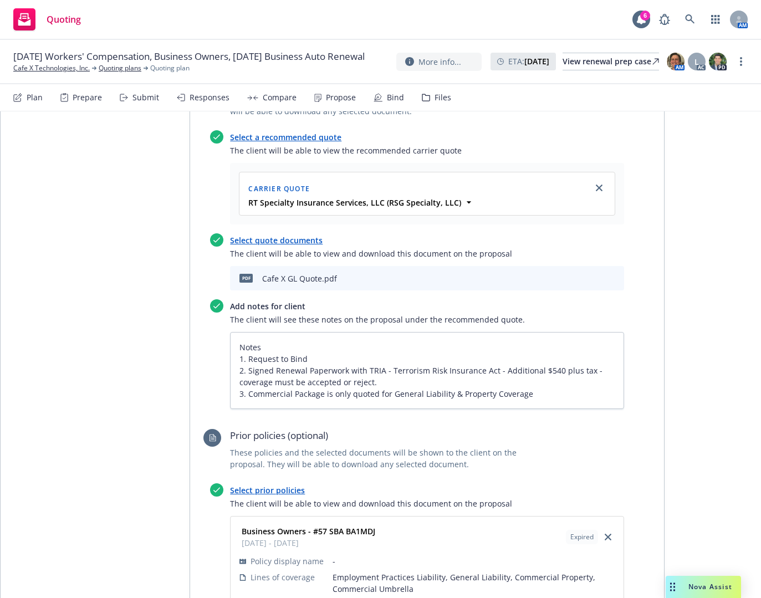
scroll to position [554, 0]
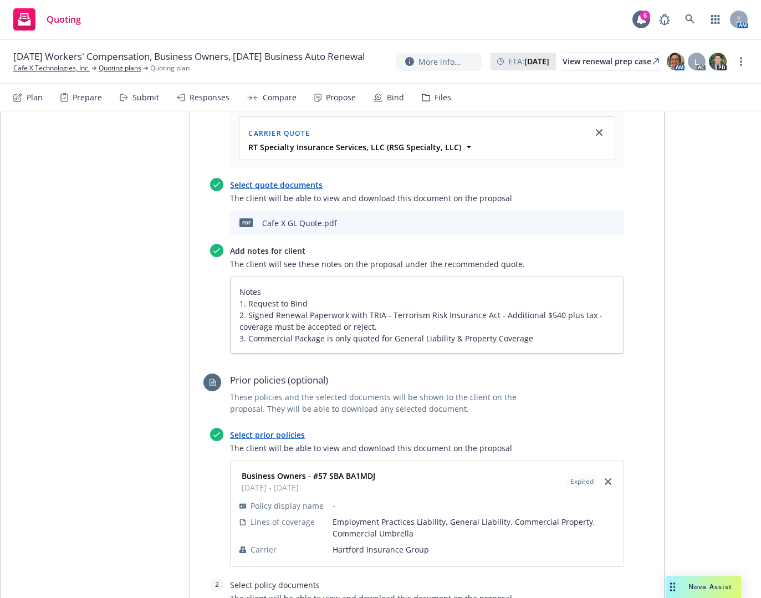
click at [130, 373] on div "Proposal name 2025 Commercial Package & Umbrella Renewal Proposal Cafe X Techno…" at bounding box center [143, 549] width 93 height 1868
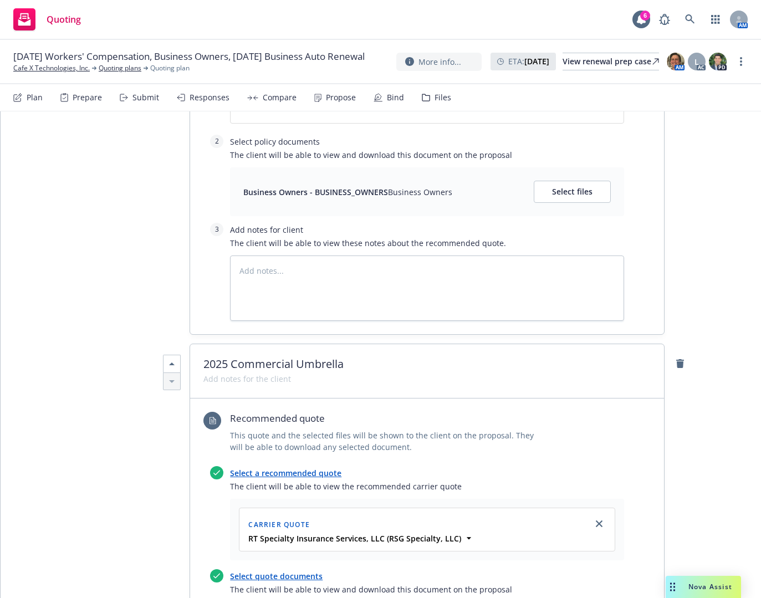
scroll to position [1053, 0]
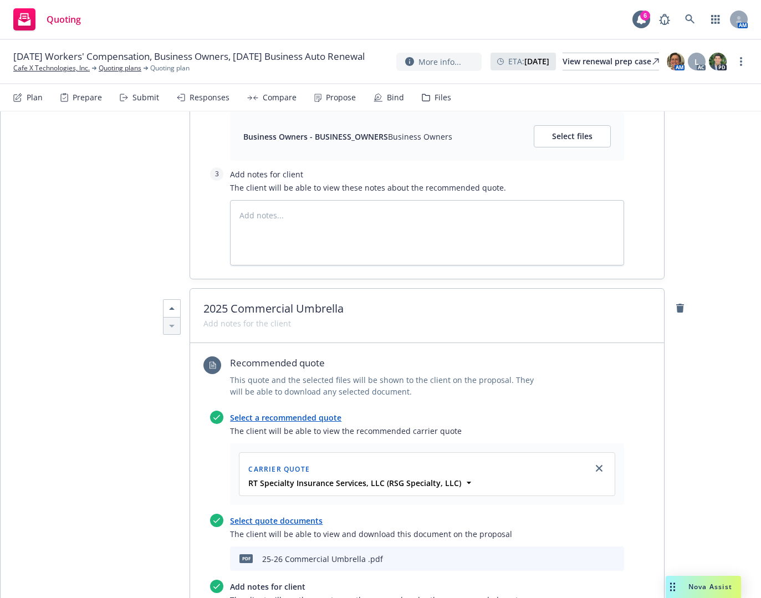
click at [310, 412] on link "Select a recommended quote" at bounding box center [285, 417] width 111 height 11
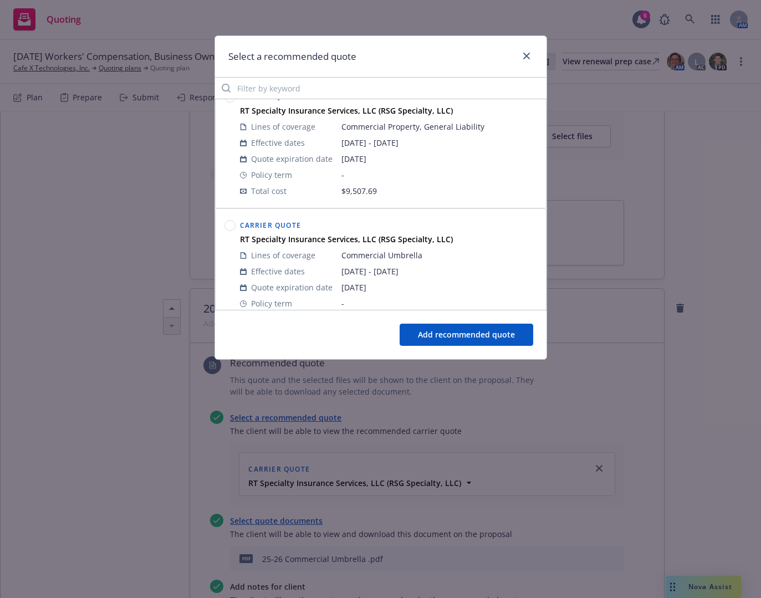
scroll to position [0, 0]
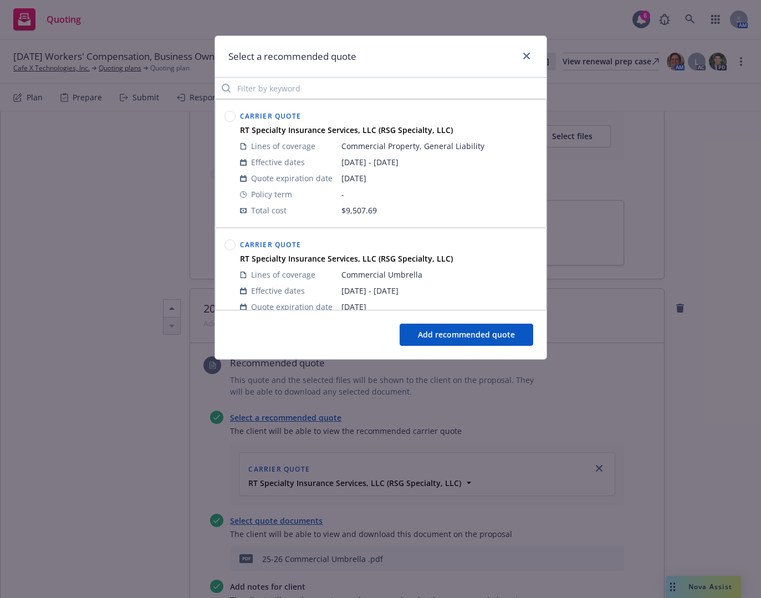
click at [228, 241] on circle at bounding box center [229, 245] width 11 height 11
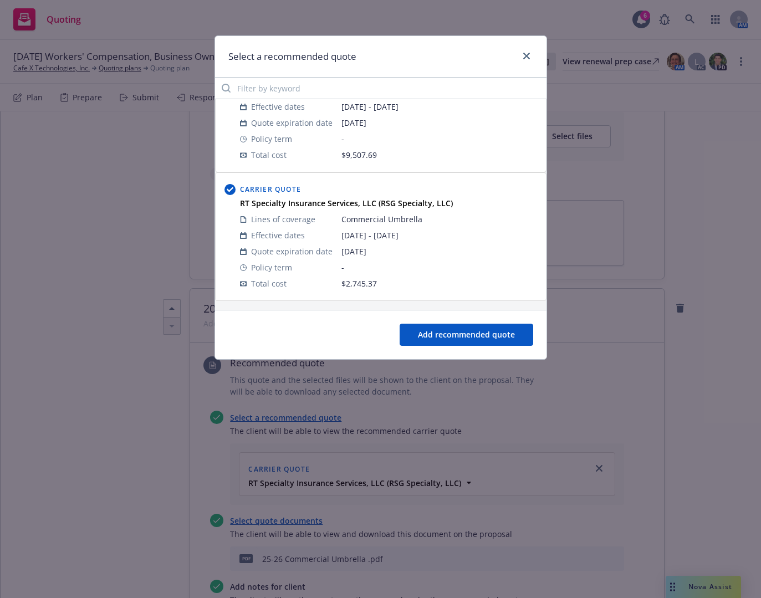
click at [437, 333] on button "Add recommended quote" at bounding box center [467, 335] width 134 height 22
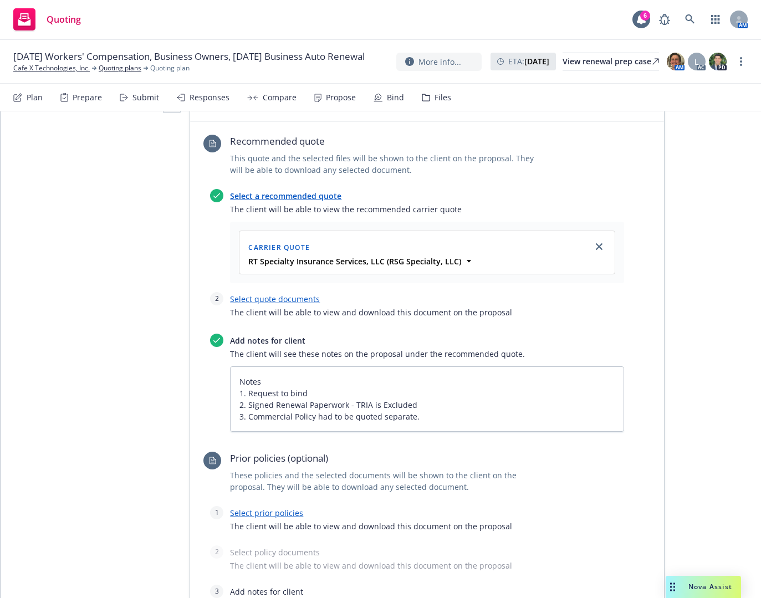
scroll to position [1330, 0]
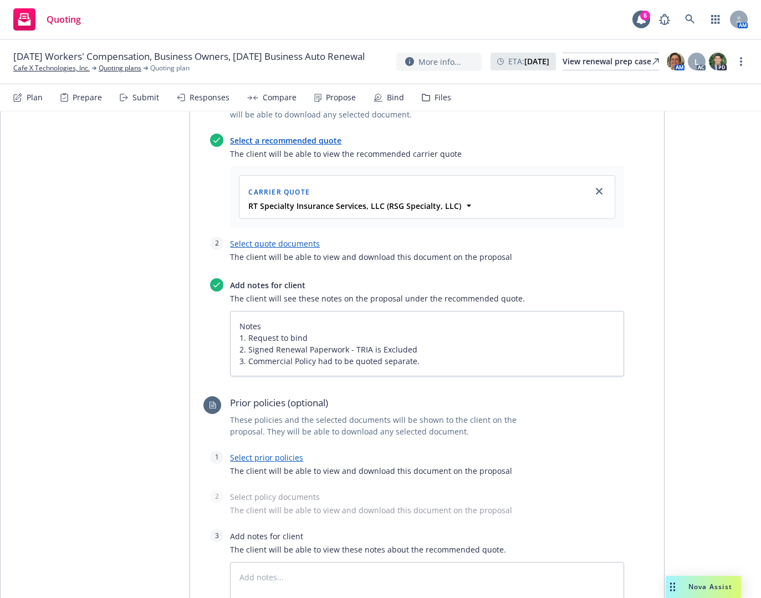
click at [298, 238] on link "Select quote documents" at bounding box center [275, 243] width 90 height 11
type textarea "x"
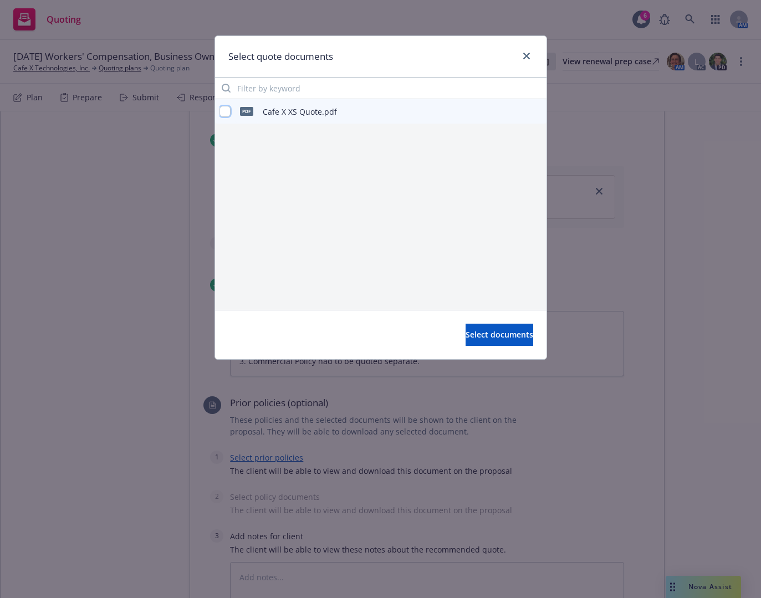
click at [220, 109] on input "checkbox" at bounding box center [225, 111] width 11 height 11
checkbox input "true"
click at [466, 326] on button "Select documents" at bounding box center [500, 335] width 68 height 22
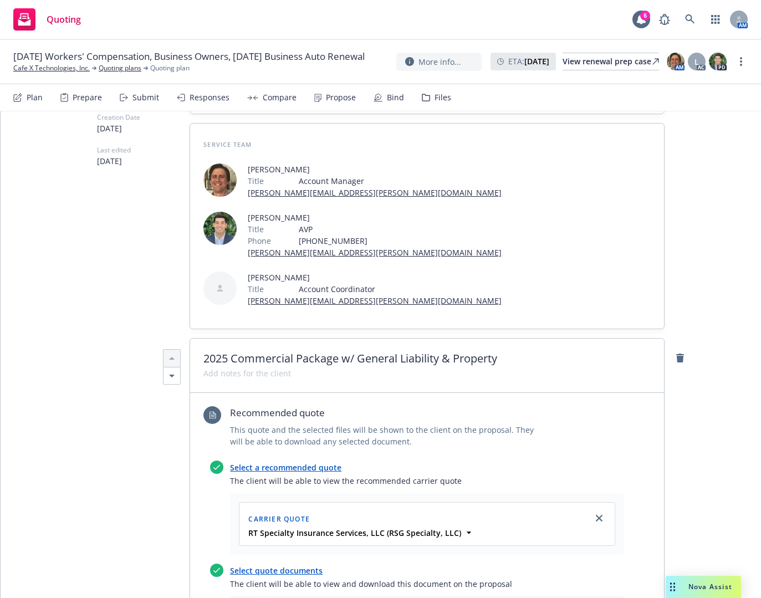
scroll to position [0, 0]
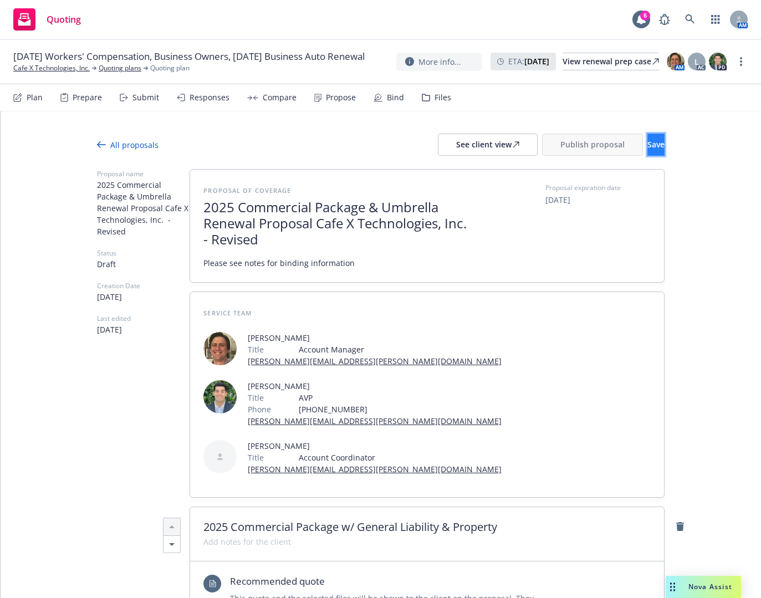
click at [647, 137] on button "Save" at bounding box center [655, 145] width 17 height 22
click at [456, 145] on div "See client view" at bounding box center [487, 144] width 63 height 21
click at [139, 144] on div "All proposals" at bounding box center [128, 145] width 62 height 12
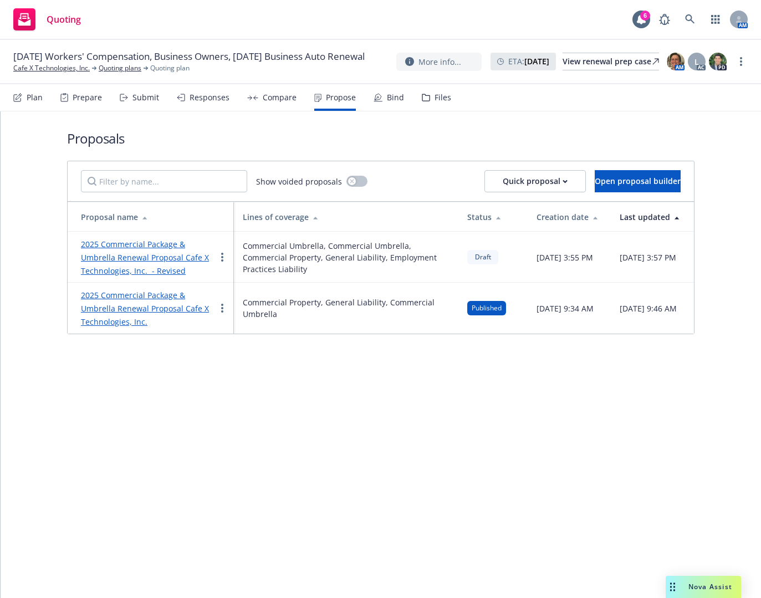
click at [170, 239] on link "2025 Commercial Package & Umbrella Renewal Proposal Cafe X Technologies, Inc. -…" at bounding box center [145, 257] width 128 height 37
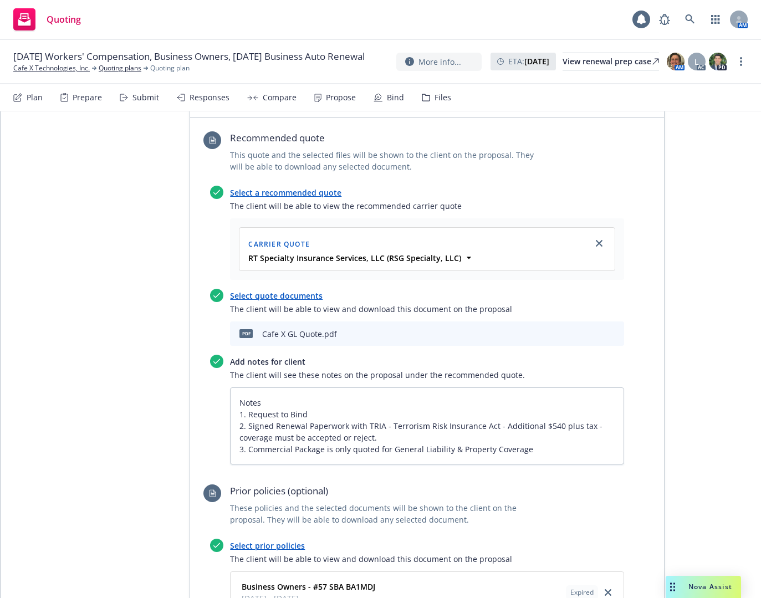
scroll to position [554, 0]
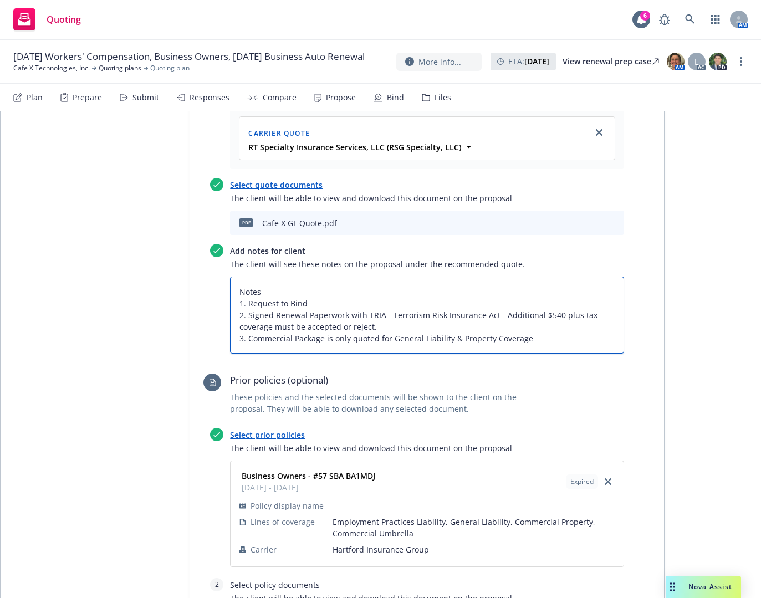
click at [352, 284] on textarea "Notes 1. Request to Bind 2. Signed Renewal Paperwork with TRIA - Terrorism Risk…" at bounding box center [427, 315] width 394 height 77
click at [385, 281] on textarea "Notes 1. Request to Bind 2. Signed Renewal Paperwork with TRIA - Terrorism Risk…" at bounding box center [427, 315] width 394 height 77
click at [546, 294] on textarea "Notes 1. Request to Bind 2. Signed Renewal Paperwork with TRIA - Terrorism Risk…" at bounding box center [427, 315] width 394 height 77
type textarea "x"
type textarea "Notes 1. Request to Bind 2. Signed Renewal Paperwork with TRIA - Terrorism Risk…"
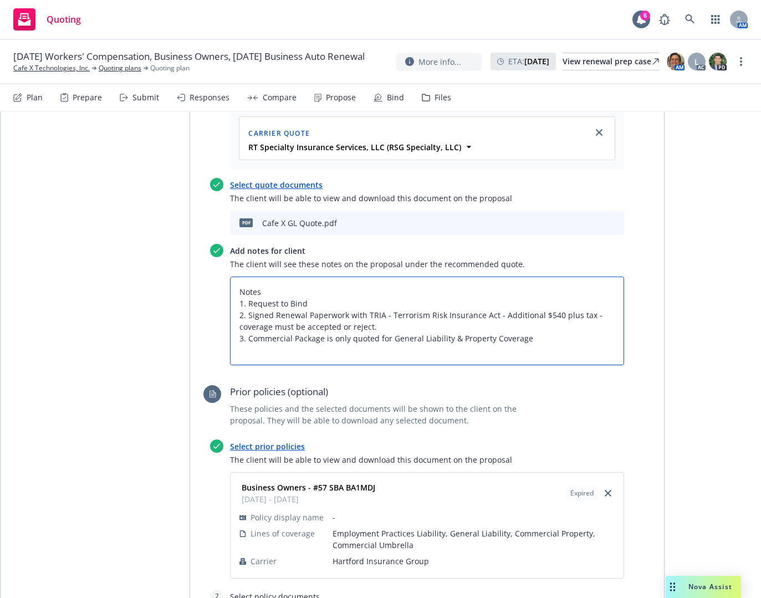
type textarea "x"
type textarea "Notes 1. Request to Bind 2. Signed Renewal Paperwork with TRIA - Terrorism Risk…"
type textarea "x"
type textarea "Notes 1. Request to Bind 2. Signed Renewal Paperwork with TRIA - Terrorism Risk…"
type textarea "x"
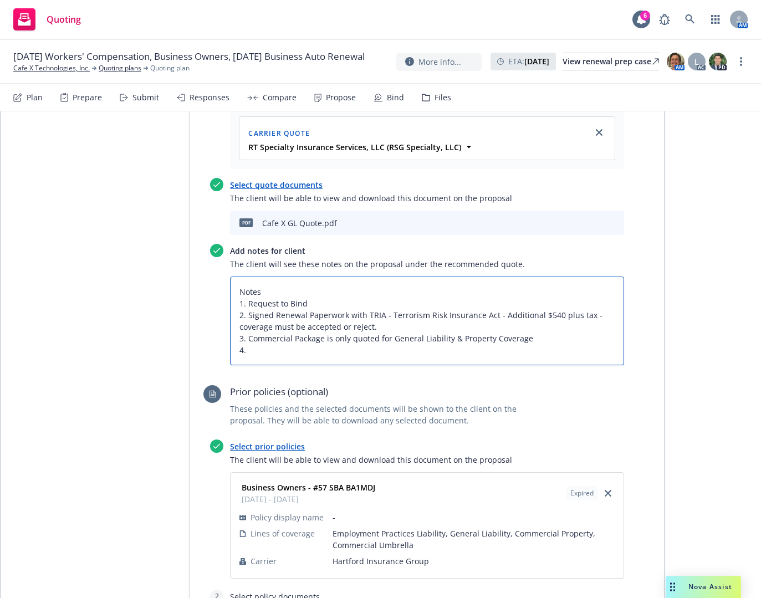
type textarea "Notes 1. Request to Bind 2. Signed Renewal Paperwork with TRIA - Terrorism Risk…"
type textarea "x"
type textarea "Notes 1. Request to Bind 2. Signed Renewal Paperwork with TRIA - Terrorism Risk…"
type textarea "x"
type textarea "Notes 1. Request to Bind 2. Signed Renewal Paperwork with TRIA - Terrorism Risk…"
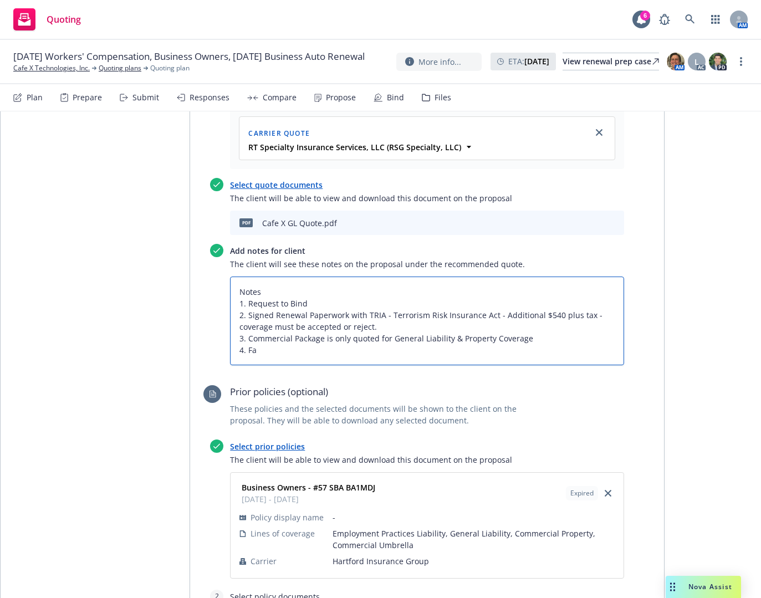
type textarea "x"
type textarea "Notes 1. Request to Bind 2. Signed Renewal Paperwork with TRIA - Terrorism Risk…"
type textarea "x"
type textarea "Notes 1. Request to Bind 2. Signed Renewal Paperwork with TRIA - Terrorism Risk…"
type textarea "x"
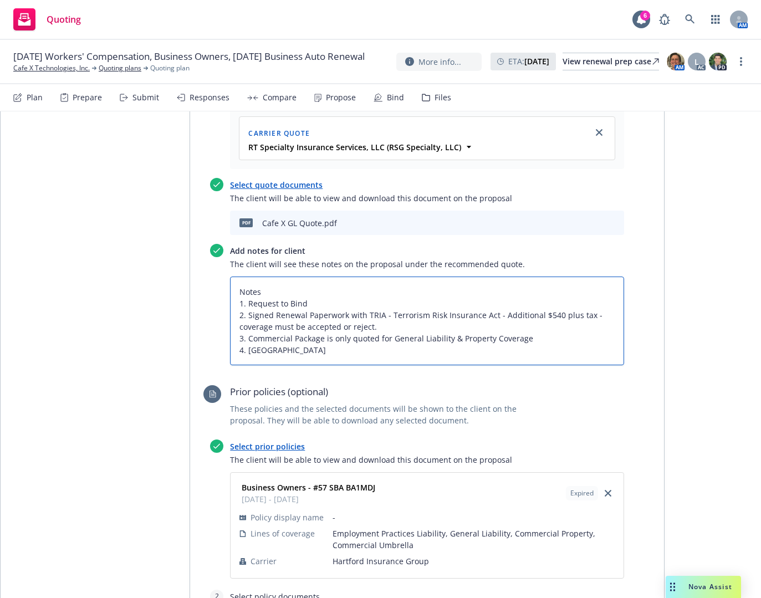
type textarea "Notes 1. Request to Bind 2. Signed Renewal Paperwork with TRIA - Terrorism Risk…"
type textarea "x"
type textarea "Notes 1. Request to Bind 2. Signed Renewal Paperwork with TRIA - Terrorism Risk…"
type textarea "x"
type textarea "Notes 1. Request to Bind 2. Signed Renewal Paperwork with TRIA - Terrorism Risk…"
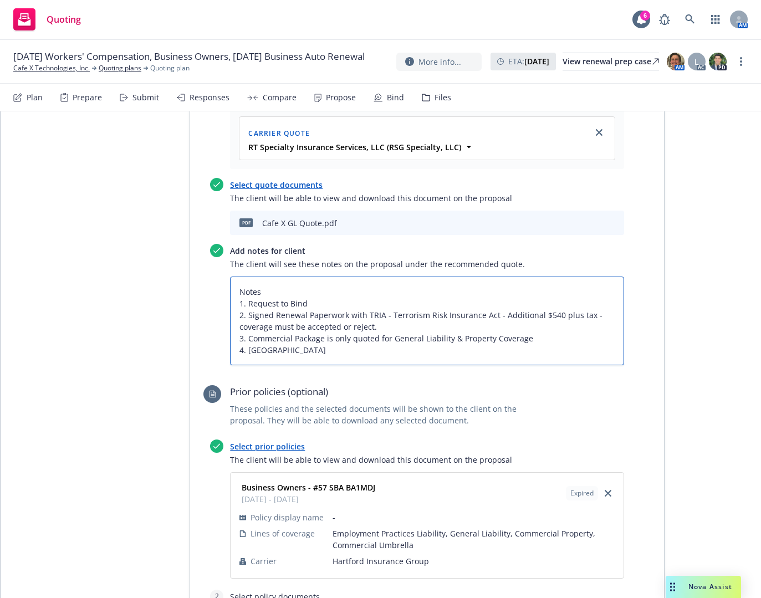
type textarea "x"
type textarea "Notes 1. Request to Bind 2. Signed Renewal Paperwork with TRIA - Terrorism Risk…"
type textarea "x"
type textarea "Notes 1. Request to Bind 2. Signed Renewal Paperwork with TRIA - Terrorism Risk…"
type textarea "x"
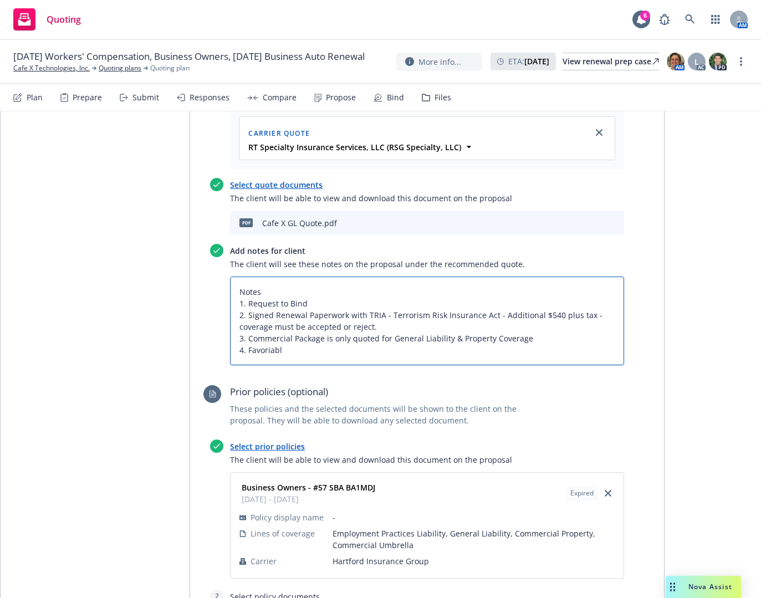
type textarea "Notes 1. Request to Bind 2. Signed Renewal Paperwork with TRIA - Terrorism Risk…"
type textarea "x"
type textarea "Notes 1. Request to Bind 2. Signed Renewal Paperwork with TRIA - Terrorism Risk…"
type textarea "x"
type textarea "Notes 1. Request to Bind 2. Signed Renewal Paperwork with TRIA - Terrorism Risk…"
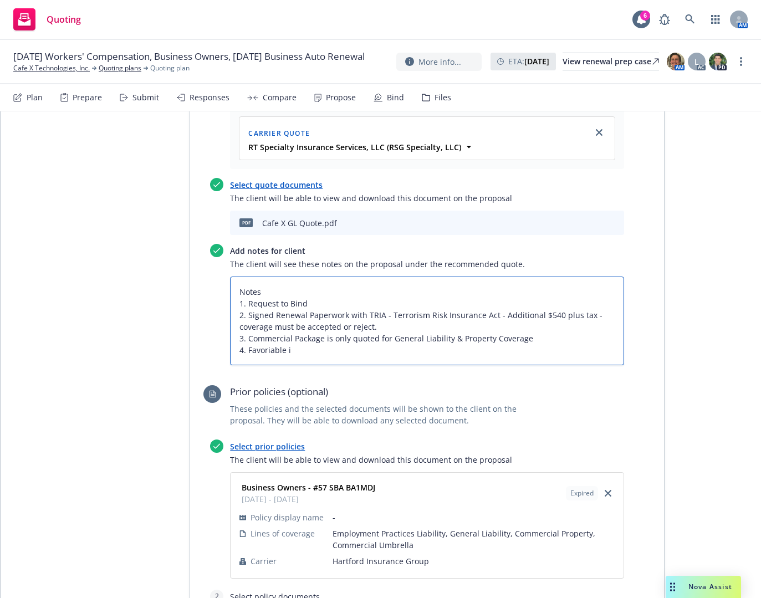
type textarea "x"
type textarea "Notes 1. Request to Bind 2. Signed Renewal Paperwork with TRIA - Terrorism Risk…"
type textarea "x"
type textarea "Notes 1. Request to Bind 2. Signed Renewal Paperwork with TRIA - Terrorism Risk…"
type textarea "x"
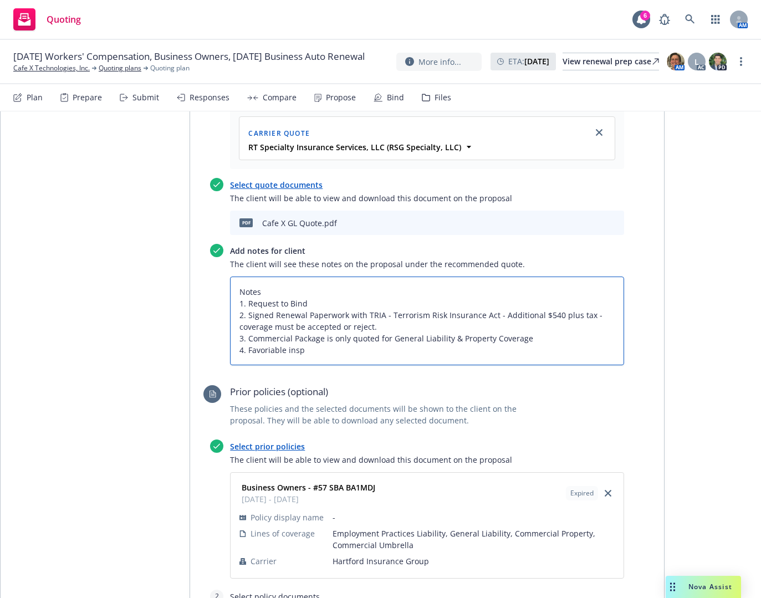
type textarea "Notes 1. Request to Bind 2. Signed Renewal Paperwork with TRIA - Terrorism Risk…"
type textarea "x"
type textarea "Notes 1. Request to Bind 2. Signed Renewal Paperwork with TRIA - Terrorism Risk…"
type textarea "x"
type textarea "Notes 1. Request to Bind 2. Signed Renewal Paperwork with TRIA - Terrorism Risk…"
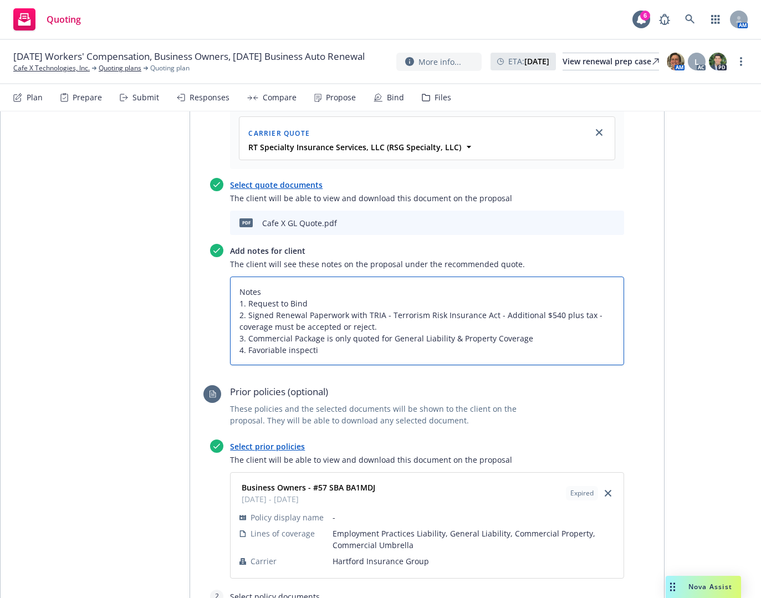
type textarea "x"
type textarea "Notes 1. Request to Bind 2. Signed Renewal Paperwork with TRIA - Terrorism Risk…"
type textarea "x"
type textarea "Notes 1. Request to Bind 2. Signed Renewal Paperwork with TRIA - Terrorism Risk…"
type textarea "x"
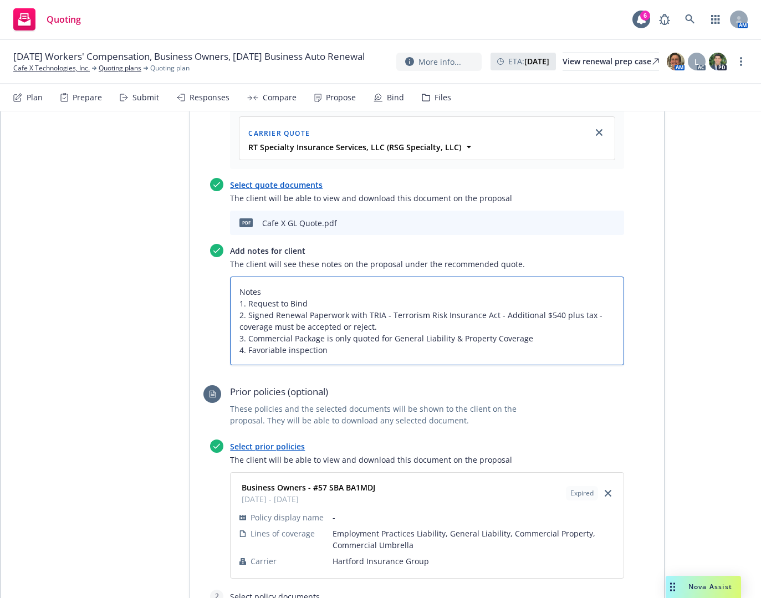
type textarea "Notes 1. Request to Bind 2. Signed Renewal Paperwork with TRIA - Terrorism Risk…"
type textarea "x"
type textarea "Notes 1. Request to Bind 2. Signed Renewal Paperwork with TRIA - Terrorism Risk…"
type textarea "x"
type textarea "Notes 1. Request to Bind 2. Signed Renewal Paperwork with TRIA - Terrorism Risk…"
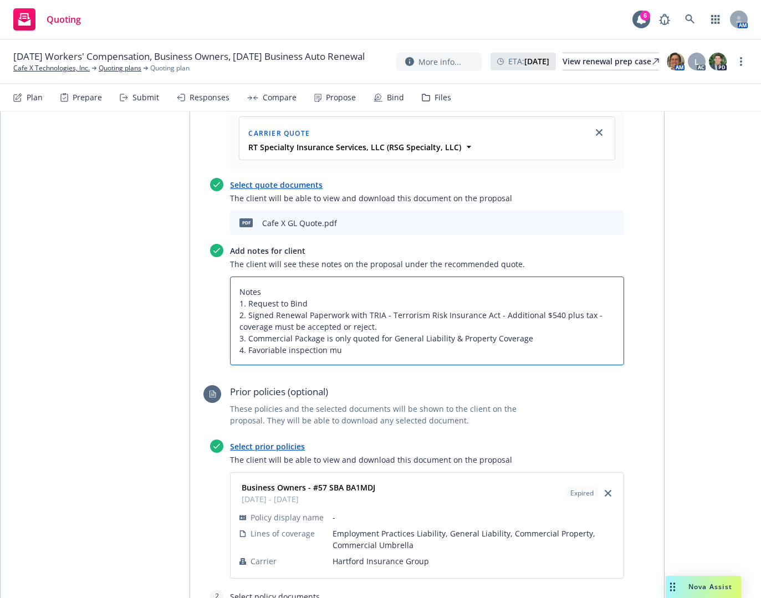
type textarea "x"
type textarea "Notes 1. Request to Bind 2. Signed Renewal Paperwork with TRIA - Terrorism Risk…"
type textarea "x"
type textarea "Notes 1. Request to Bind 2. Signed Renewal Paperwork with TRIA - Terrorism Risk…"
type textarea "x"
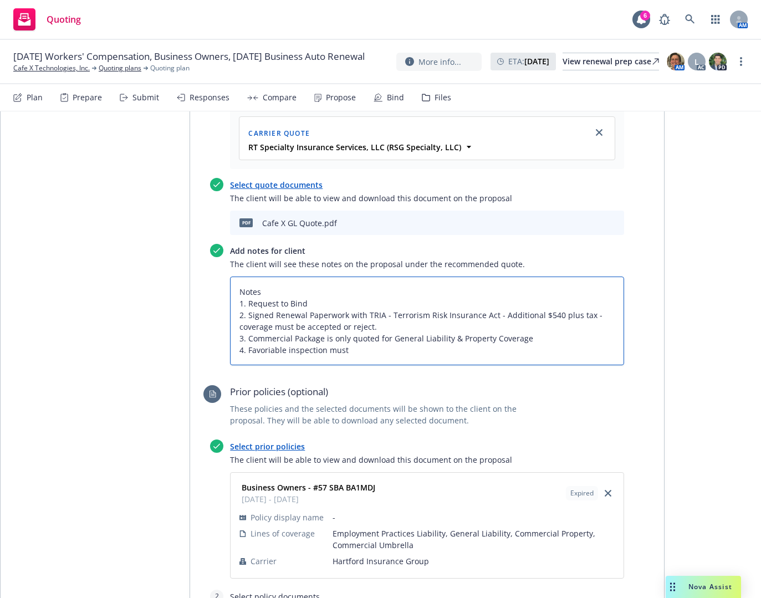
type textarea "Notes 1. Request to Bind 2. Signed Renewal Paperwork with TRIA - Terrorism Risk…"
type textarea "x"
type textarea "Notes 1. Request to Bind 2. Signed Renewal Paperwork with TRIA - Terrorism Risk…"
type textarea "x"
type textarea "Notes 1. Request to Bind 2. Signed Renewal Paperwork with TRIA - Terrorism Risk…"
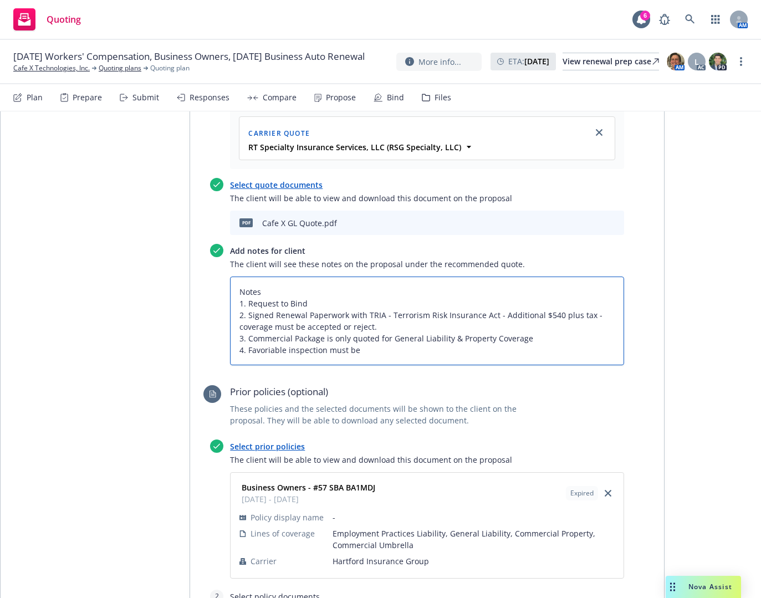
type textarea "x"
type textarea "Notes 1. Request to Bind 2. Signed Renewal Paperwork with TRIA - Terrorism Risk…"
type textarea "x"
type textarea "Notes 1. Request to Bind 2. Signed Renewal Paperwork with TRIA - Terrorism Risk…"
type textarea "x"
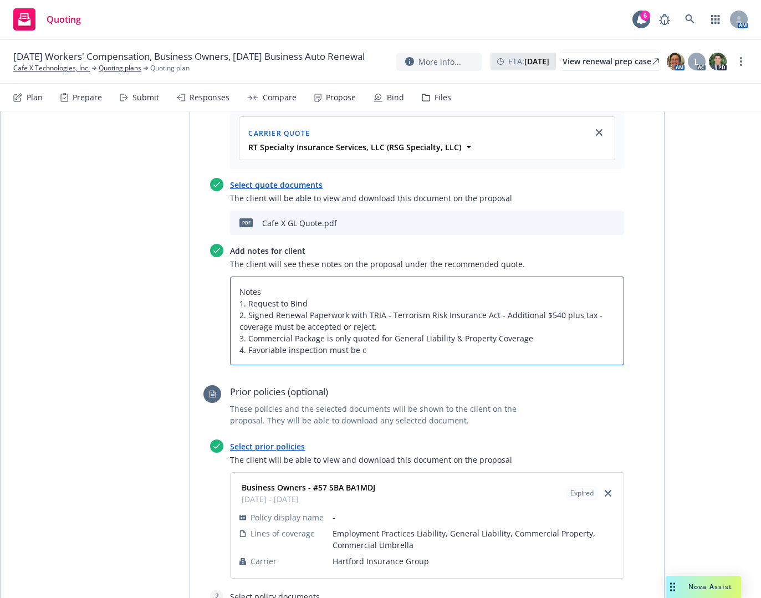
type textarea "Notes 1. Request to Bind 2. Signed Renewal Paperwork with TRIA - Terrorism Risk…"
type textarea "x"
type textarea "Notes 1. Request to Bind 2. Signed Renewal Paperwork with TRIA - Terrorism Risk…"
type textarea "x"
type textarea "Notes 1. Request to Bind 2. Signed Renewal Paperwork with TRIA - Terrorism Risk…"
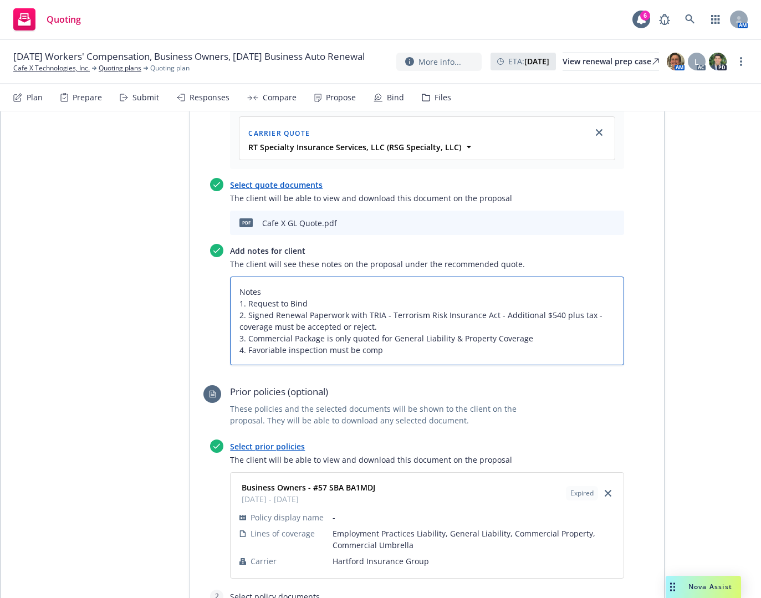
type textarea "x"
type textarea "Notes 1. Request to Bind 2. Signed Renewal Paperwork with TRIA - Terrorism Risk…"
type textarea "x"
type textarea "Notes 1. Request to Bind 2. Signed Renewal Paperwork with TRIA - Terrorism Risk…"
type textarea "x"
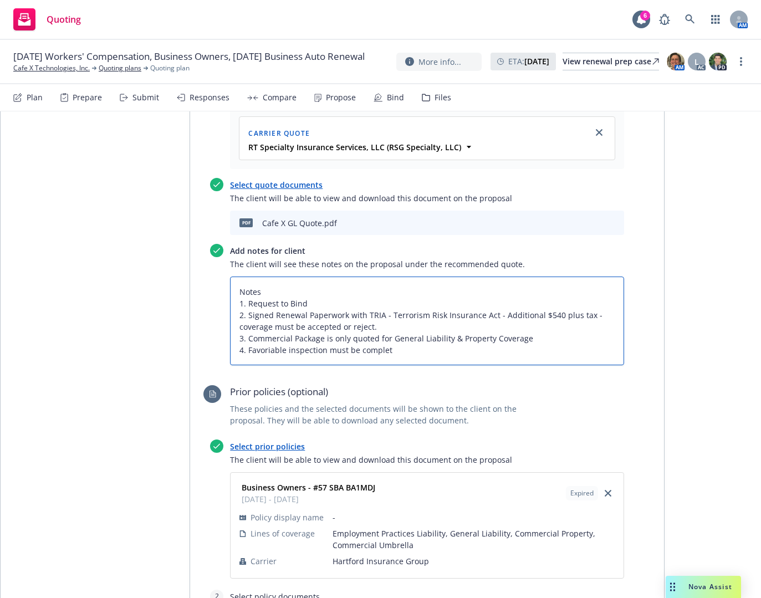
type textarea "Notes 1. Request to Bind 2. Signed Renewal Paperwork with TRIA - Terrorism Risk…"
type textarea "x"
type textarea "Notes 1. Request to Bind 2. Signed Renewal Paperwork with TRIA - Terrorism Risk…"
type textarea "x"
type textarea "Notes 1. Request to Bind 2. Signed Renewal Paperwork with TRIA - Terrorism Risk…"
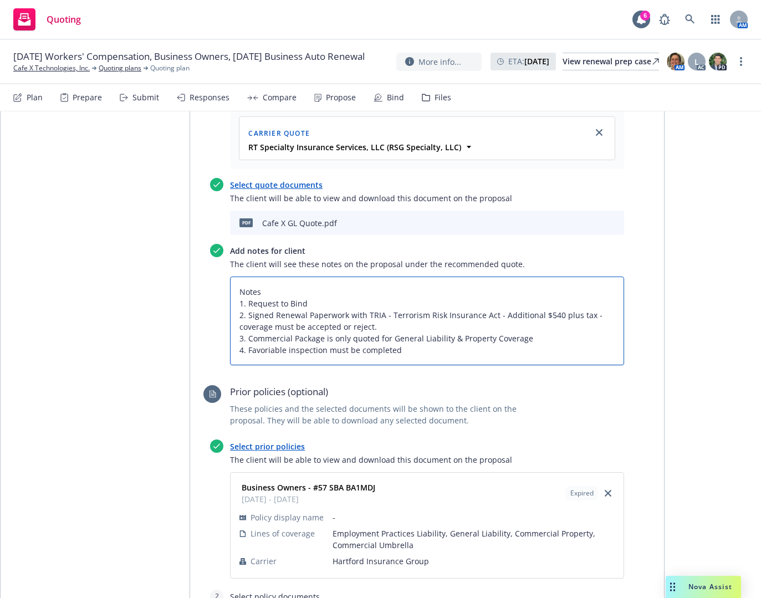
type textarea "x"
type textarea "Notes 1. Request to Bind 2. Signed Renewal Paperwork with TRIA - Terrorism Risk…"
type textarea "x"
type textarea "Notes 1. Request to Bind 2. Signed Renewal Paperwork with TRIA - Terrorism Risk…"
type textarea "x"
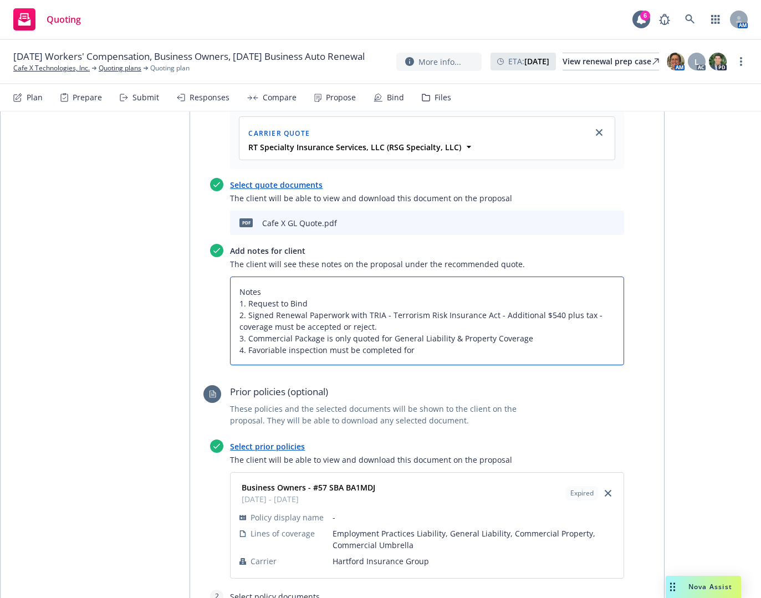
type textarea "Notes 1. Request to Bind 2. Signed Renewal Paperwork with TRIA - Terrorism Risk…"
type textarea "x"
type textarea "Notes 1. Request to Bind 2. Signed Renewal Paperwork with TRIA - Terrorism Risk…"
type textarea "x"
type textarea "Notes 1. Request to Bind 2. Signed Renewal Paperwork with TRIA - Terrorism Risk…"
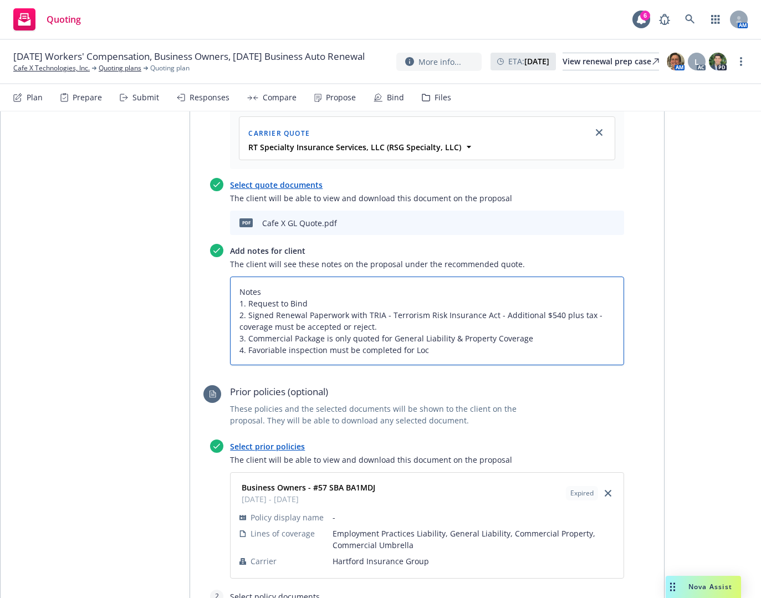
type textarea "x"
type textarea "Notes 1. Request to Bind 2. Signed Renewal Paperwork with TRIA - Terrorism Risk…"
type textarea "x"
type textarea "Notes 1. Request to Bind 2. Signed Renewal Paperwork with TRIA - Terrorism Risk…"
type textarea "x"
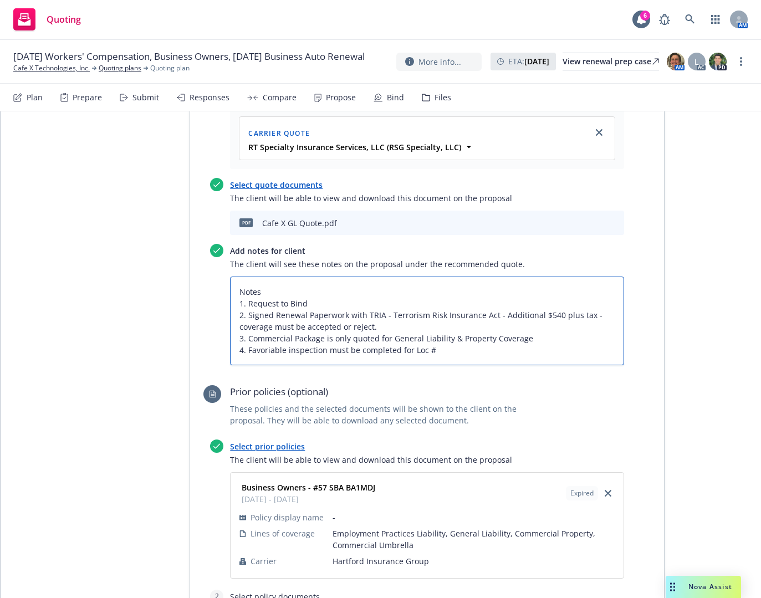
type textarea "Notes 1. Request to Bind 2. Signed Renewal Paperwork with TRIA - Terrorism Risk…"
type textarea "x"
type textarea "Notes 1. Request to Bind 2. Signed Renewal Paperwork with TRIA - Terrorism Risk…"
click at [486, 297] on textarea "Notes 1. Request to Bind 2. Signed Renewal Paperwork with TRIA - Terrorism Risk…" at bounding box center [427, 321] width 394 height 89
click at [445, 305] on textarea "Notes 1. Request to Bind 2. Signed Renewal Paperwork with TRIA - Terrorism Risk…" at bounding box center [427, 321] width 394 height 89
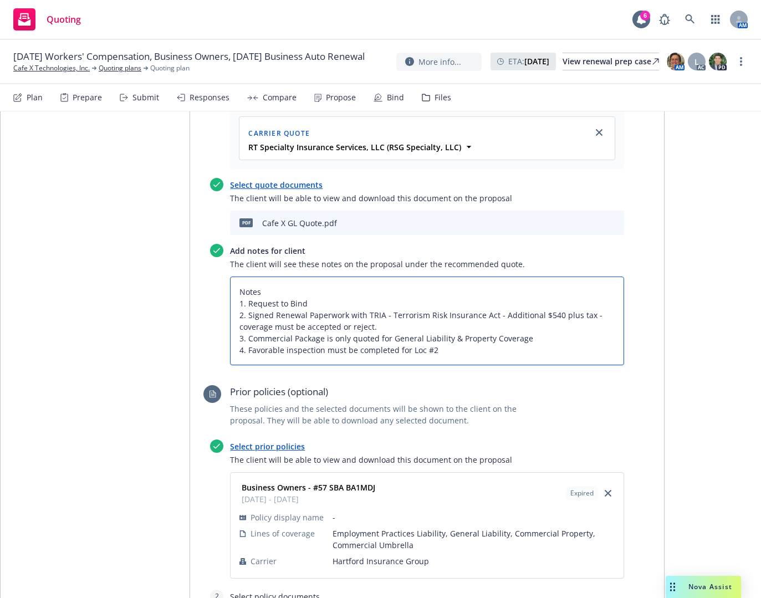
type textarea "x"
type textarea "Notes 1. Request to Bind 2. Signed Renewal Paperwork with TRIA - Terrorism Risk…"
type textarea "x"
type textarea "Notes 1. Request to Bind 2. Signed Renewal Paperwork with TRIA - Terrorism Risk…"
type textarea "x"
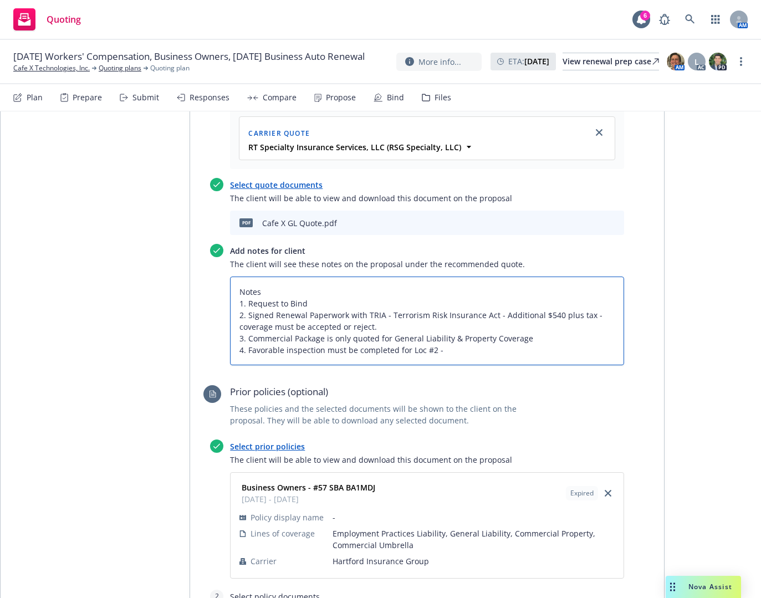
type textarea "Notes 1. Request to Bind 2. Signed Renewal Paperwork with TRIA - Terrorism Risk…"
type textarea "x"
type textarea "Notes 1. Request to Bind 2. Signed Renewal Paperwork with TRIA - Terrorism Risk…"
type textarea "x"
type textarea "Notes 1. Request to Bind 2. Signed Renewal Paperwork with TRIA - Terrorism Risk…"
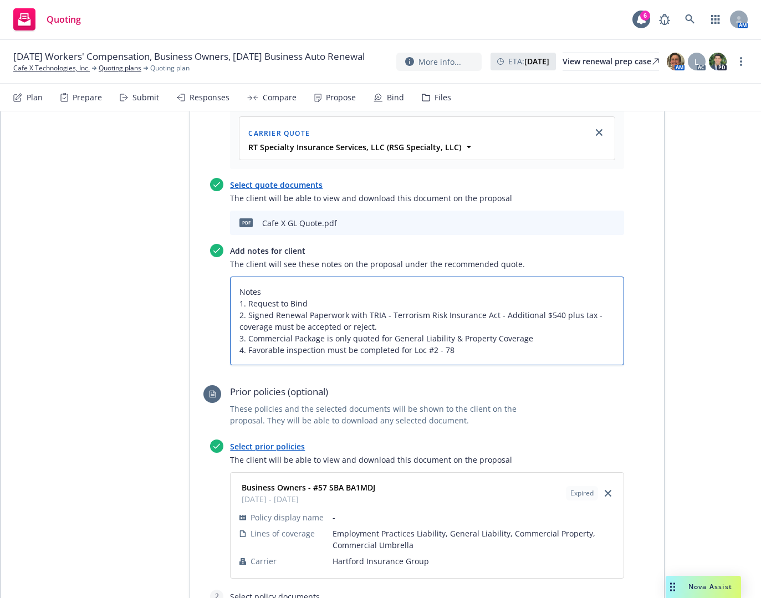
type textarea "x"
type textarea "Notes 1. Request to Bind 2. Signed Renewal Paperwork with TRIA - Terrorism Risk…"
type textarea "x"
type textarea "Notes 1. Request to Bind 2. Signed Renewal Paperwork with TRIA - Terrorism Risk…"
type textarea "x"
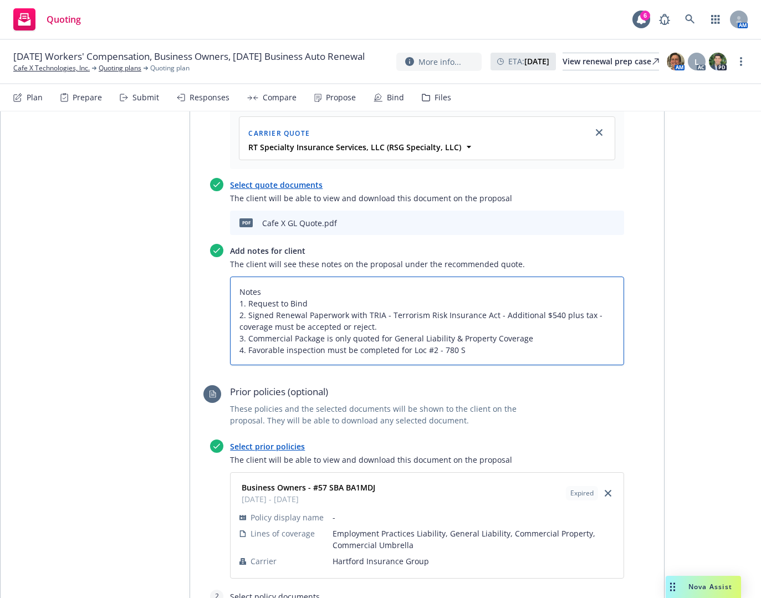
type textarea "Notes 1. Request to Bind 2. Signed Renewal Paperwork with TRIA - Terrorism Risk…"
type textarea "x"
type textarea "Notes 1. Request to Bind 2. Signed Renewal Paperwork with TRIA - Terrorism Risk…"
type textarea "x"
type textarea "Notes 1. Request to Bind 2. Signed Renewal Paperwork with TRIA - Terrorism Risk…"
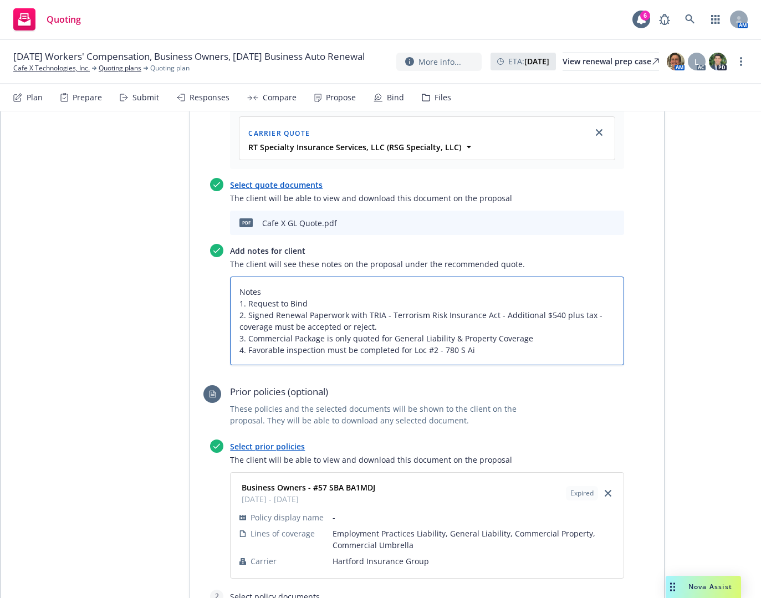
type textarea "x"
type textarea "Notes 1. Request to Bind 2. Signed Renewal Paperwork with TRIA - Terrorism Risk…"
type textarea "x"
type textarea "Notes 1. Request to Bind 2. Signed Renewal Paperwork with TRIA - Terrorism Risk…"
type textarea "x"
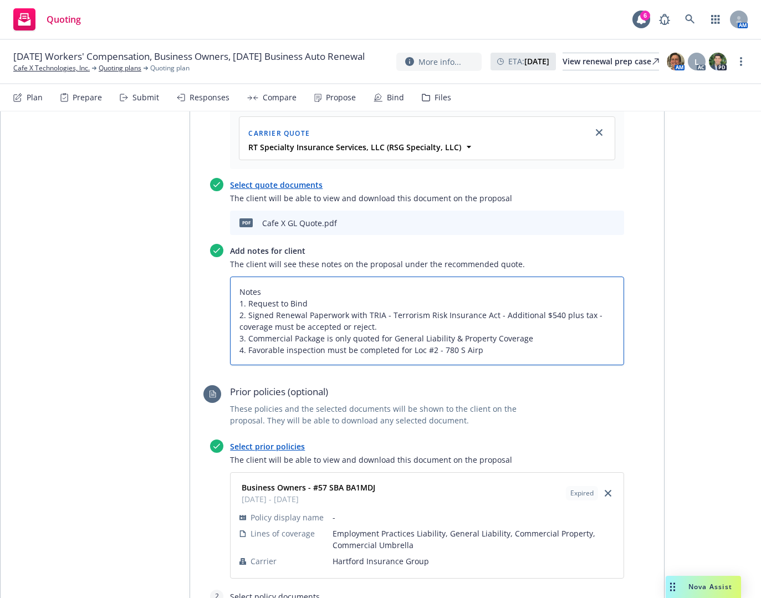
type textarea "Notes 1. Request to Bind 2. Signed Renewal Paperwork with TRIA - Terrorism Risk…"
type textarea "x"
type textarea "Notes 1. Request to Bind 2. Signed Renewal Paperwork with TRIA - Terrorism Risk…"
type textarea "x"
type textarea "Notes 1. Request to Bind 2. Signed Renewal Paperwork with TRIA - Terrorism Risk…"
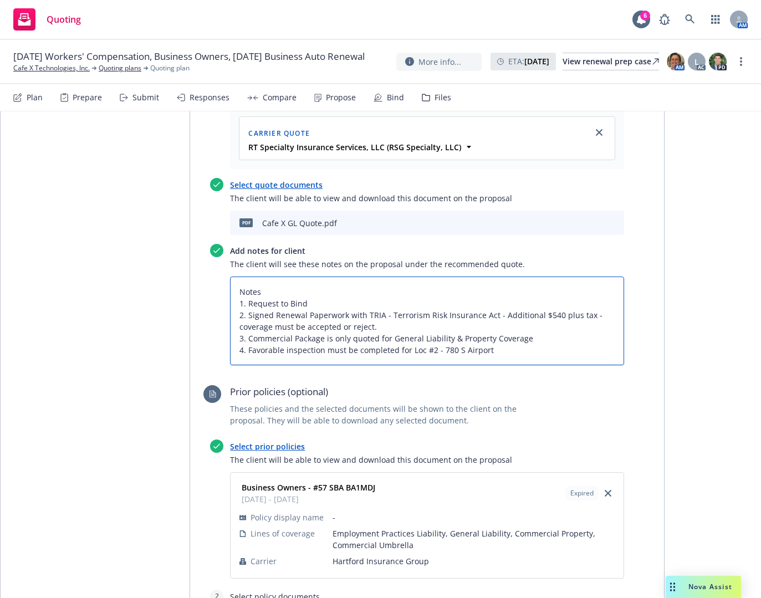
type textarea "x"
type textarea "Notes 1. Request to Bind 2. Signed Renewal Paperwork with TRIA - Terrorism Risk…"
type textarea "x"
type textarea "Notes 1. Request to Bind 2. Signed Renewal Paperwork with TRIA - Terrorism Risk…"
type textarea "x"
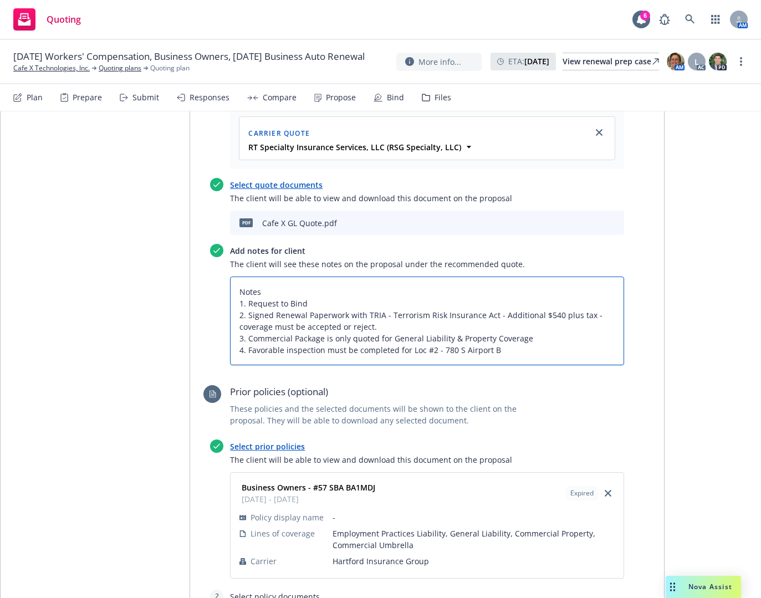
type textarea "Notes 1. Request to Bind 2. Signed Renewal Paperwork with TRIA - Terrorism Risk…"
type textarea "x"
type textarea "Notes 1. Request to Bind 2. Signed Renewal Paperwork with TRIA - Terrorism Risk…"
type textarea "x"
type textarea "Notes 1. Request to Bind 2. Signed Renewal Paperwork with TRIA - Terrorism Risk…"
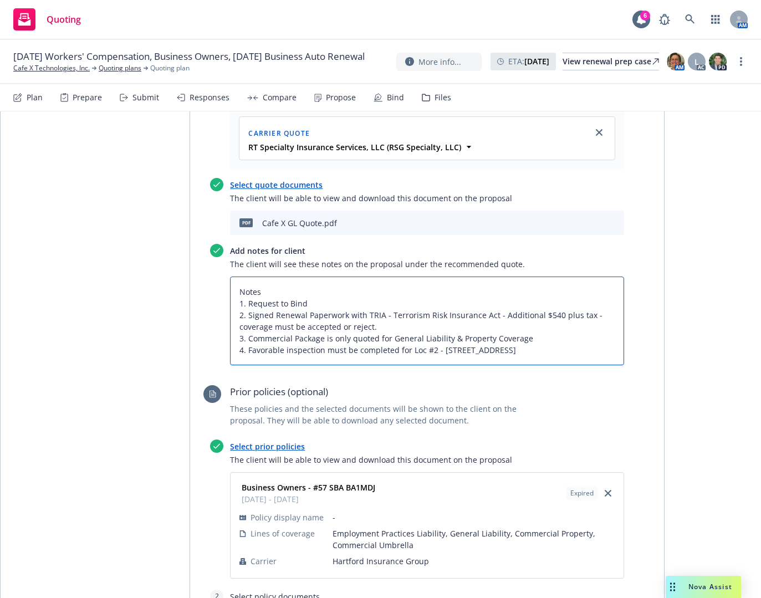
type textarea "x"
type textarea "Notes 1. Request to Bind 2. Signed Renewal Paperwork with TRIA - Terrorism Risk…"
type textarea "x"
type textarea "Notes 1. Request to Bind 2. Signed Renewal Paperwork with TRIA - Terrorism Risk…"
type textarea "x"
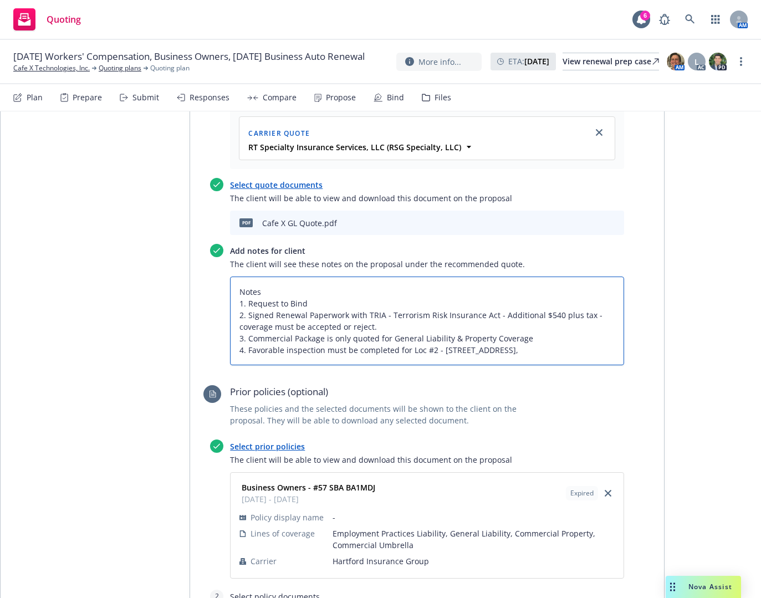
type textarea "Notes 1. Request to Bind 2. Signed Renewal Paperwork with TRIA - Terrorism Risk…"
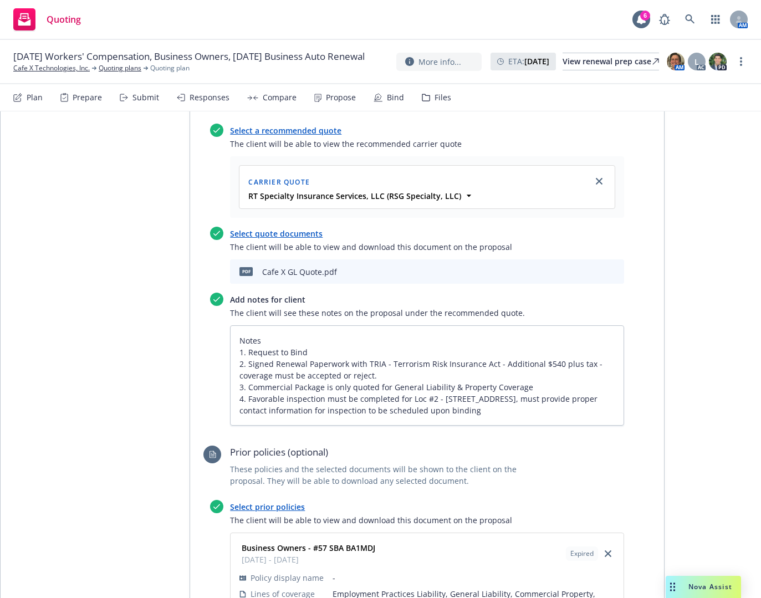
scroll to position [499, 0]
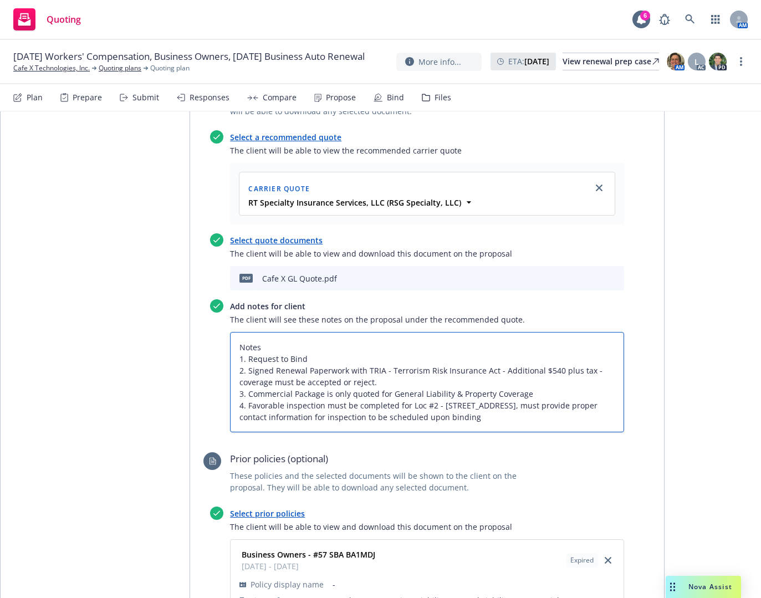
drag, startPoint x: 550, startPoint y: 324, endPoint x: 538, endPoint y: 325, distance: 12.8
click at [538, 332] on textarea "Notes 1. Request to Bind 2. Signed Renewal Paperwork with TRIA - Terrorism Risk…" at bounding box center [427, 382] width 394 height 100
click at [503, 373] on textarea "Notes 1. Request to Bind 2. Signed Renewal Paperwork with TRIA - Terrorism Risk…" at bounding box center [427, 382] width 394 height 100
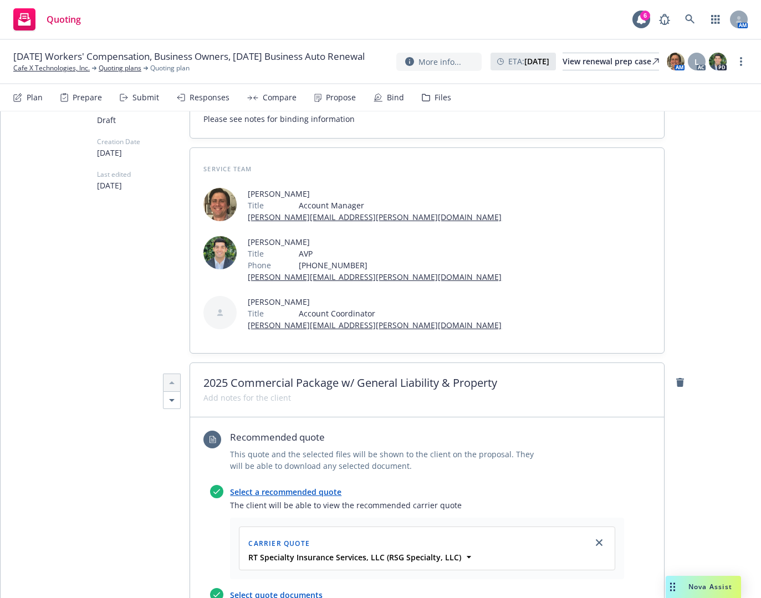
scroll to position [0, 0]
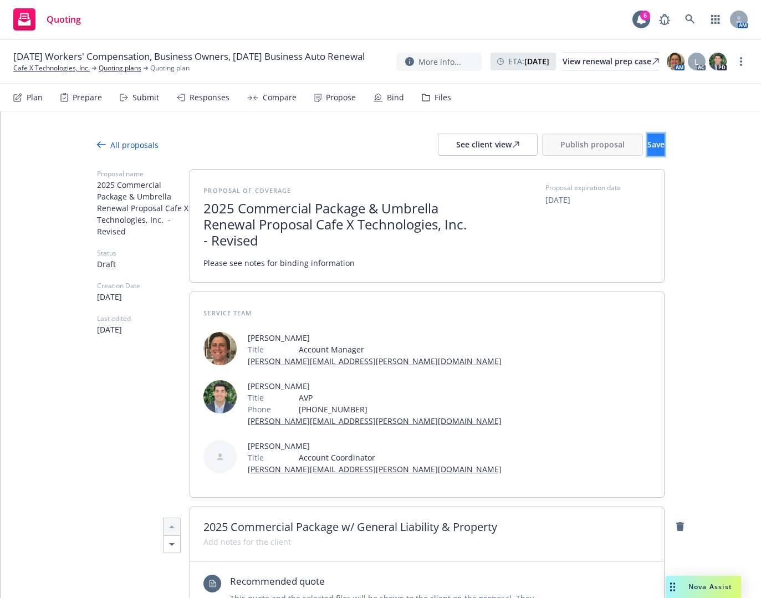
click at [647, 138] on button "Save" at bounding box center [655, 145] width 17 height 22
click at [456, 146] on div "See client view" at bounding box center [487, 144] width 63 height 21
click at [136, 139] on div "All proposals" at bounding box center [128, 145] width 62 height 12
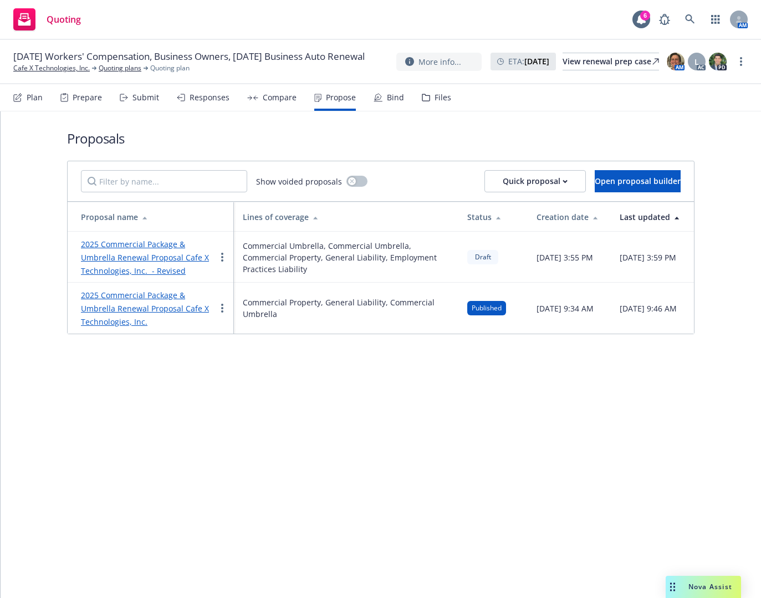
click at [183, 103] on div "Responses" at bounding box center [203, 97] width 53 height 27
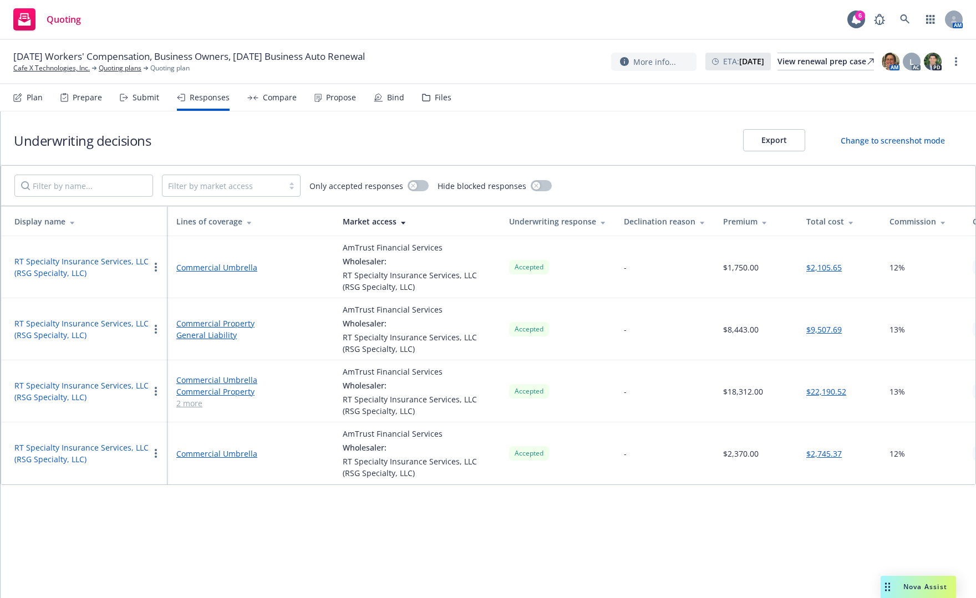
click at [336, 103] on div "Propose" at bounding box center [335, 97] width 42 height 27
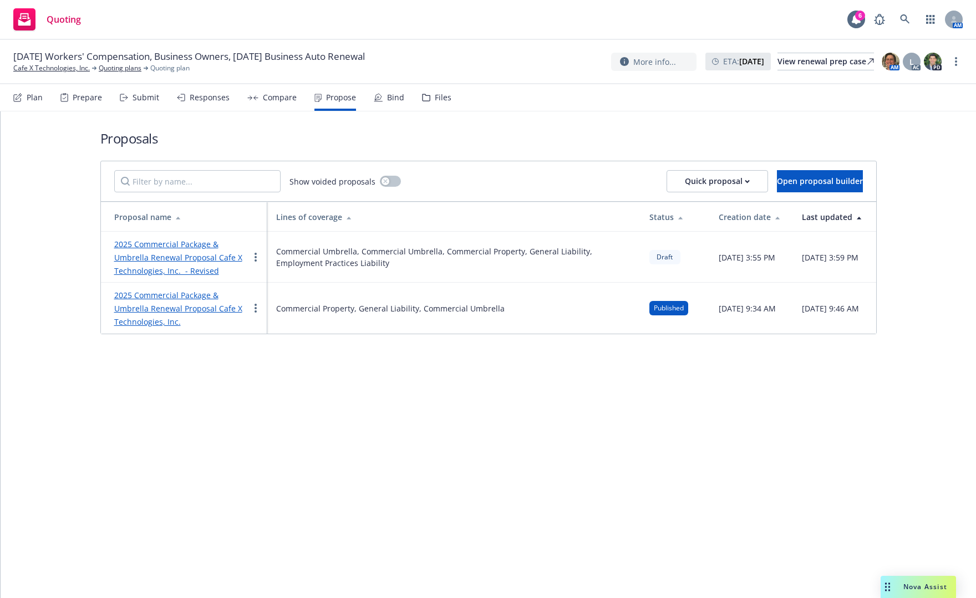
click at [198, 240] on link "2025 Commercial Package & Umbrella Renewal Proposal Cafe X Technologies, Inc. -…" at bounding box center [178, 257] width 128 height 37
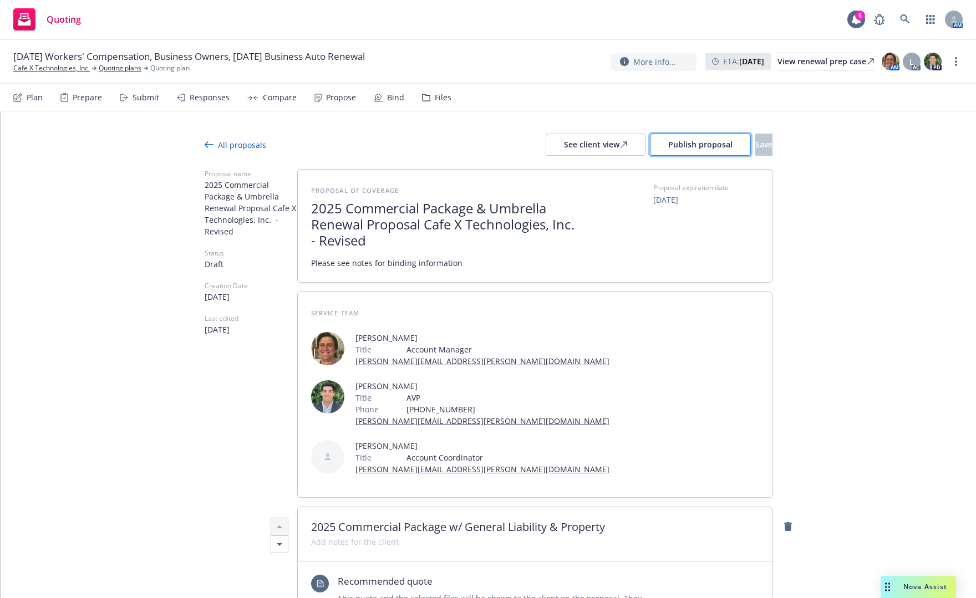
click at [650, 150] on button "Publish proposal" at bounding box center [700, 145] width 101 height 22
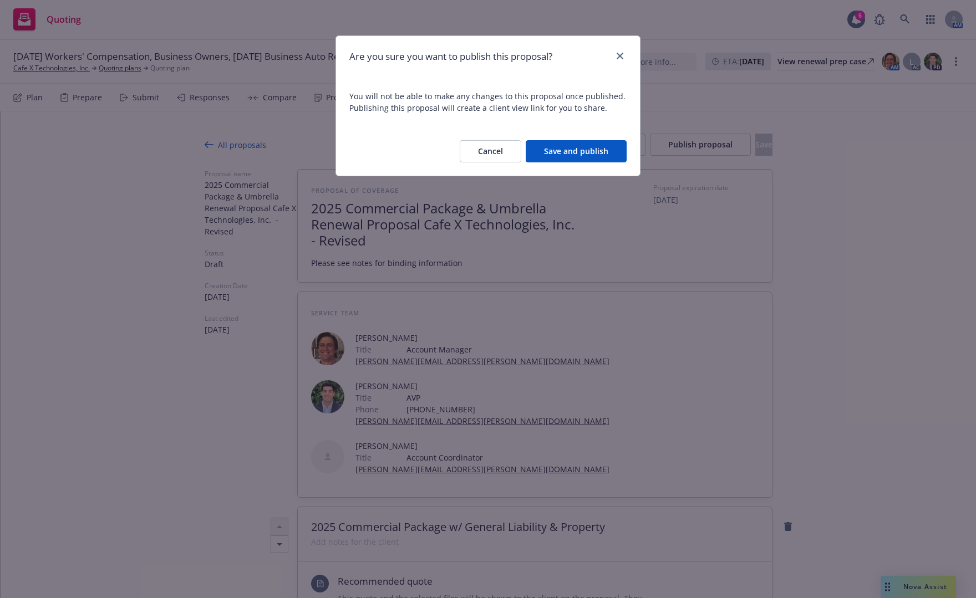
click at [481, 156] on button "Cancel" at bounding box center [491, 151] width 62 height 22
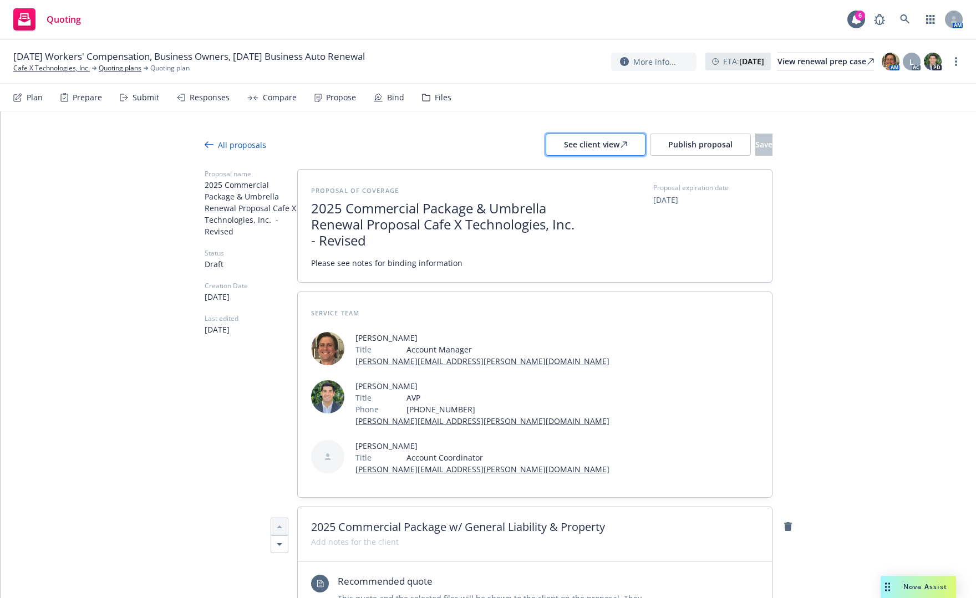
click at [575, 145] on div "See client view" at bounding box center [595, 144] width 63 height 21
click at [677, 144] on span "Publish proposal" at bounding box center [700, 144] width 64 height 11
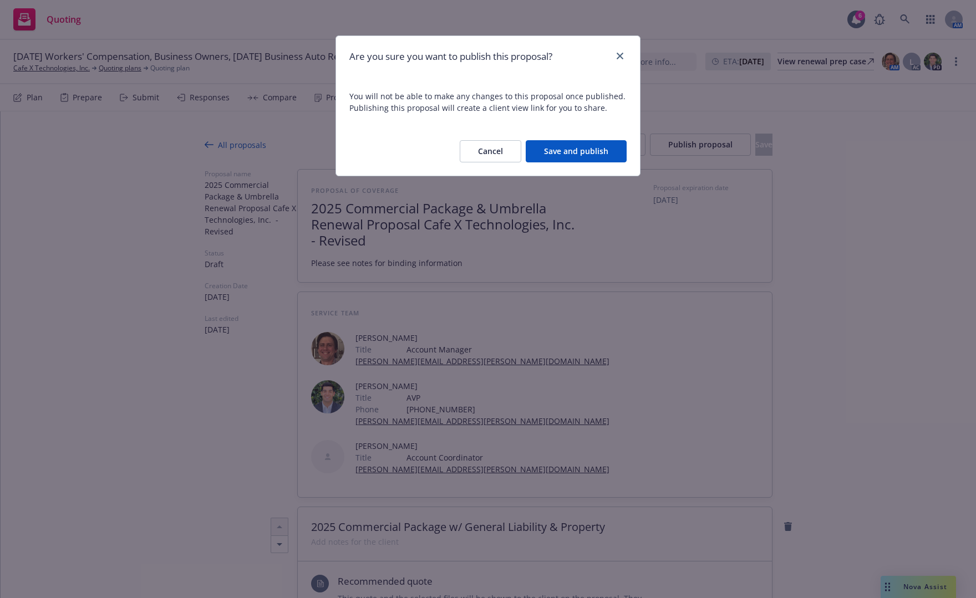
click at [558, 158] on button "Save and publish" at bounding box center [575, 151] width 101 height 22
